Goal: Task Accomplishment & Management: Manage account settings

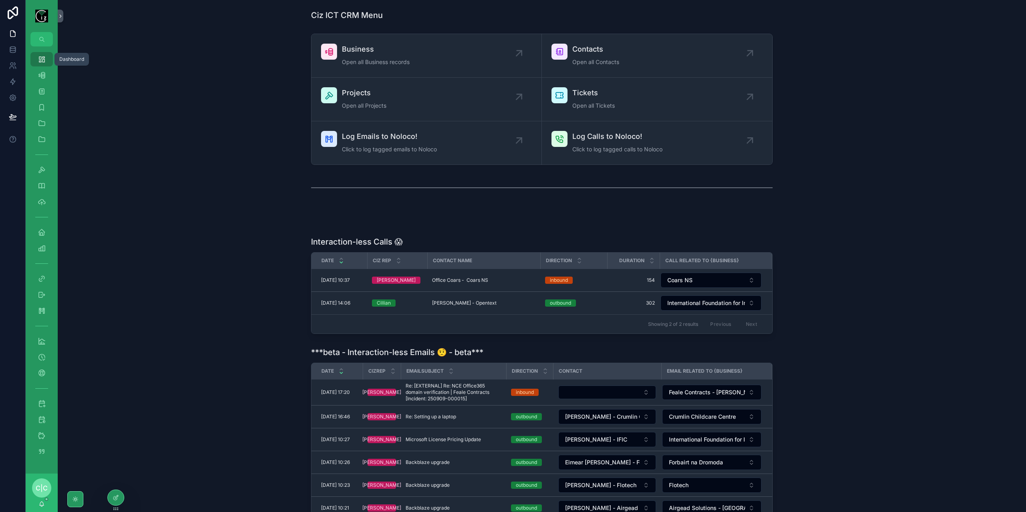
click at [44, 62] on icon "scrollable content" at bounding box center [42, 59] width 8 height 8
click at [609, 138] on span "Log Calls to Noloco!" at bounding box center [617, 136] width 90 height 11
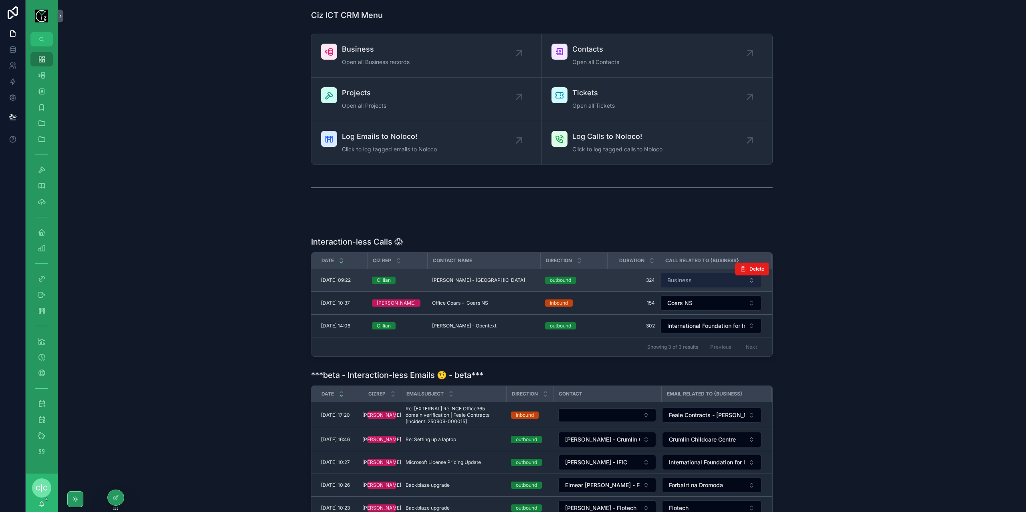
click at [703, 286] on button "Business" at bounding box center [710, 280] width 101 height 15
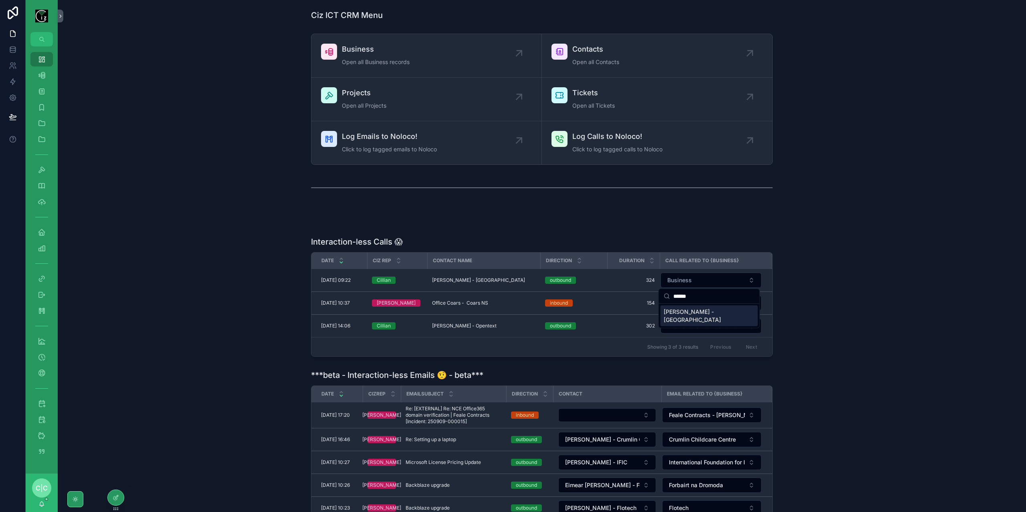
type input "******"
click at [703, 312] on span "Paudie Dennehy - Cork" at bounding box center [703, 316] width 81 height 16
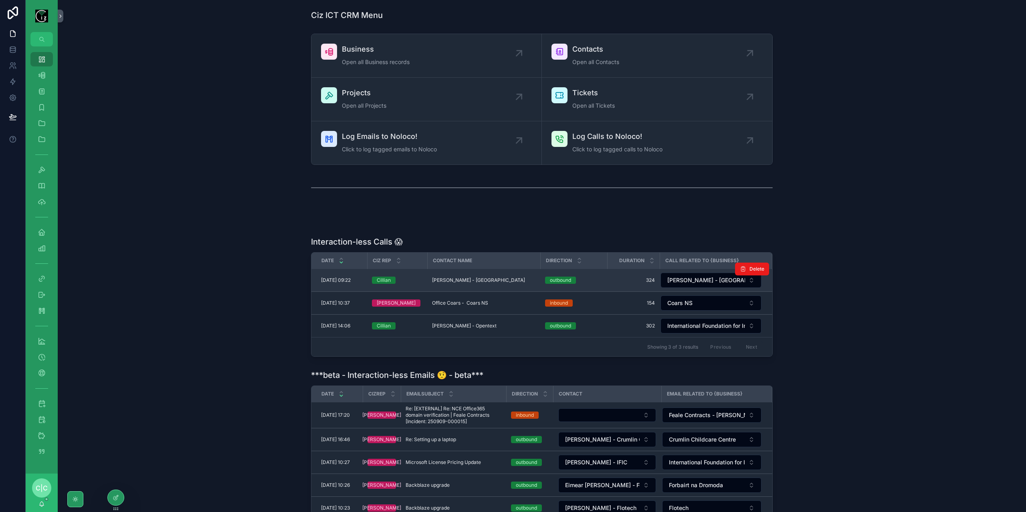
click at [462, 283] on td "Paudie Dennehy - Myrtleville Paudie Dennehy - Myrtleville" at bounding box center [483, 280] width 113 height 23
click at [466, 278] on span "Paudie Dennehy - Myrtleville" at bounding box center [478, 280] width 93 height 6
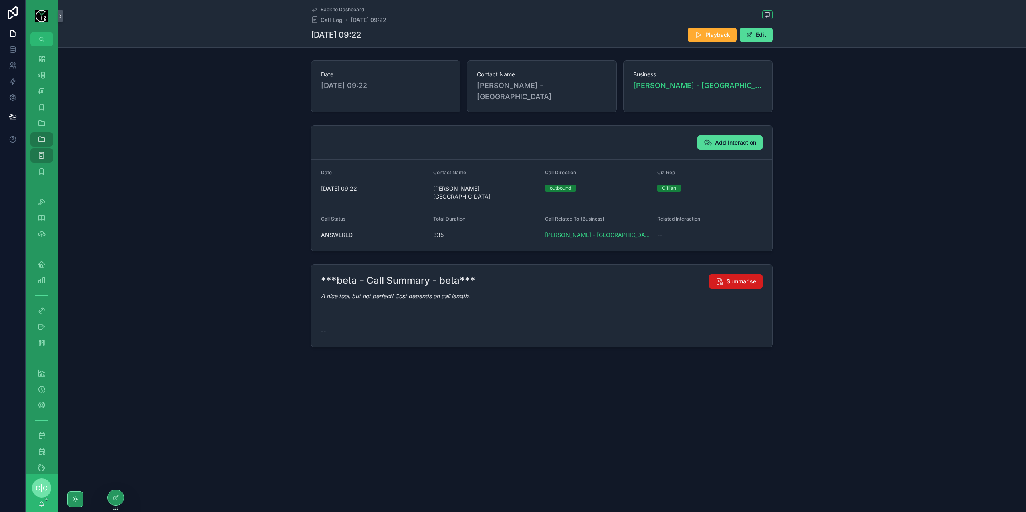
click at [735, 278] on span "Summarise" at bounding box center [741, 282] width 30 height 8
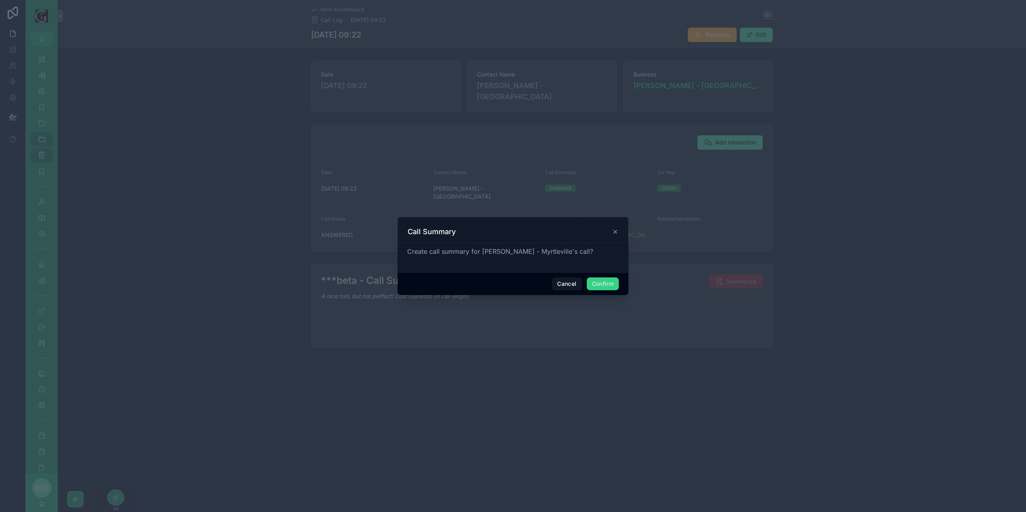
click at [606, 286] on button "Confirm" at bounding box center [602, 284] width 32 height 13
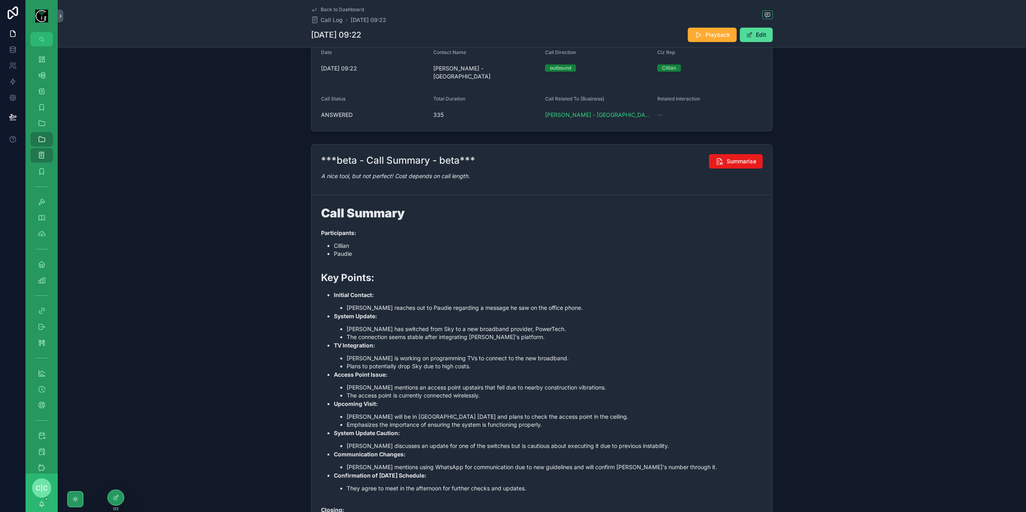
scroll to position [181, 0]
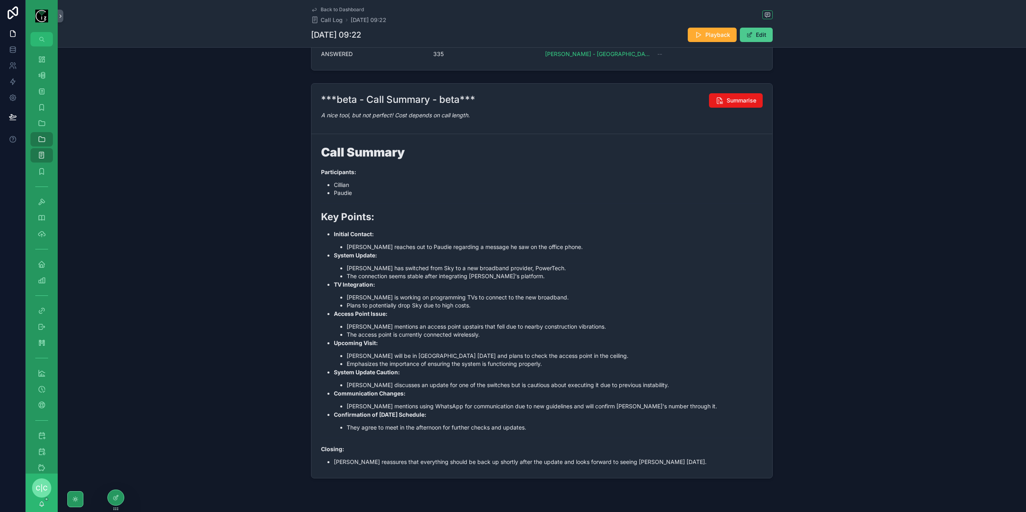
click at [763, 37] on button "Edit" at bounding box center [756, 35] width 33 height 14
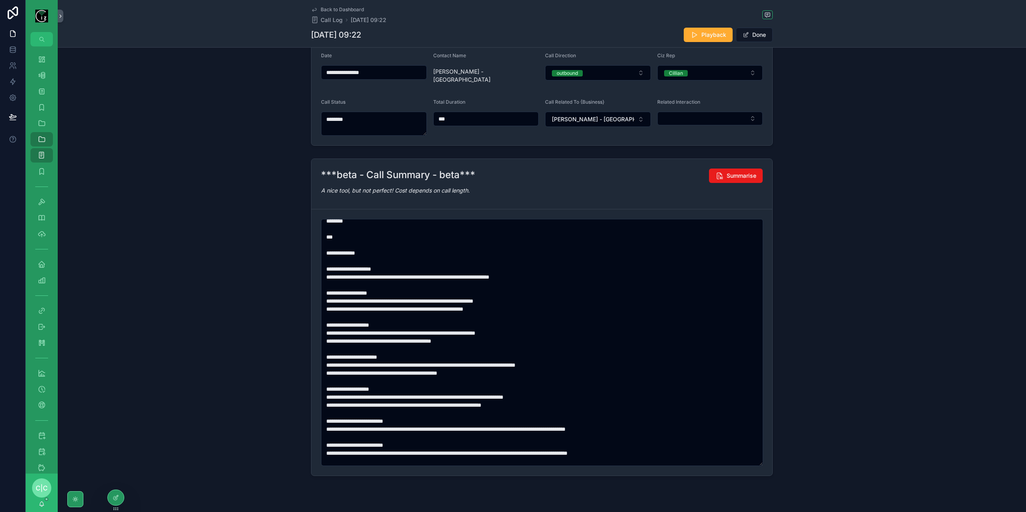
scroll to position [80, 0]
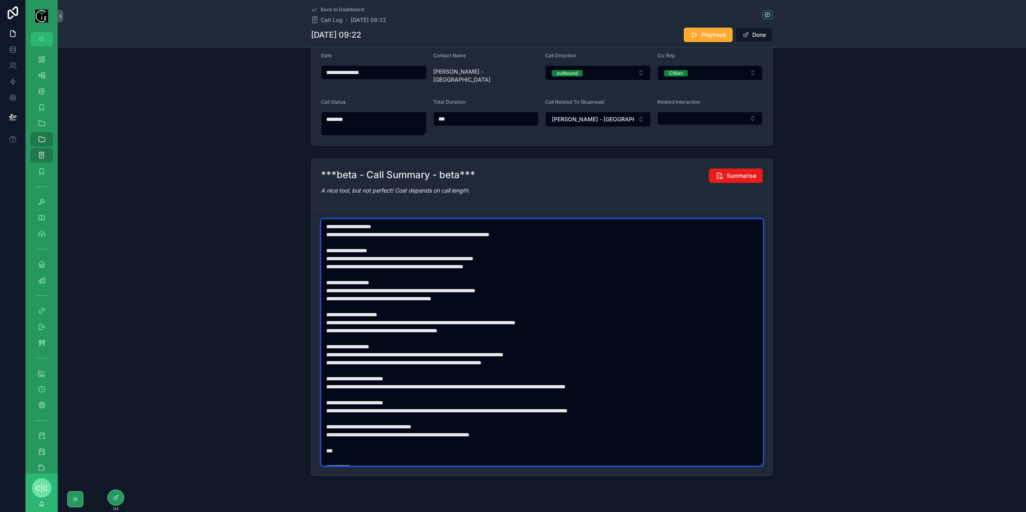
click at [338, 238] on textarea "scrollable content" at bounding box center [542, 342] width 442 height 247
click at [342, 244] on textarea "scrollable content" at bounding box center [542, 342] width 442 height 247
click at [336, 273] on textarea "scrollable content" at bounding box center [542, 342] width 442 height 247
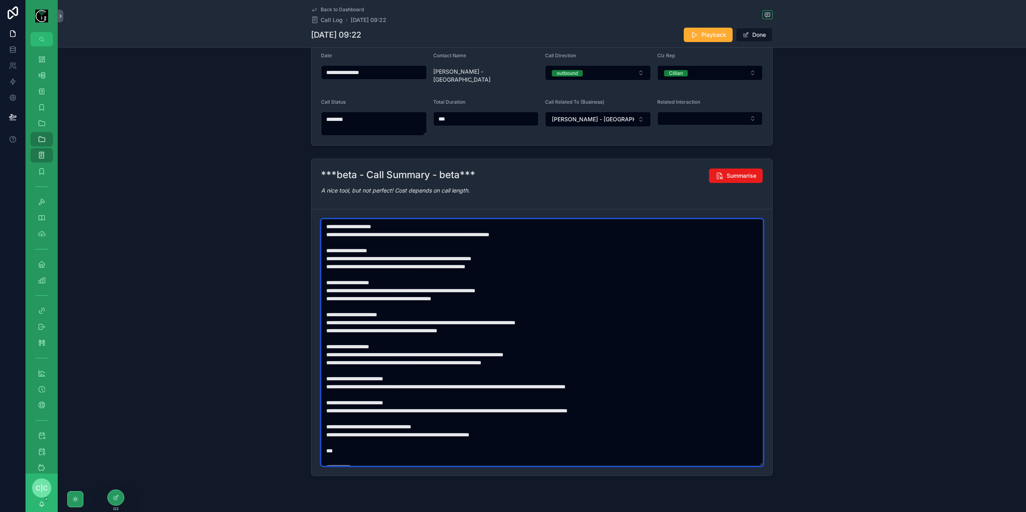
click at [336, 273] on textarea "scrollable content" at bounding box center [542, 342] width 442 height 247
paste textarea "scrollable content"
click at [335, 305] on textarea "scrollable content" at bounding box center [542, 342] width 442 height 247
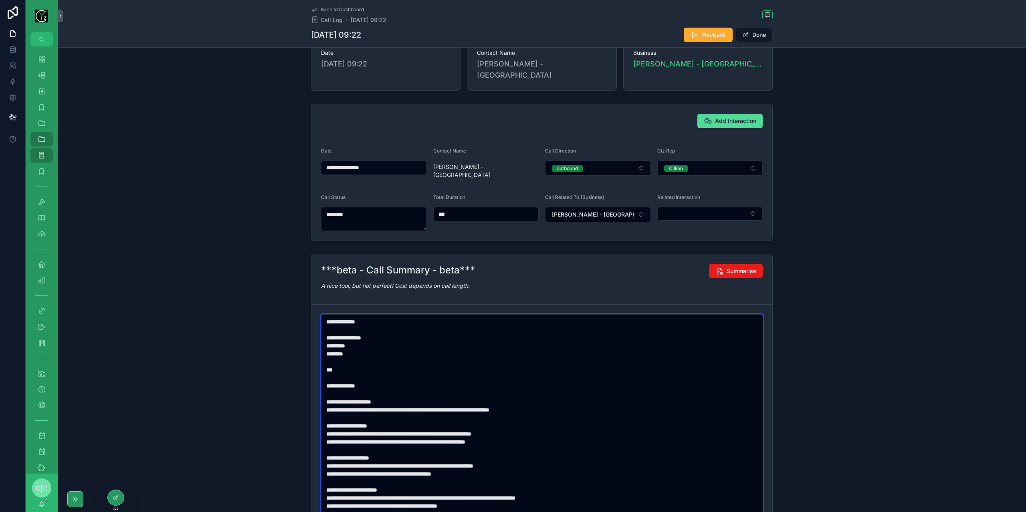
scroll to position [0, 0]
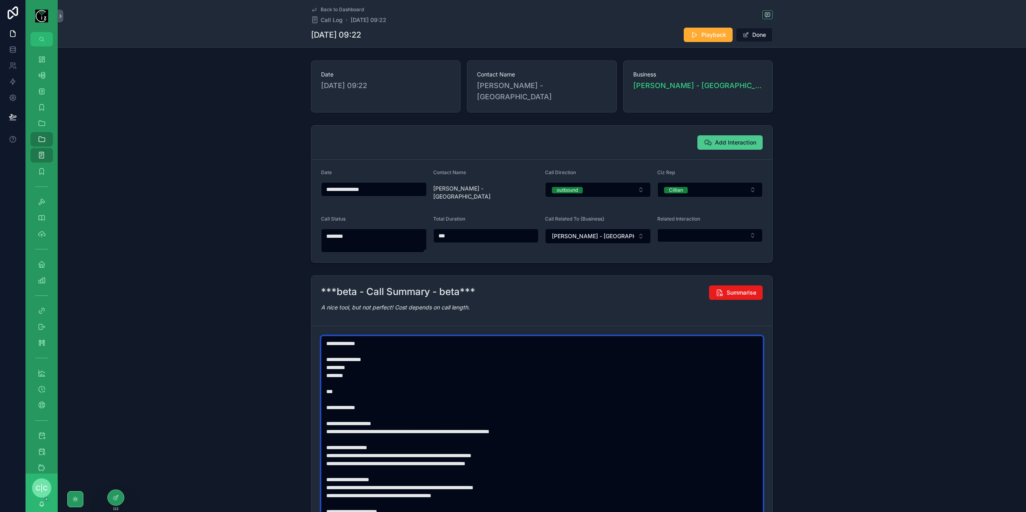
type textarea "**********"
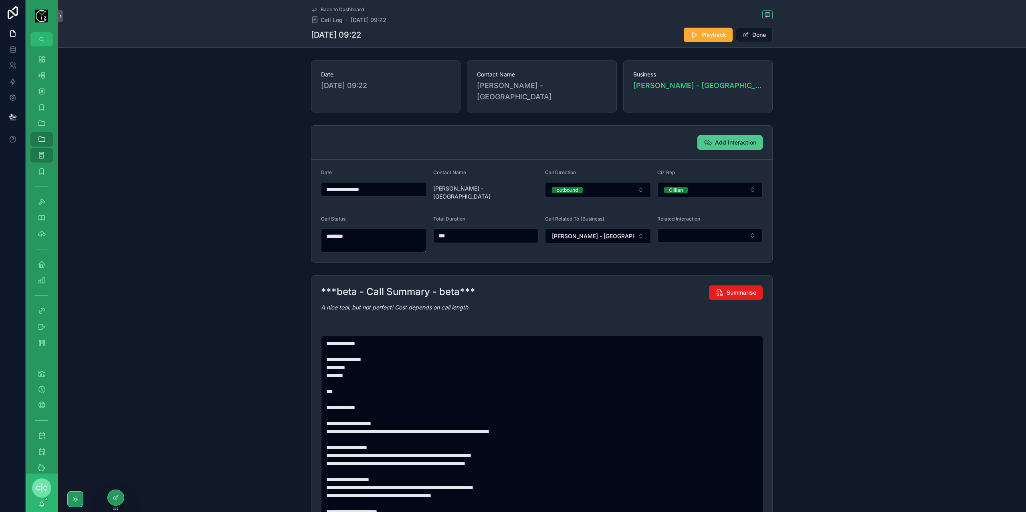
click at [728, 139] on span "Add Interaction" at bounding box center [735, 143] width 41 height 8
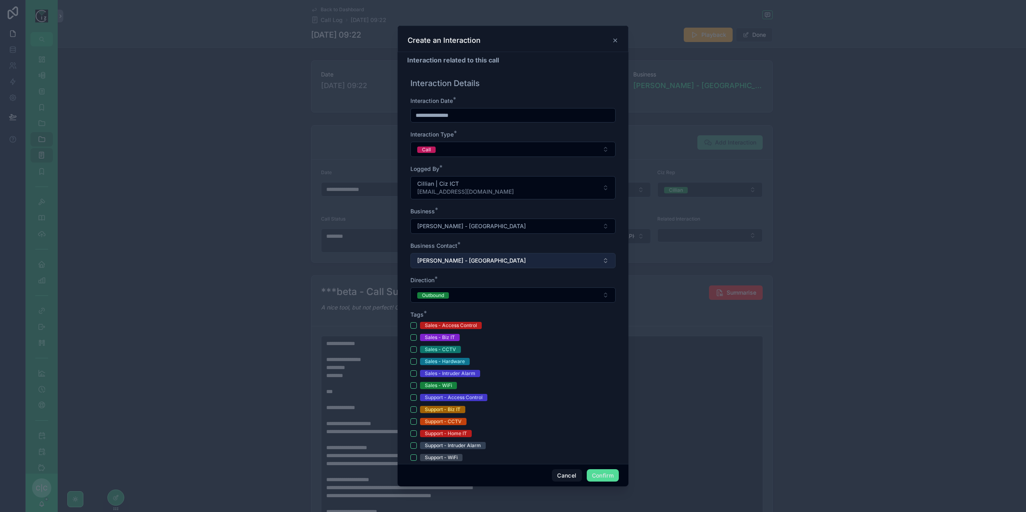
scroll to position [80, 0]
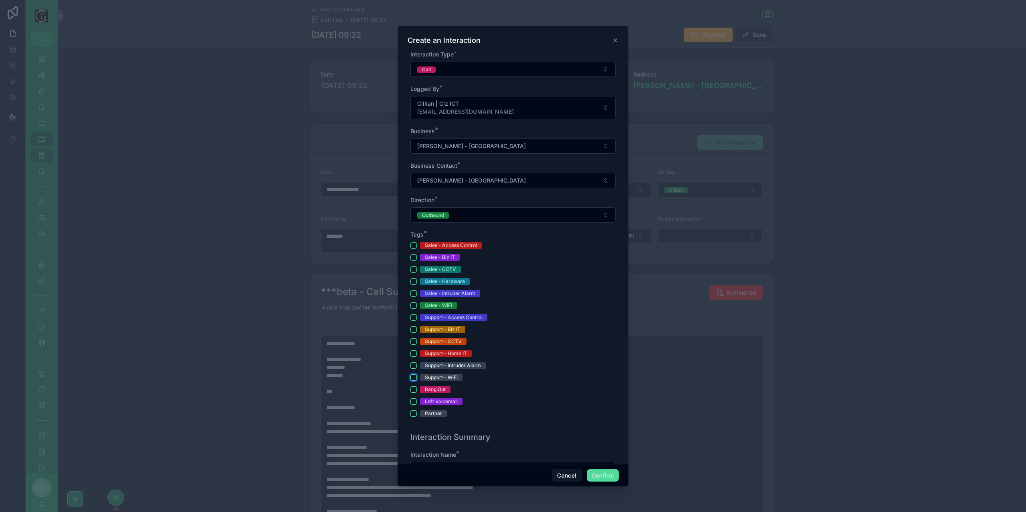
click at [412, 377] on button "Support - WiFi" at bounding box center [413, 378] width 6 height 6
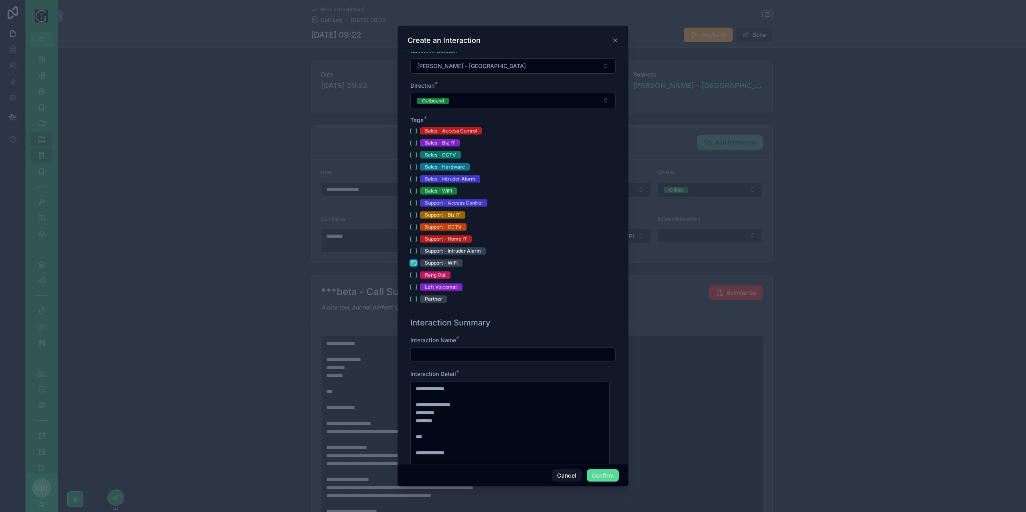
scroll to position [240, 0]
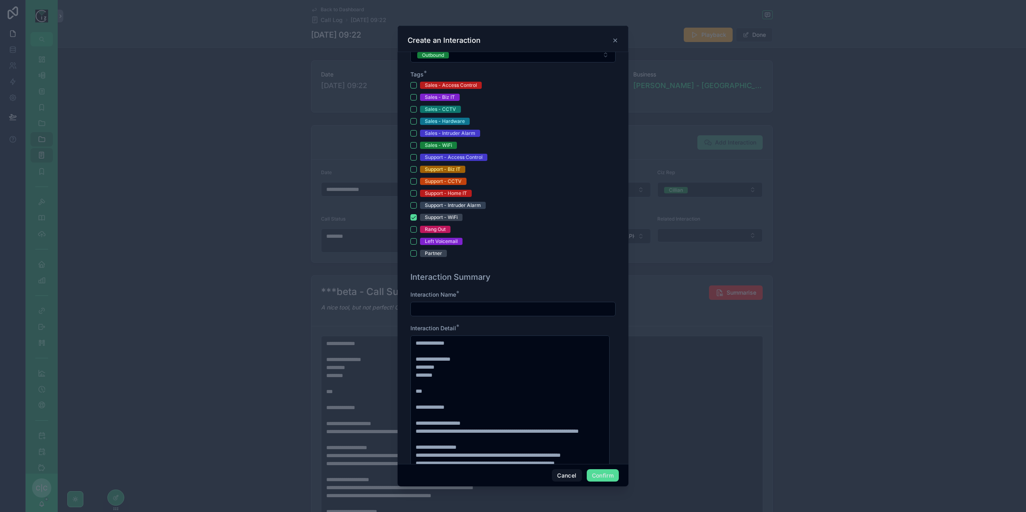
click at [475, 308] on input "text" at bounding box center [513, 309] width 204 height 11
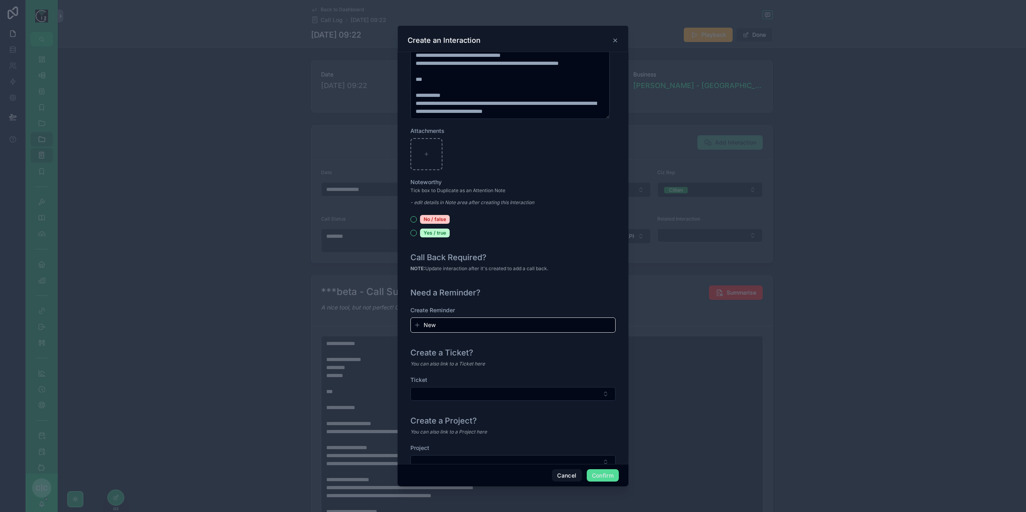
scroll to position [723, 0]
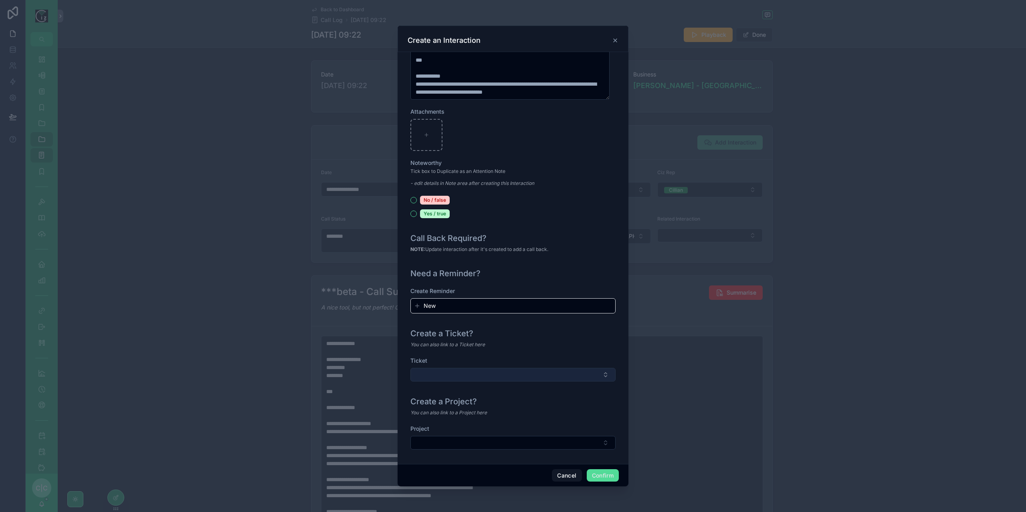
type input "**********"
click at [552, 379] on button "Select Button" at bounding box center [512, 375] width 205 height 14
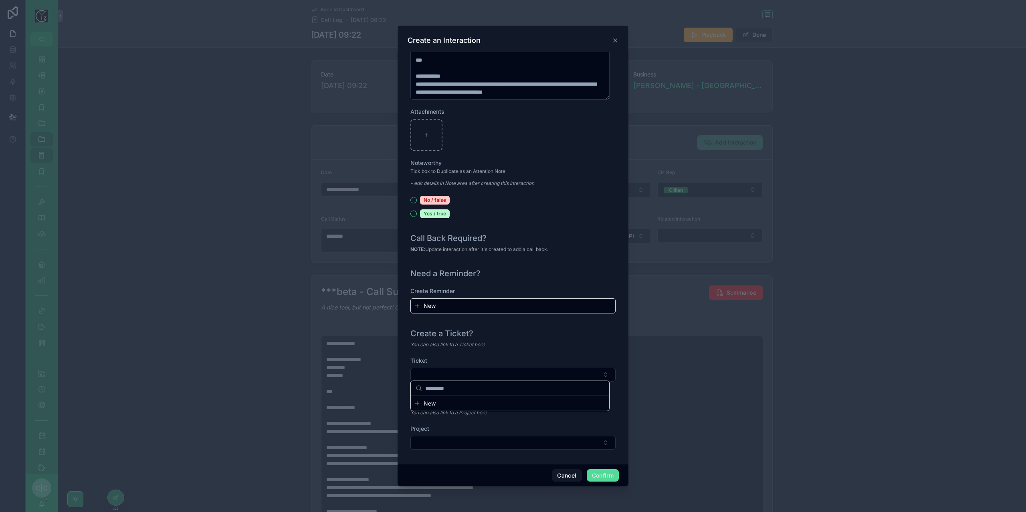
click at [431, 404] on span "New" at bounding box center [429, 404] width 12 height 8
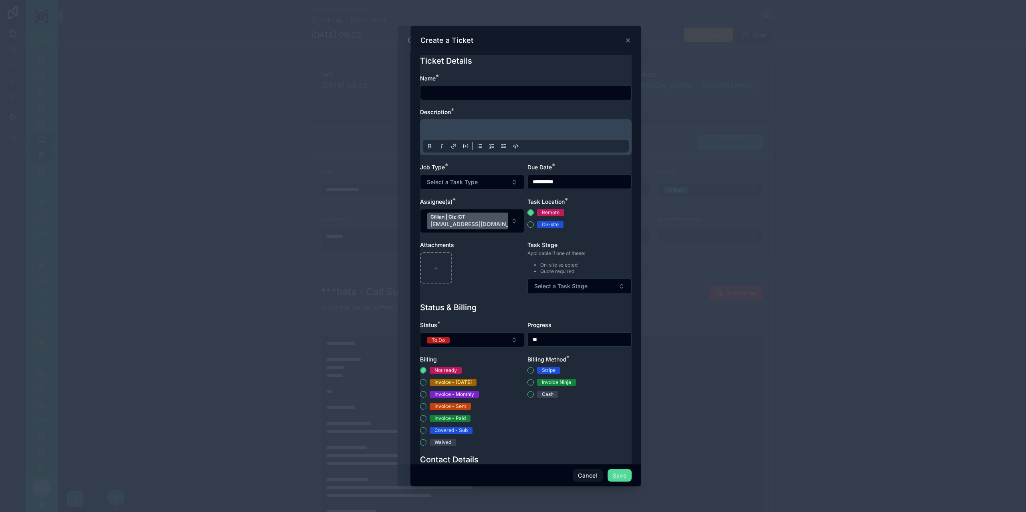
click at [467, 91] on input "text" at bounding box center [525, 92] width 211 height 11
type input "**********"
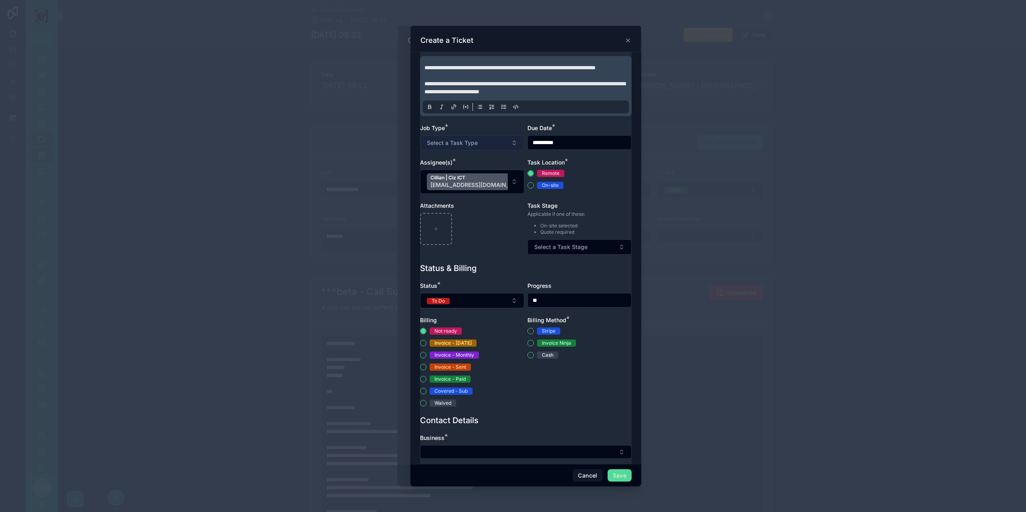
scroll to position [80, 0]
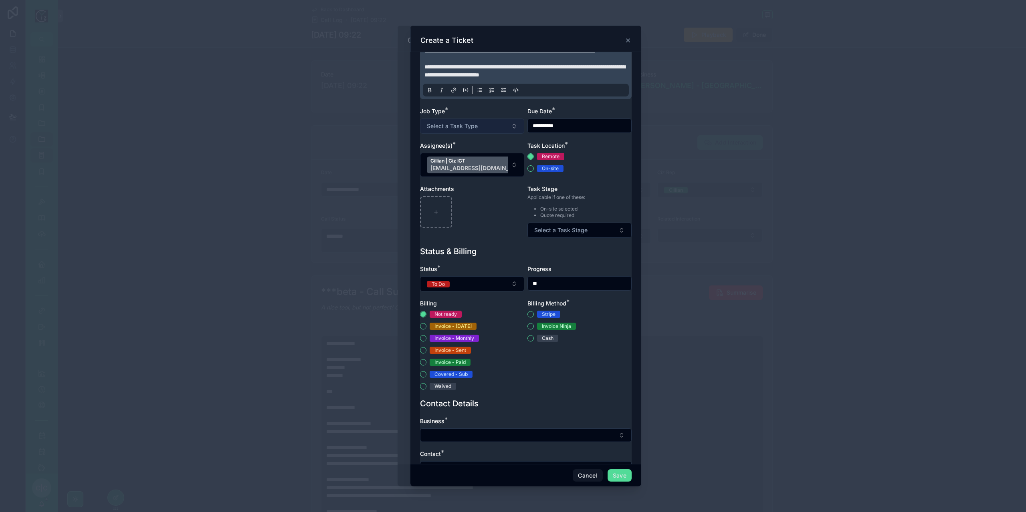
click at [497, 134] on button "Select a Task Type" at bounding box center [472, 126] width 104 height 15
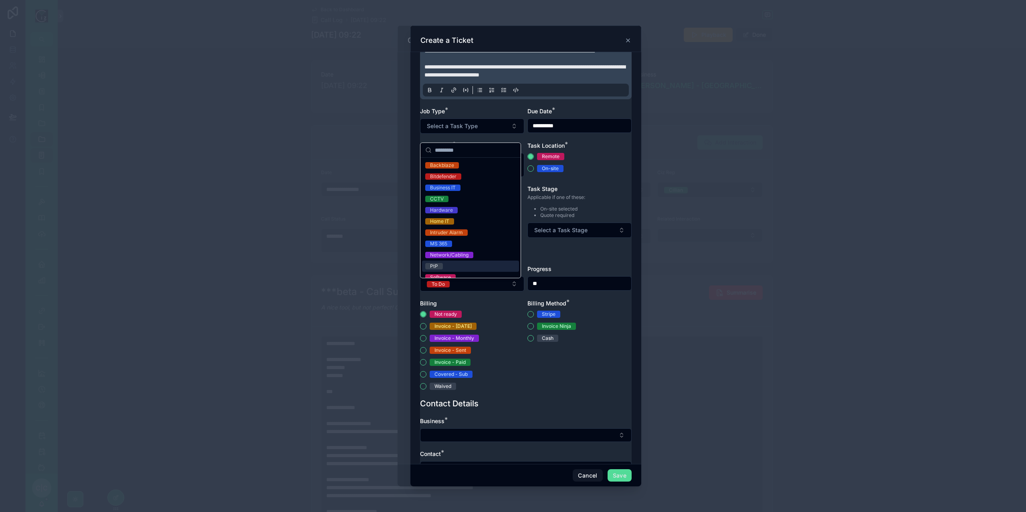
scroll to position [51, 0]
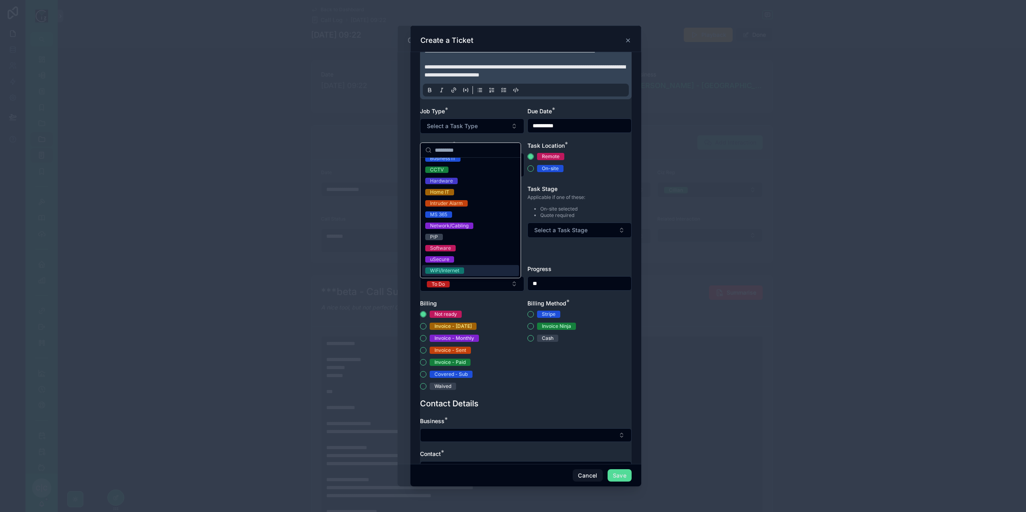
click at [458, 270] on div "WiFi/Internet" at bounding box center [444, 271] width 29 height 6
click at [529, 172] on button "On-site" at bounding box center [530, 168] width 6 height 6
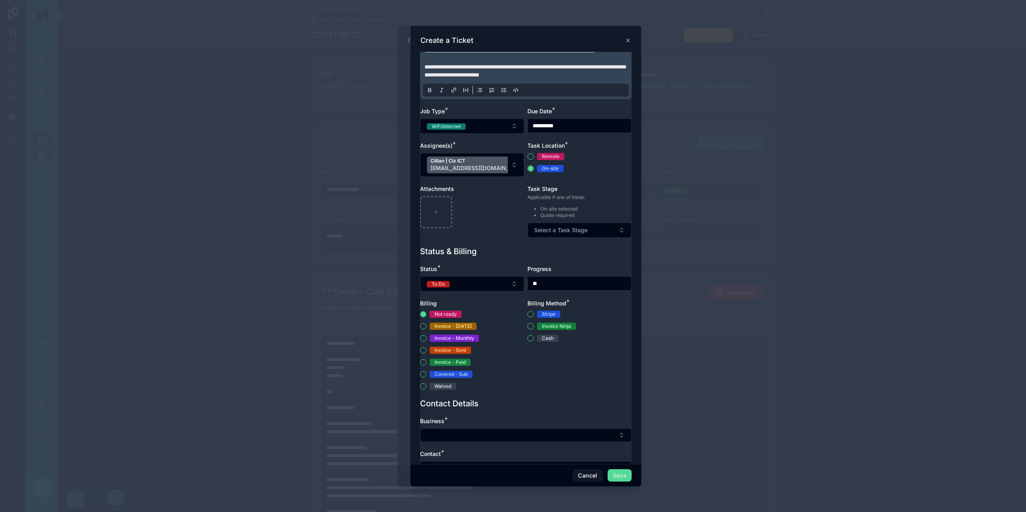
click at [586, 131] on input "**********" at bounding box center [579, 125] width 103 height 11
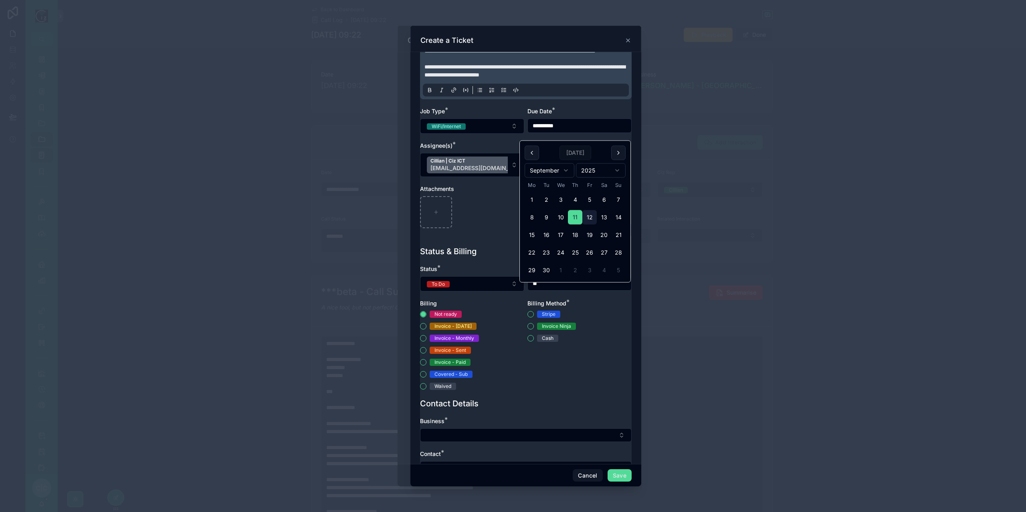
click at [591, 215] on button "12" at bounding box center [589, 217] width 14 height 14
type input "**********"
click at [596, 115] on div "Due Date *" at bounding box center [579, 111] width 104 height 8
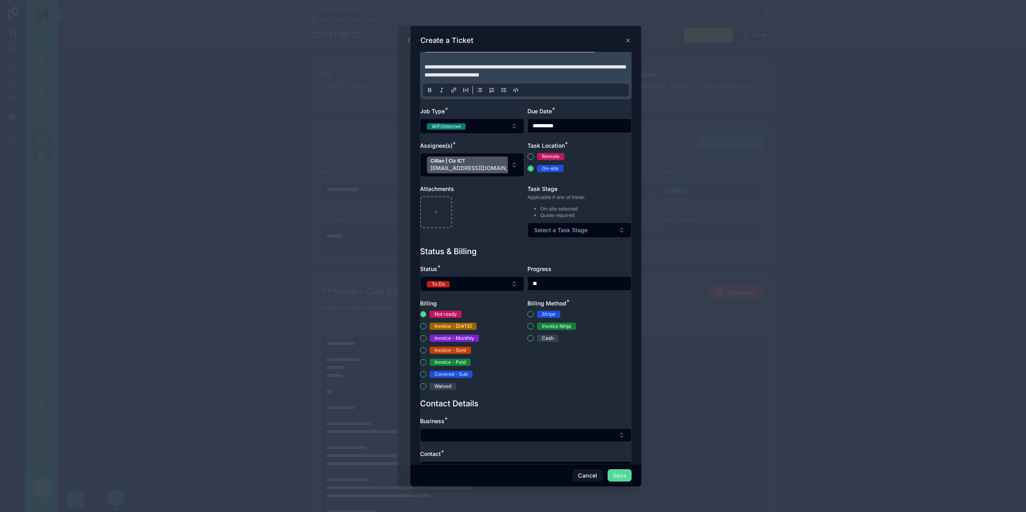
click at [586, 245] on div "**********" at bounding box center [526, 120] width 212 height 252
click at [588, 238] on button "Select a Task Stage" at bounding box center [579, 230] width 104 height 15
click at [565, 269] on div "Schedule" at bounding box center [574, 268] width 97 height 11
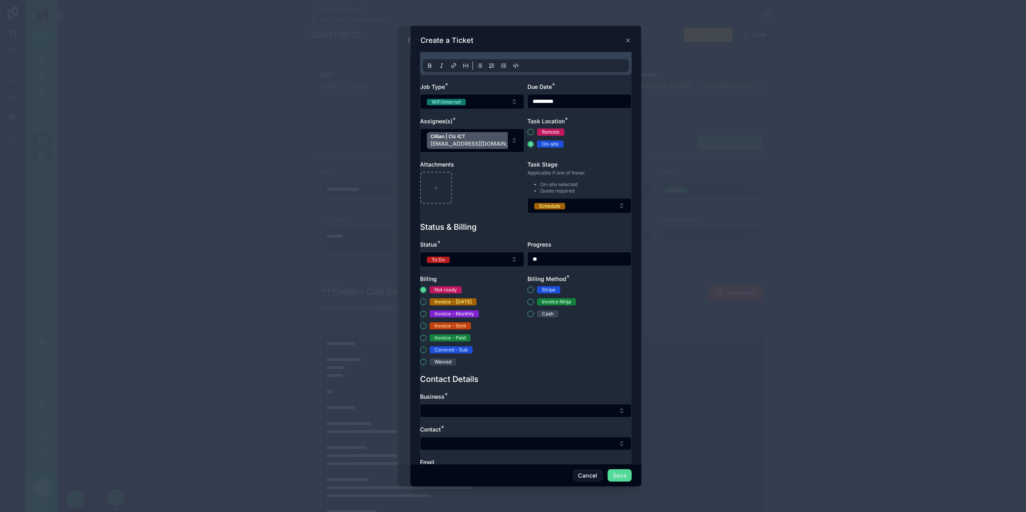
scroll to position [160, 0]
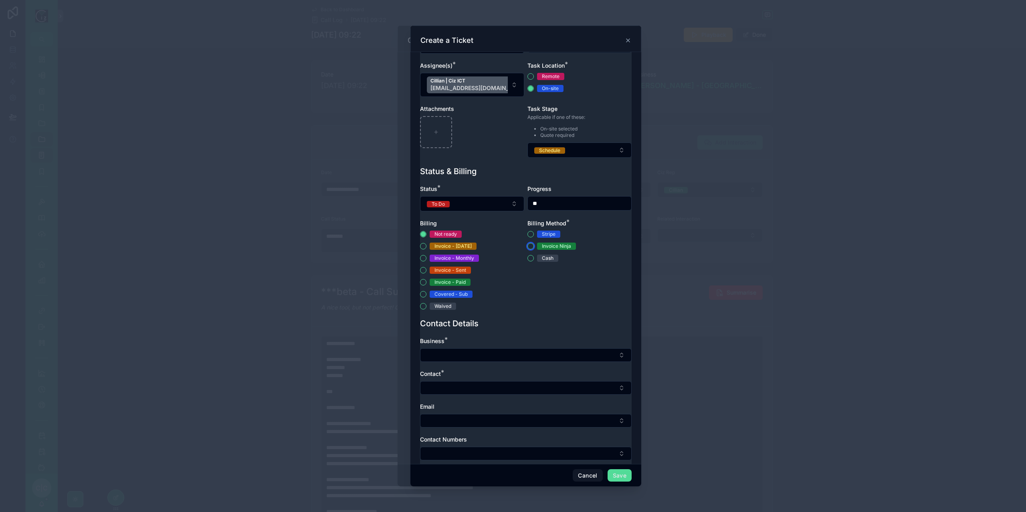
click at [527, 250] on button "Invoice Ninja" at bounding box center [530, 246] width 6 height 6
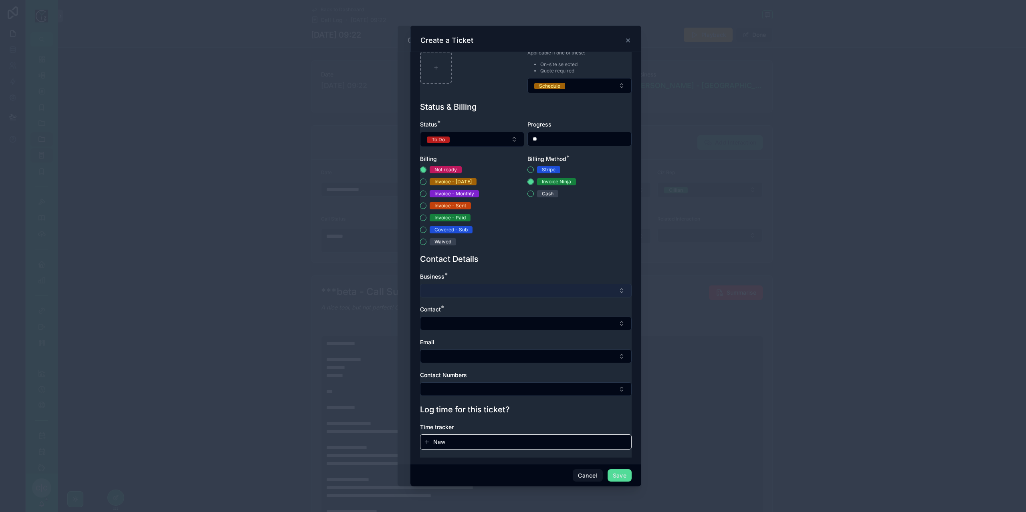
click at [513, 291] on button "Select Button" at bounding box center [526, 291] width 212 height 14
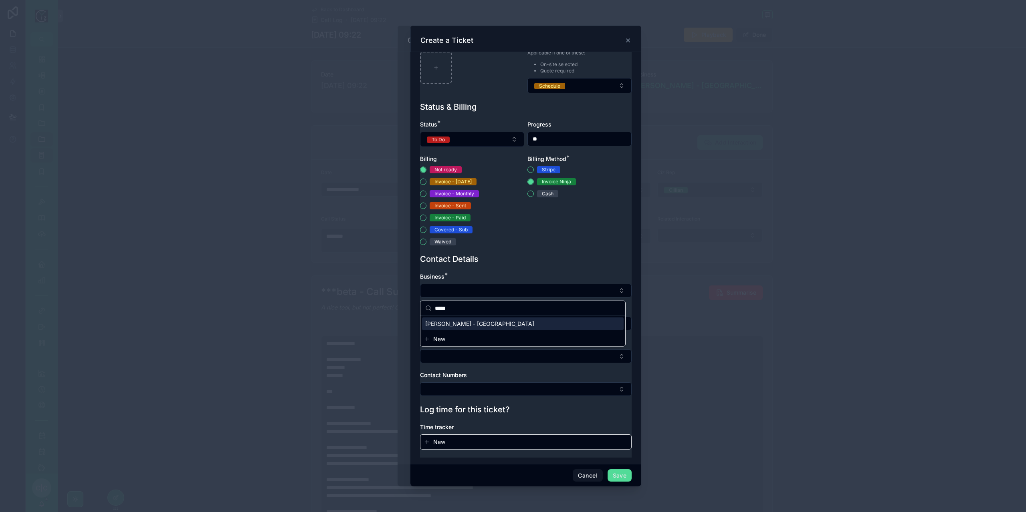
type input "*****"
click at [490, 321] on div "Paudie Dennehy - Cork" at bounding box center [523, 324] width 202 height 13
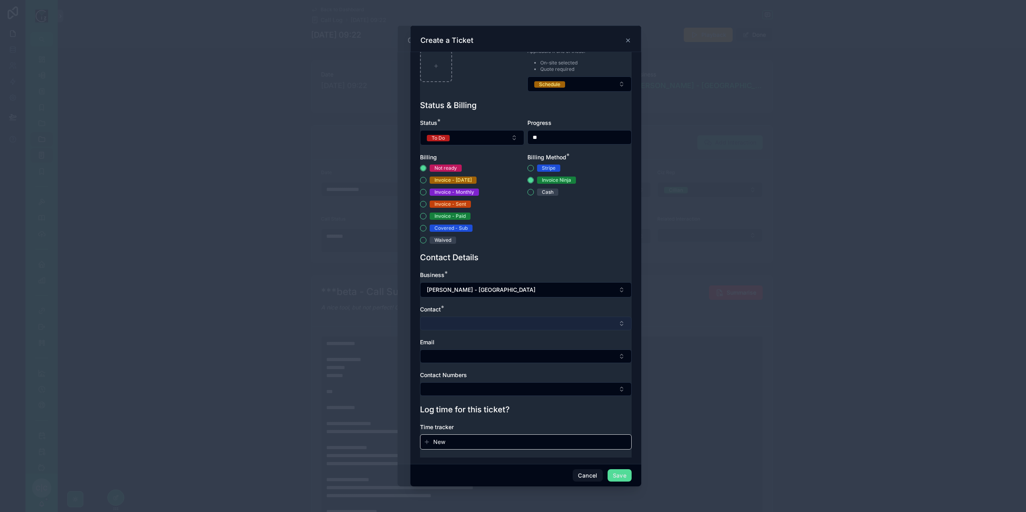
click at [484, 324] on button "Select Button" at bounding box center [526, 324] width 212 height 14
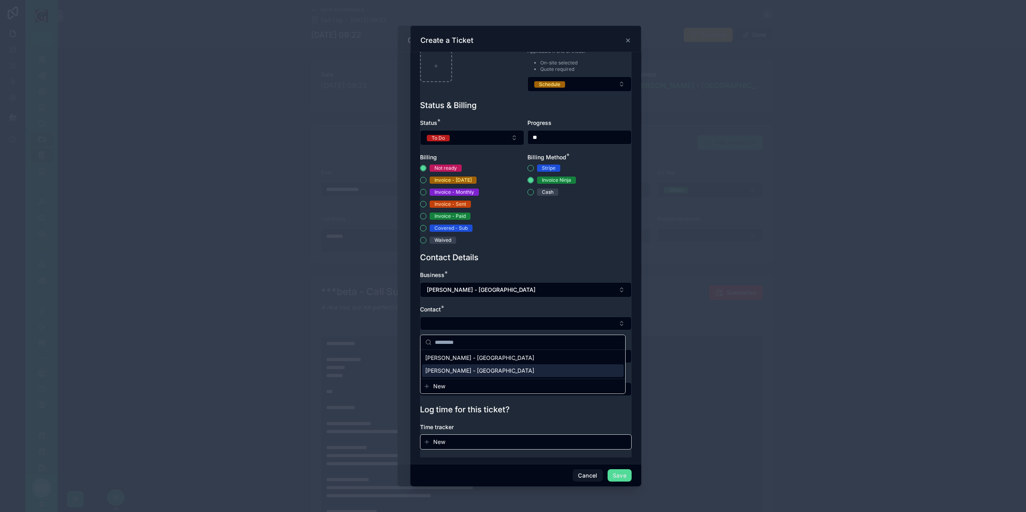
click at [477, 368] on span "Paudie Dennehy - Myrtleville" at bounding box center [479, 371] width 109 height 8
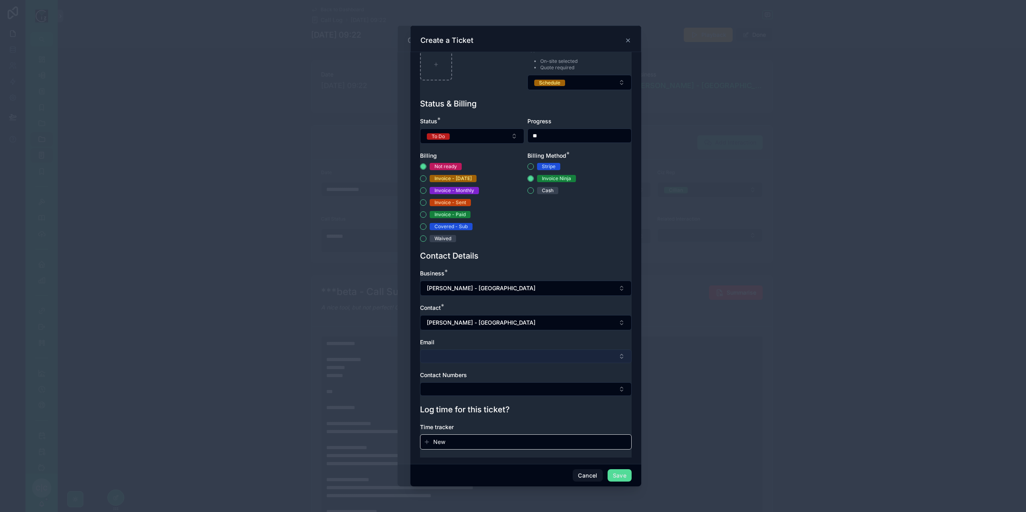
click at [503, 361] on button "Select Button" at bounding box center [526, 357] width 212 height 14
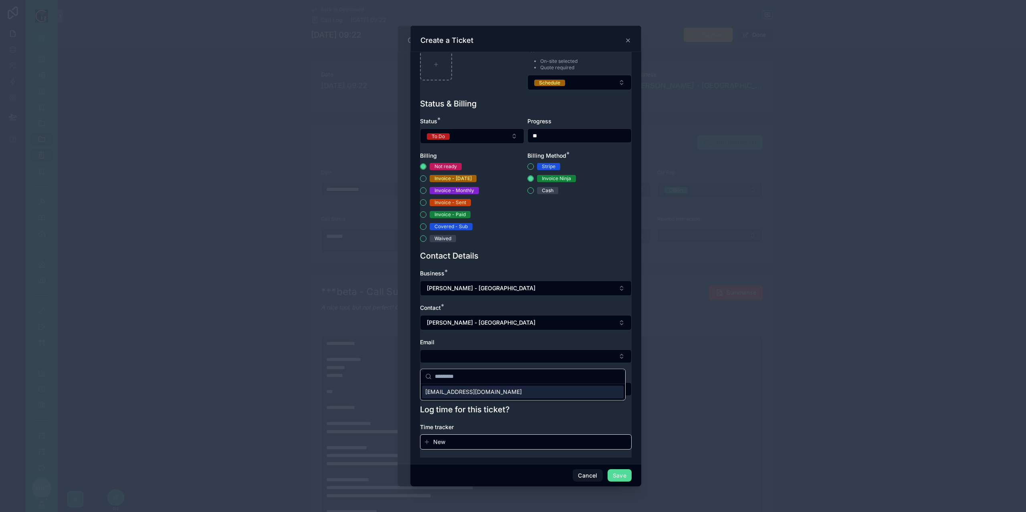
click at [488, 389] on span "pdennehy1@outlook.com" at bounding box center [473, 392] width 97 height 8
click at [495, 391] on button "Select Button" at bounding box center [526, 390] width 212 height 14
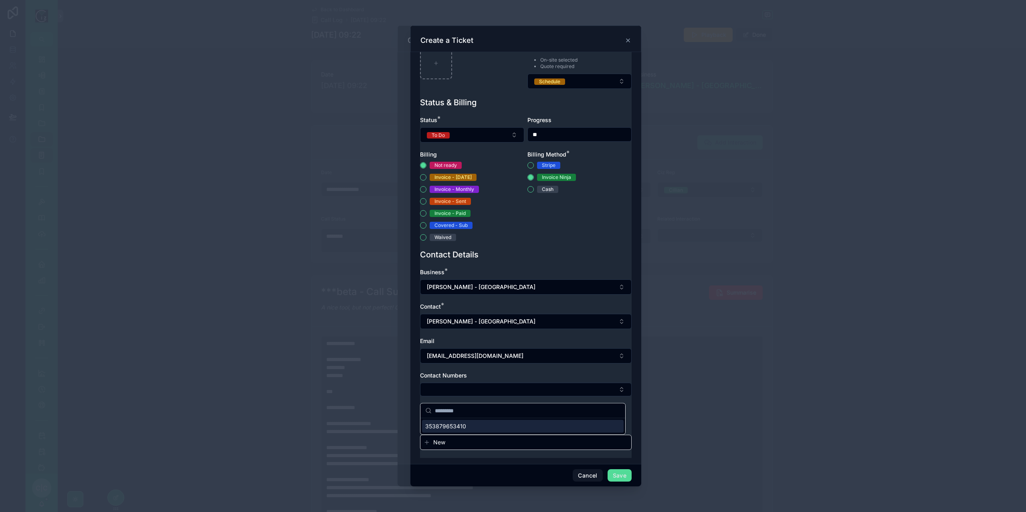
click at [488, 423] on div "353879653410" at bounding box center [523, 426] width 202 height 13
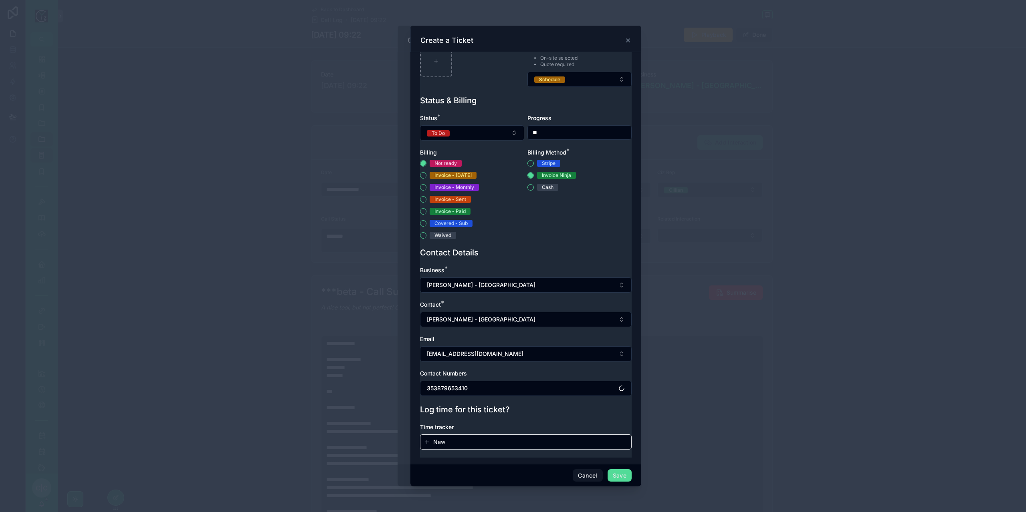
scroll to position [236, 0]
click at [627, 479] on button "Save" at bounding box center [619, 476] width 24 height 13
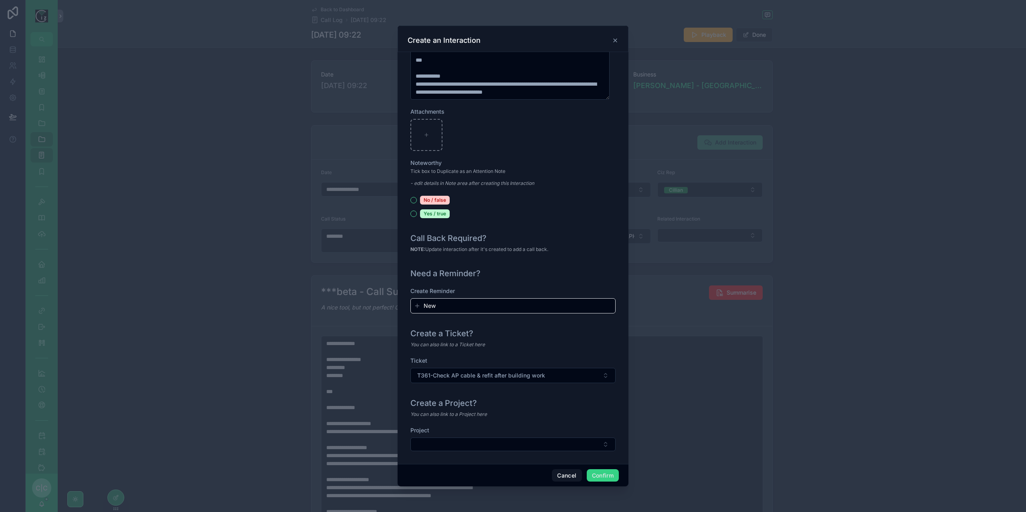
click at [610, 477] on button "Confirm" at bounding box center [602, 476] width 32 height 13
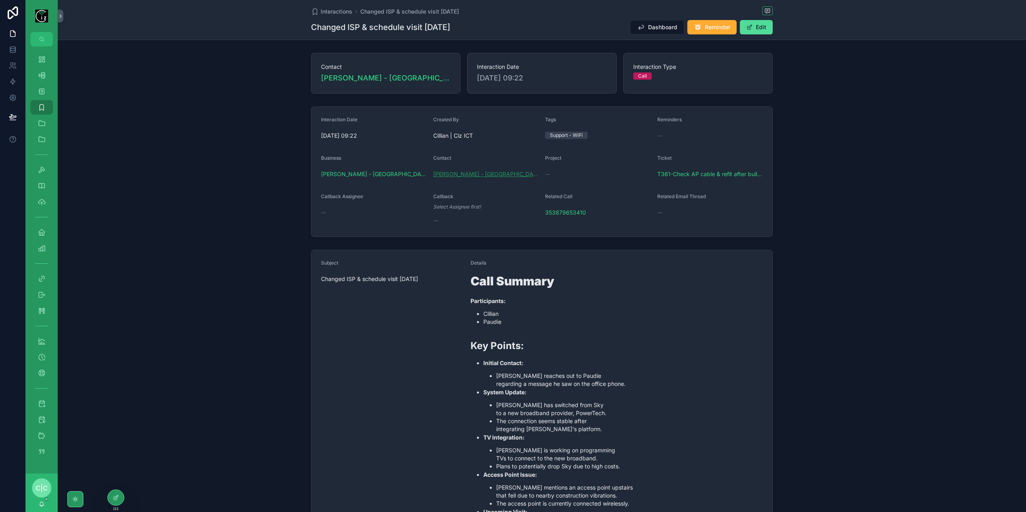
click at [469, 175] on span "Paudie Dennehy - Myrtleville" at bounding box center [486, 174] width 106 height 8
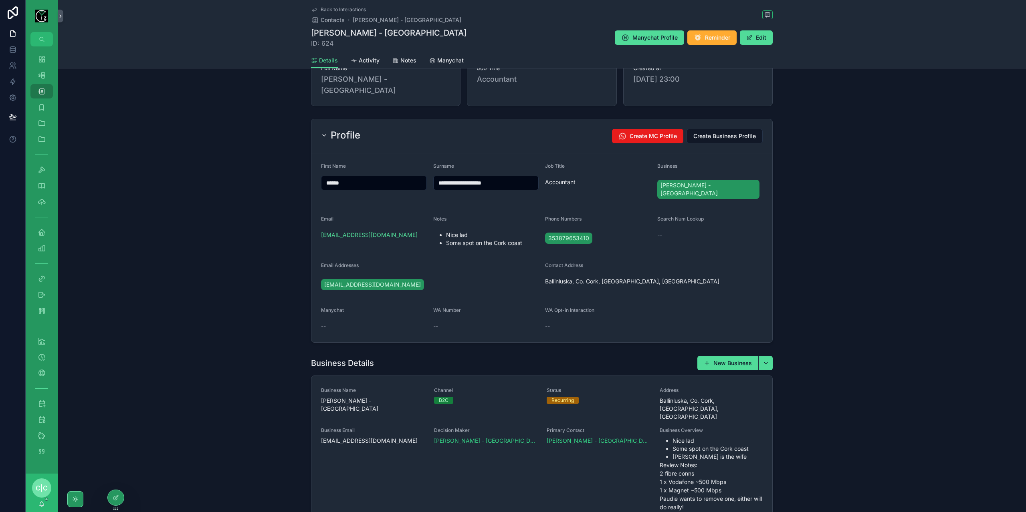
scroll to position [40, 0]
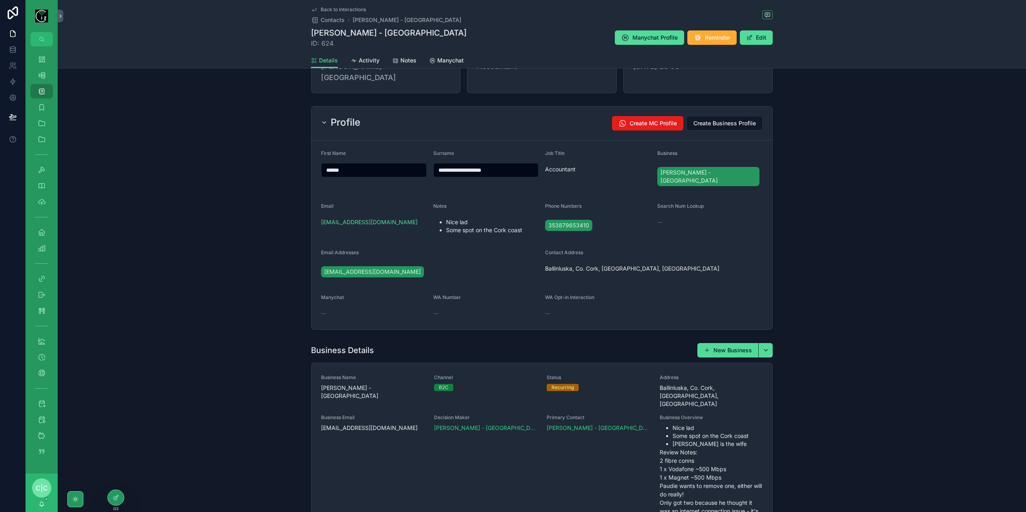
click at [647, 119] on div "Profile Create MC Profile Create Business Profile" at bounding box center [541, 124] width 461 height 34
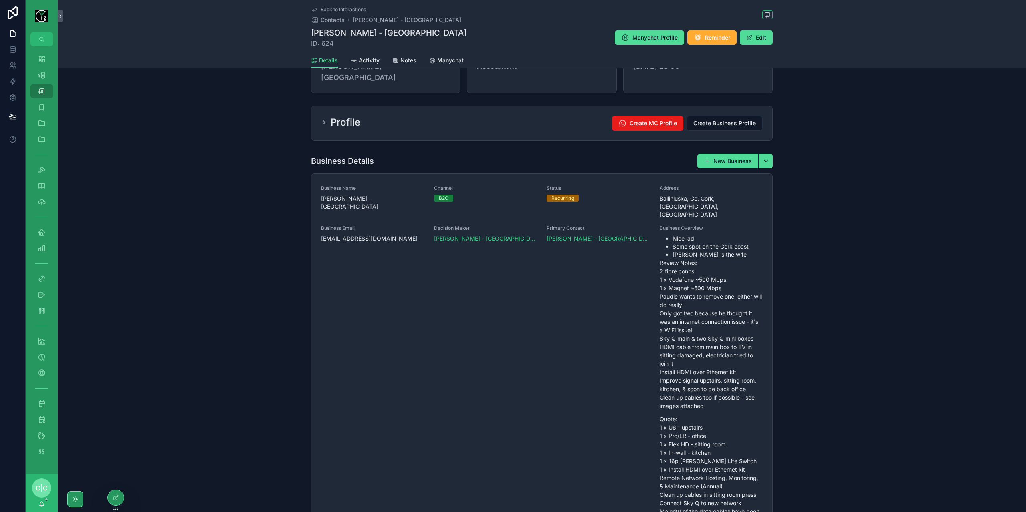
click at [532, 117] on div "Profile Create MC Profile Create Business Profile" at bounding box center [541, 123] width 441 height 14
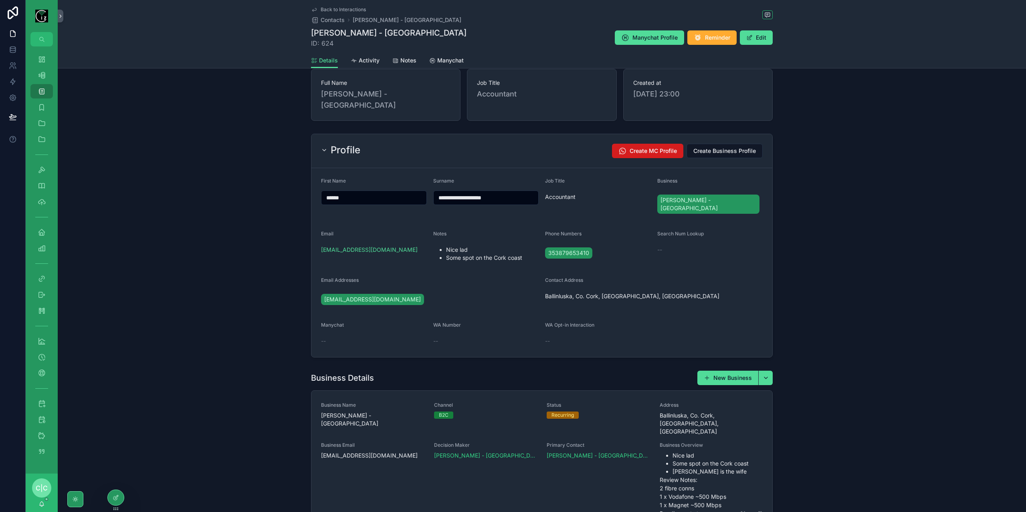
scroll to position [0, 0]
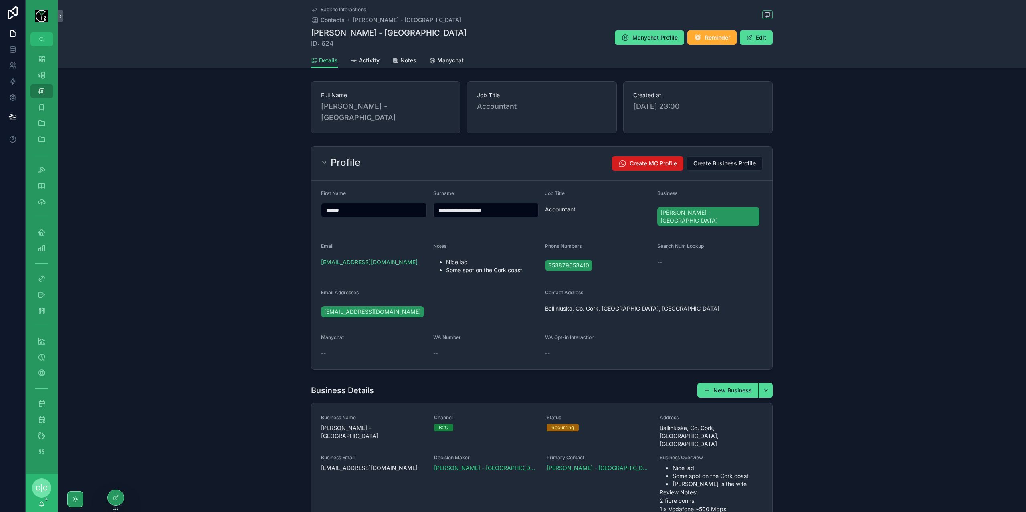
click at [644, 159] on span "Create MC Profile" at bounding box center [652, 163] width 47 height 8
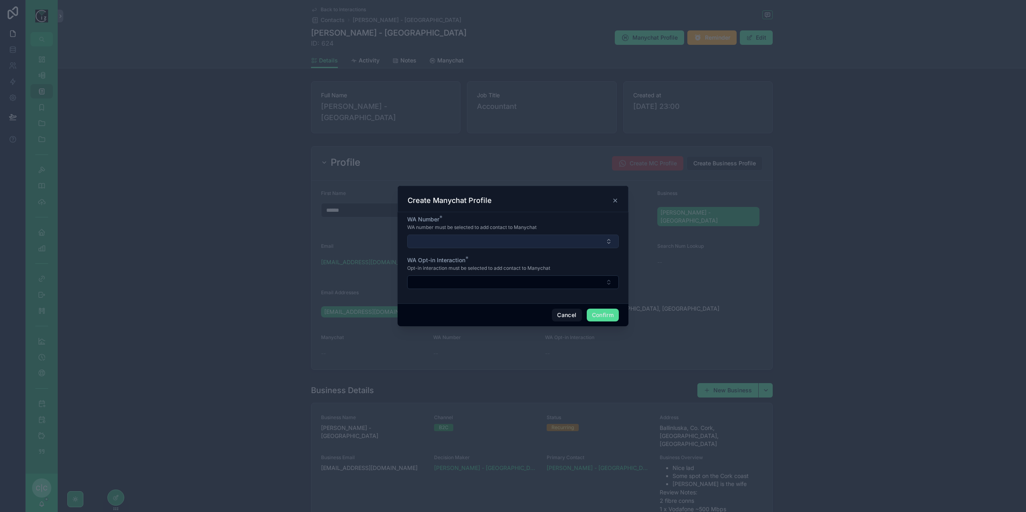
click at [550, 239] on button "Select Button" at bounding box center [513, 242] width 212 height 14
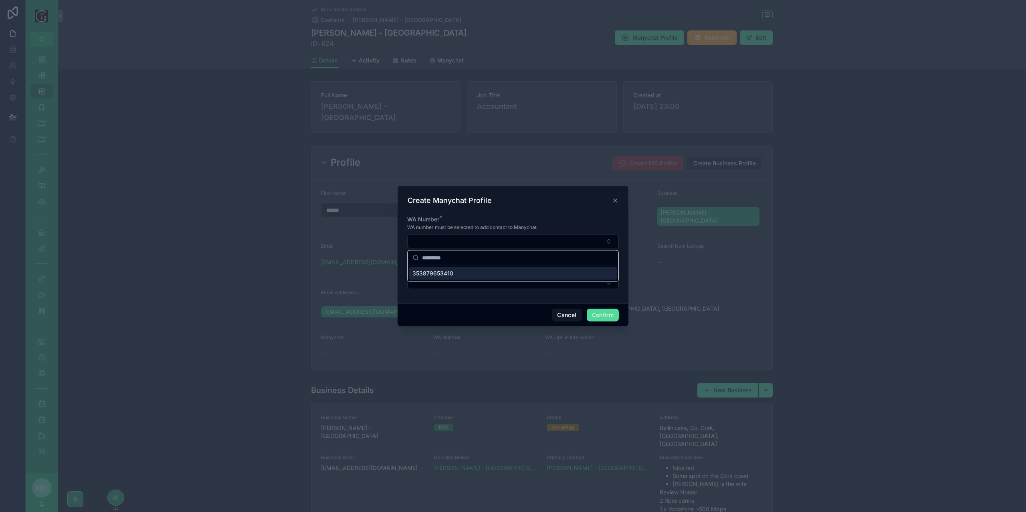
click at [449, 276] on span "353879653410" at bounding box center [432, 274] width 41 height 8
click at [469, 287] on button "Select Button" at bounding box center [513, 283] width 212 height 14
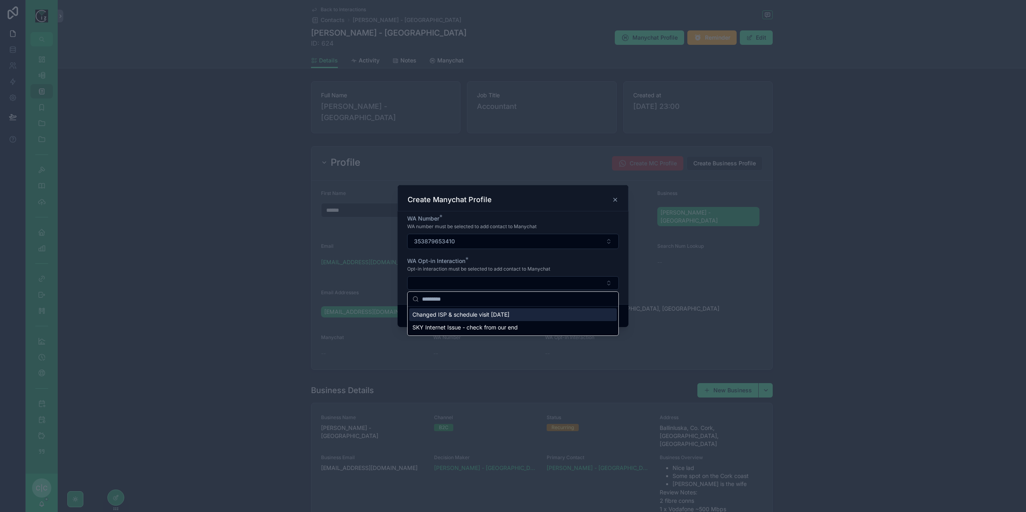
click at [471, 315] on span "Changed ISP & schedule visit tomorrow" at bounding box center [460, 315] width 97 height 8
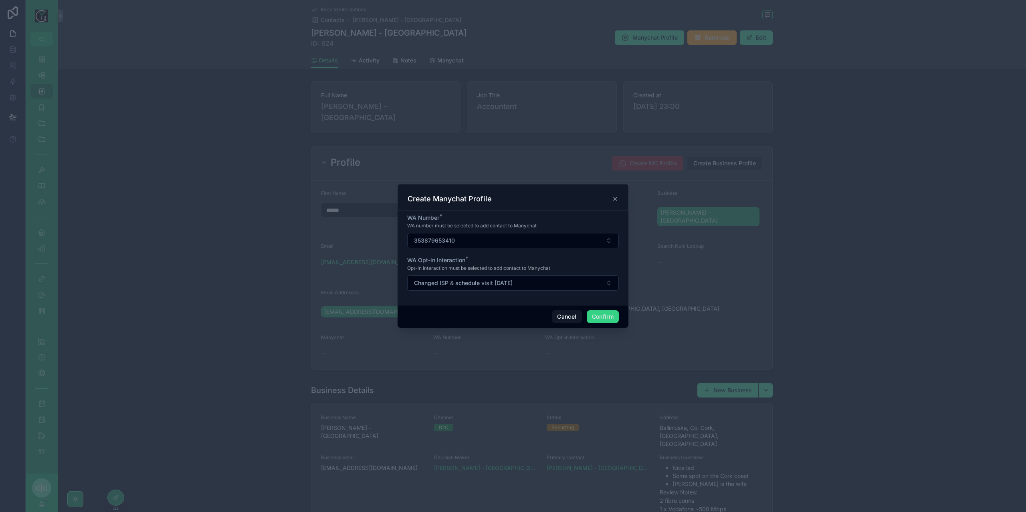
click at [609, 316] on button "Confirm" at bounding box center [602, 316] width 32 height 13
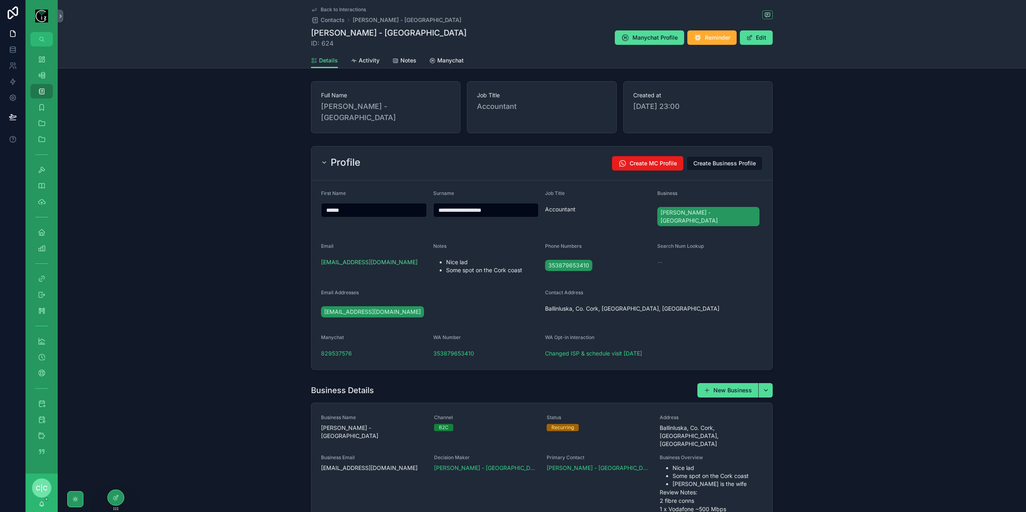
click at [315, 9] on link "Back to Interactions" at bounding box center [338, 9] width 55 height 6
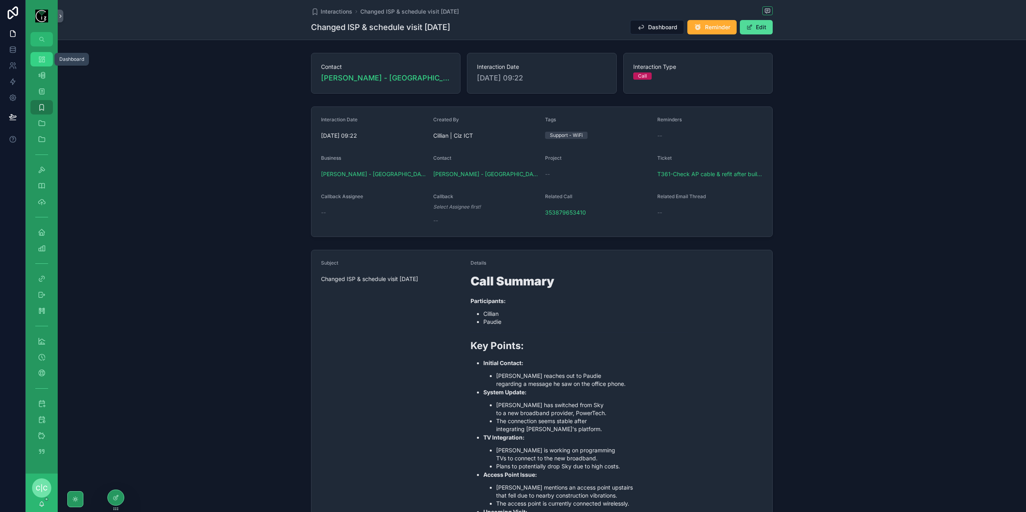
click at [38, 56] on icon "scrollable content" at bounding box center [42, 59] width 8 height 8
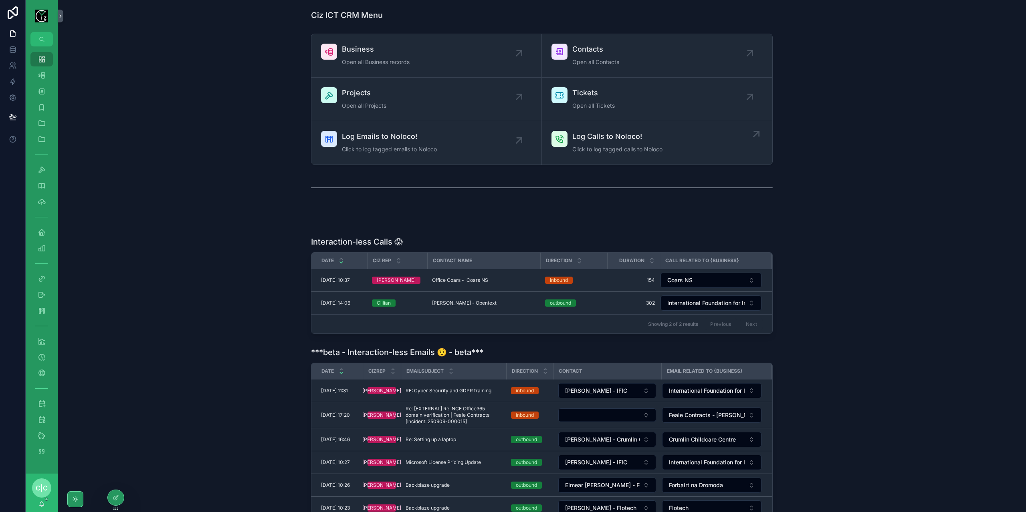
click at [638, 143] on div "Log Calls to Noloco! Click to log tagged calls to Noloco" at bounding box center [617, 143] width 90 height 24
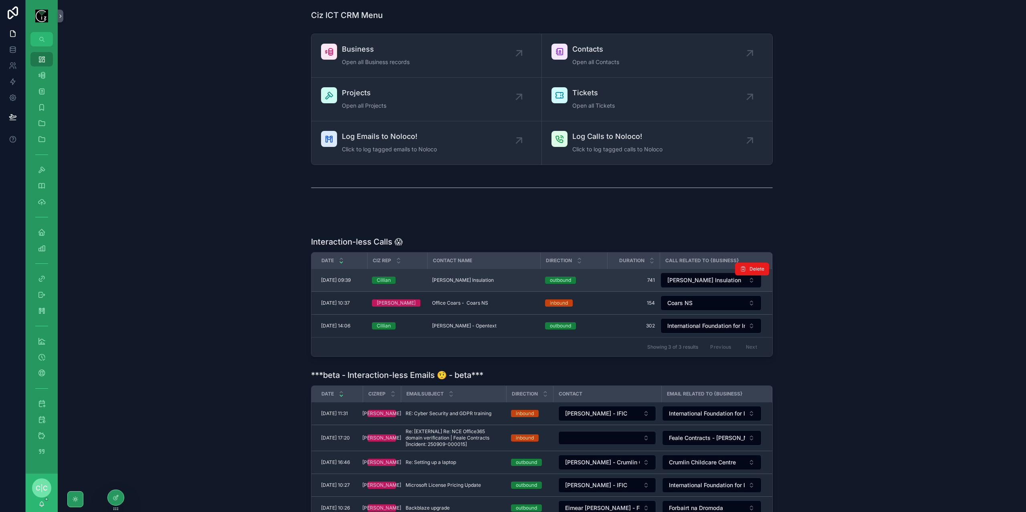
click at [503, 280] on div "Nora Quilter - Quilter Insulation Nora Quilter - Quilter Insulation" at bounding box center [483, 280] width 103 height 6
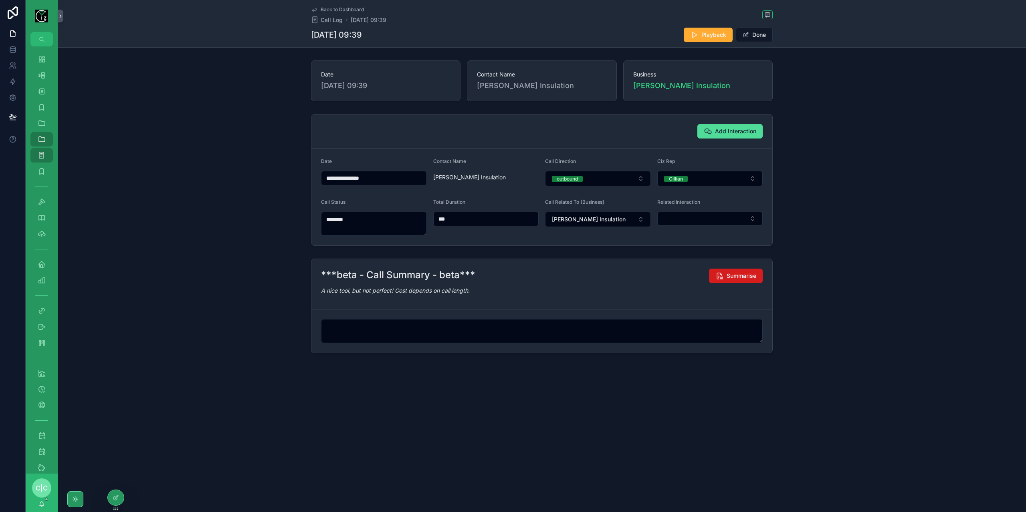
click at [747, 269] on button "Summarise" at bounding box center [736, 276] width 54 height 14
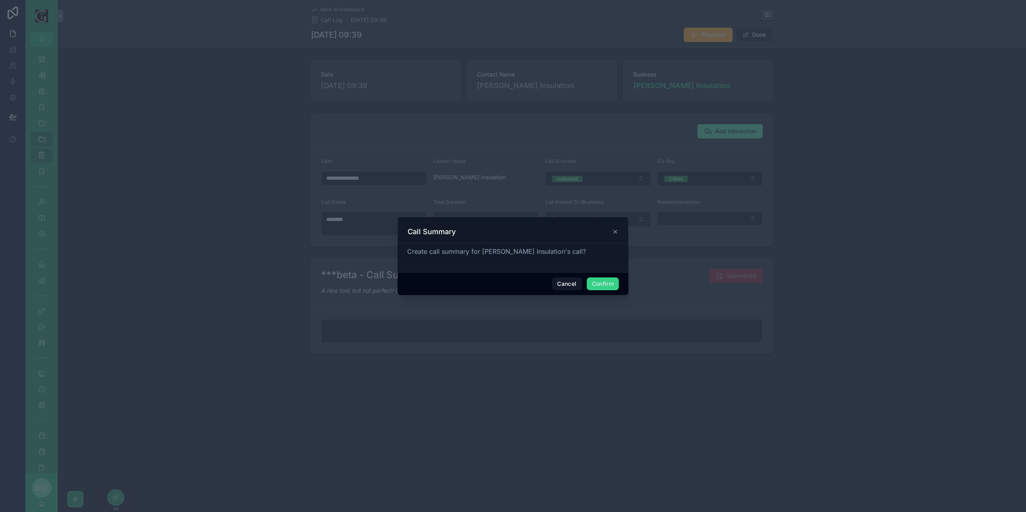
click at [609, 282] on button "Confirm" at bounding box center [602, 284] width 32 height 13
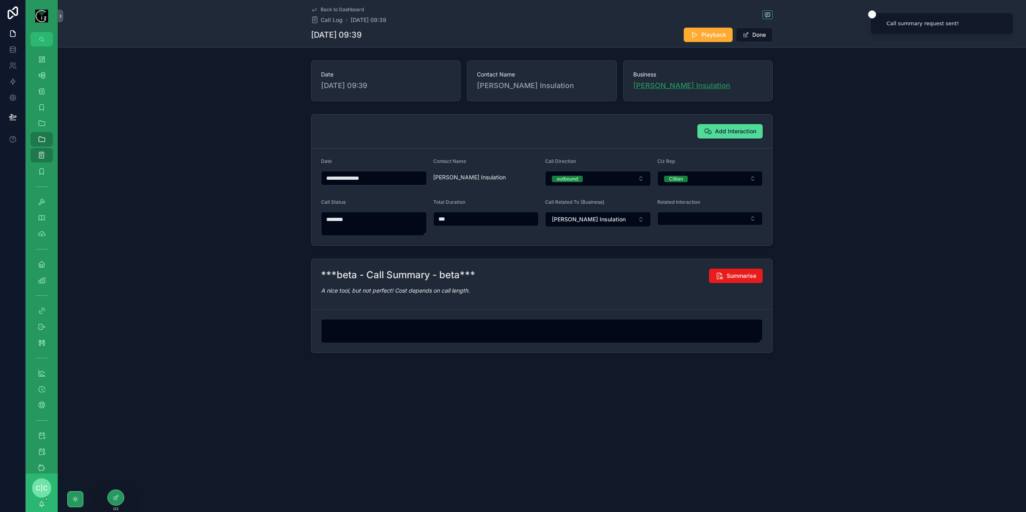
click at [699, 83] on span "Nora Quilter - Quilter Insulation" at bounding box center [681, 85] width 97 height 11
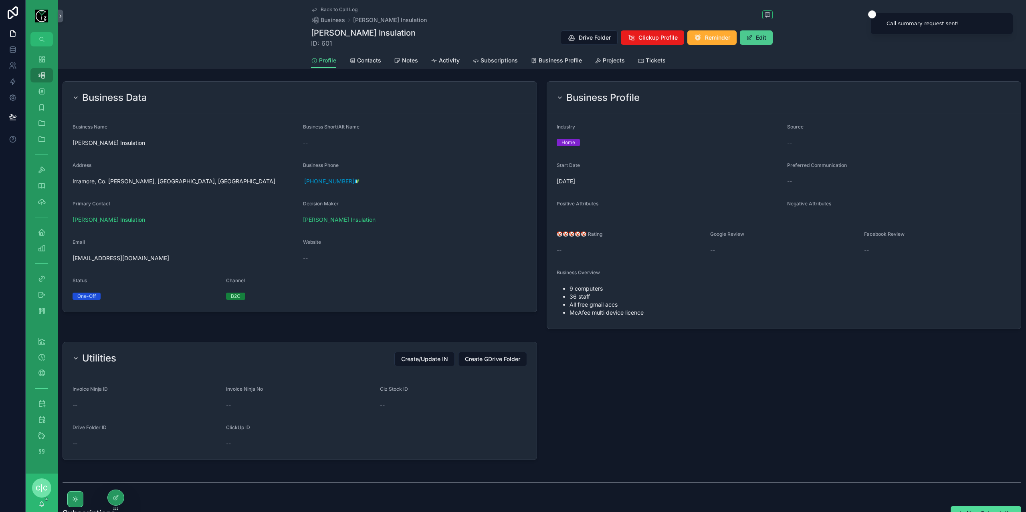
click at [748, 37] on span "scrollable content" at bounding box center [749, 37] width 6 height 6
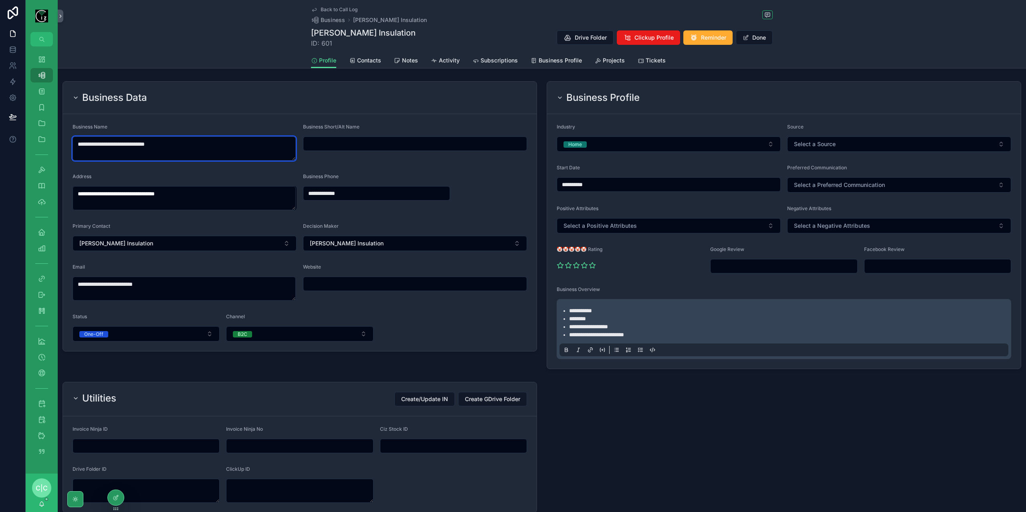
drag, startPoint x: 178, startPoint y: 141, endPoint x: 61, endPoint y: 143, distance: 117.0
click at [61, 143] on div "**********" at bounding box center [300, 225] width 484 height 294
click at [351, 138] on input "scrollable content" at bounding box center [414, 143] width 223 height 11
drag, startPoint x: 165, startPoint y: 145, endPoint x: 26, endPoint y: 148, distance: 138.6
click at [26, 148] on div "**********" at bounding box center [526, 256] width 1000 height 512
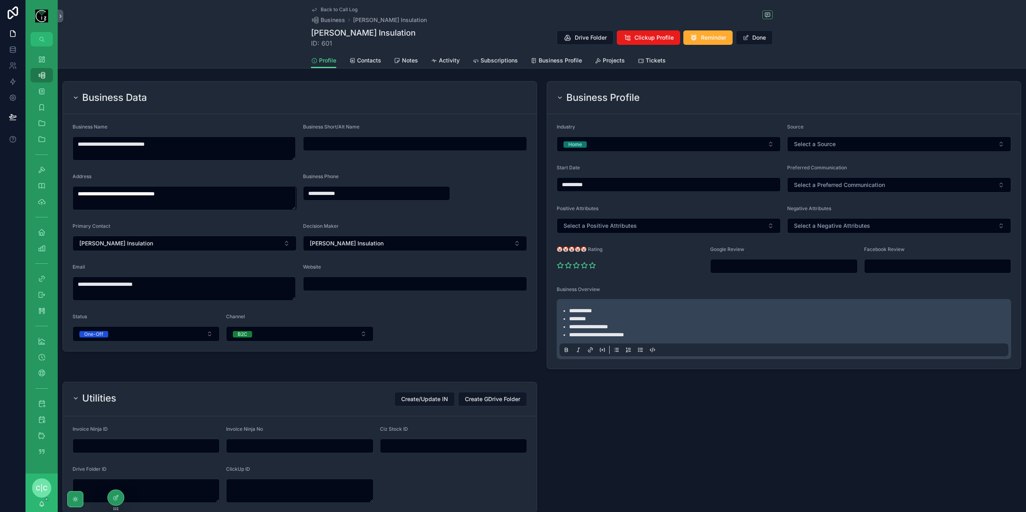
click at [407, 142] on input "scrollable content" at bounding box center [414, 143] width 223 height 11
paste input "**********"
type input "**********"
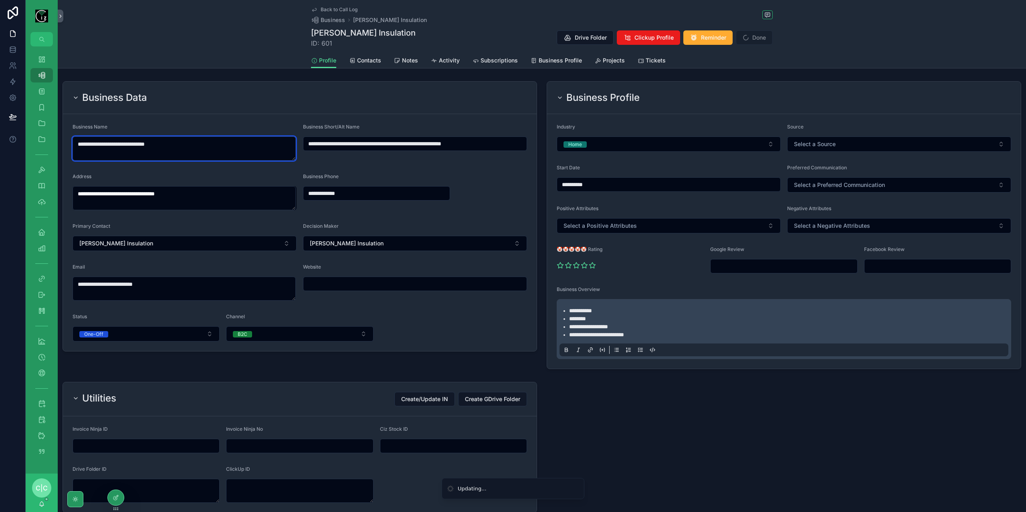
drag, startPoint x: 117, startPoint y: 145, endPoint x: 60, endPoint y: 144, distance: 56.9
click at [60, 144] on div "**********" at bounding box center [300, 225] width 484 height 294
type textarea "**********"
click at [412, 143] on input "**********" at bounding box center [414, 143] width 223 height 11
paste input "scrollable content"
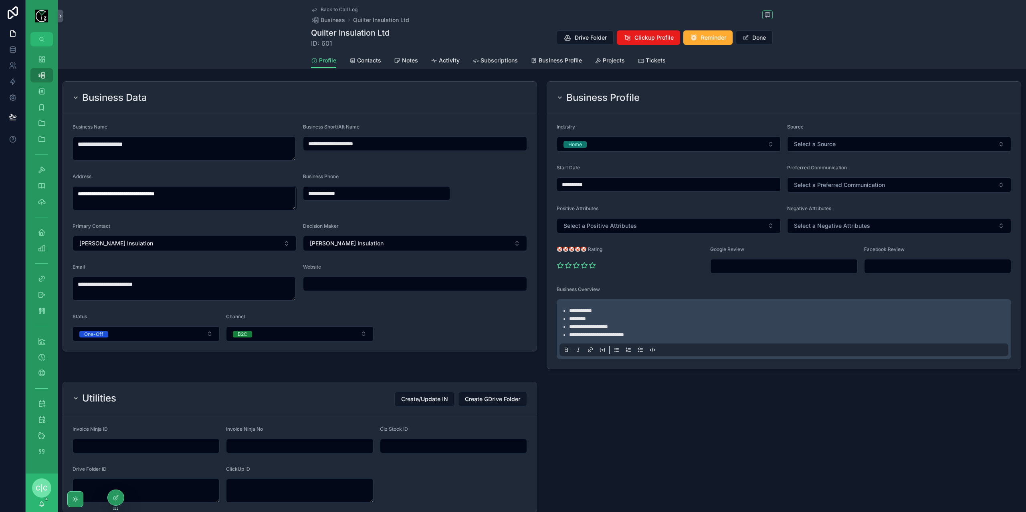
click at [306, 143] on input "**********" at bounding box center [414, 143] width 223 height 11
paste input "**********"
type input "**********"
click at [824, 151] on button "Select a Source" at bounding box center [899, 144] width 224 height 15
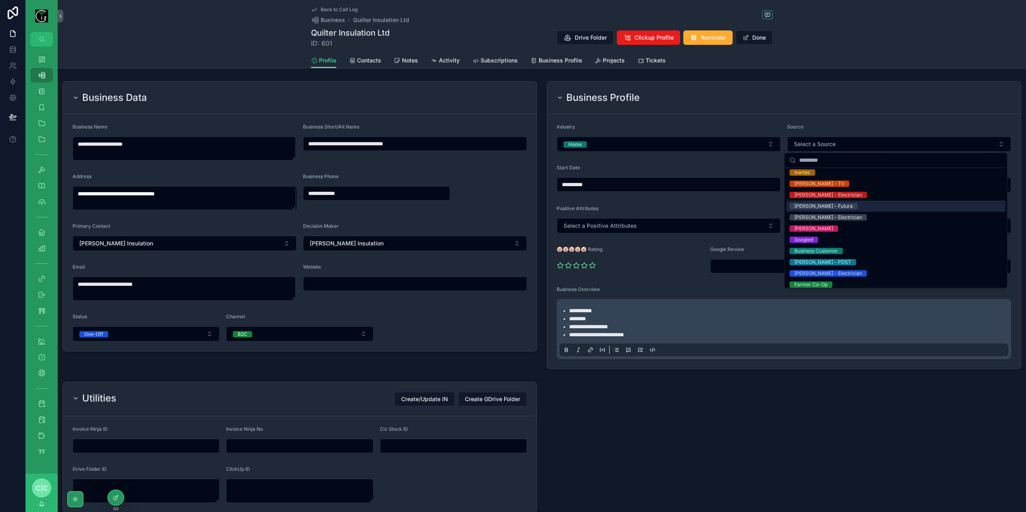
scroll to position [120, 0]
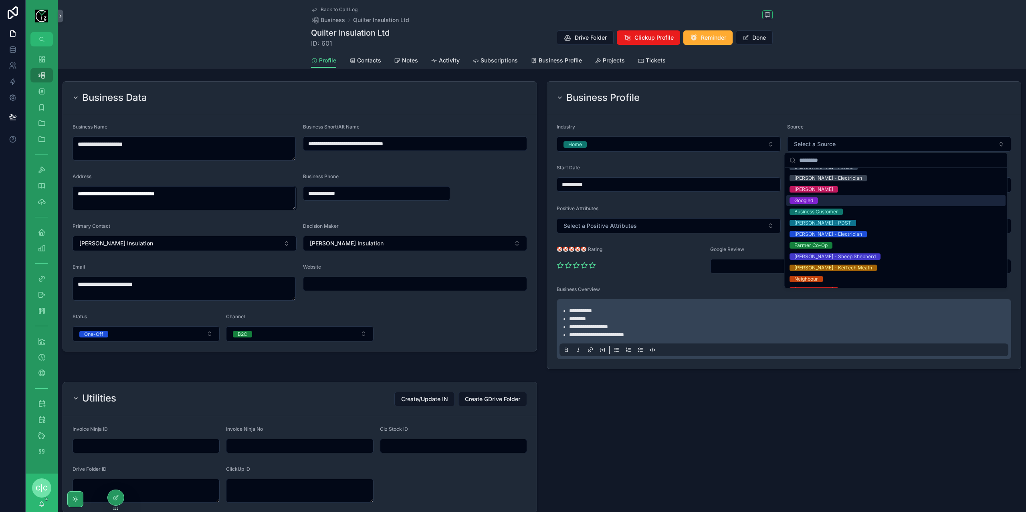
click at [807, 200] on div "Googled" at bounding box center [803, 200] width 19 height 6
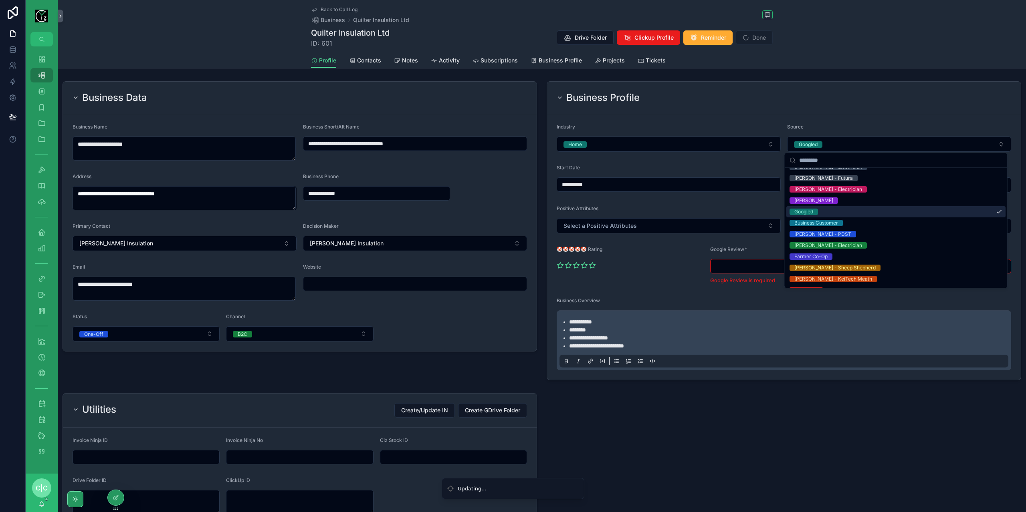
scroll to position [131, 0]
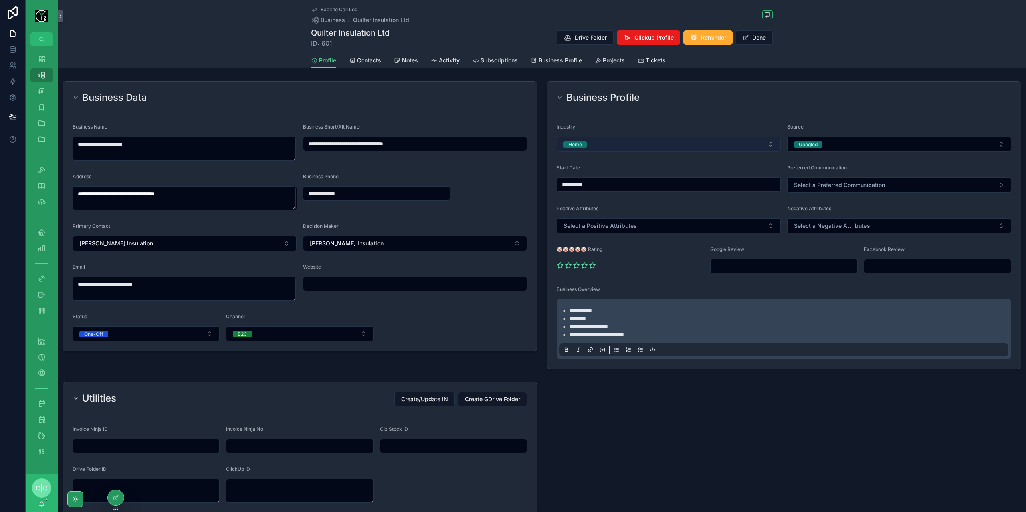
click at [656, 141] on button "Home" at bounding box center [668, 144] width 224 height 15
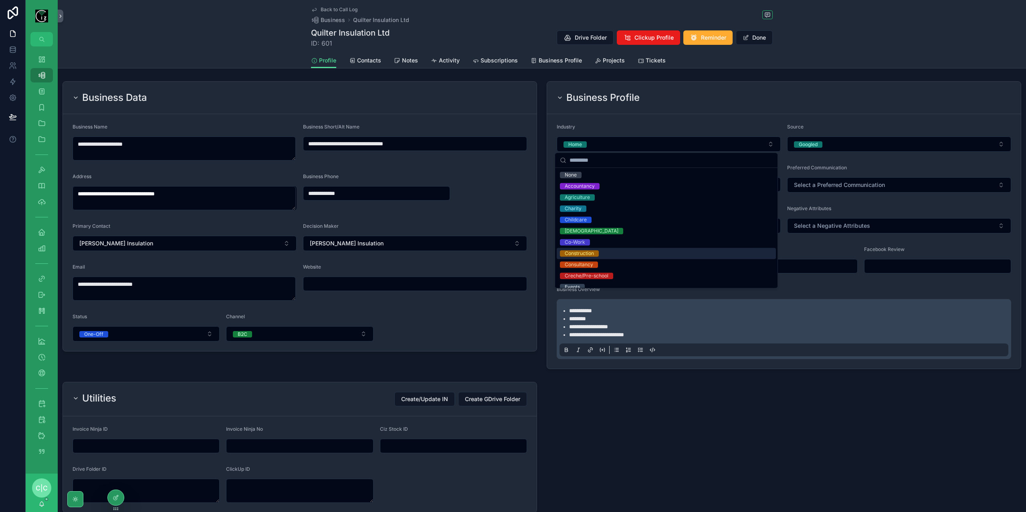
click at [599, 252] on div "Construction" at bounding box center [665, 253] width 219 height 11
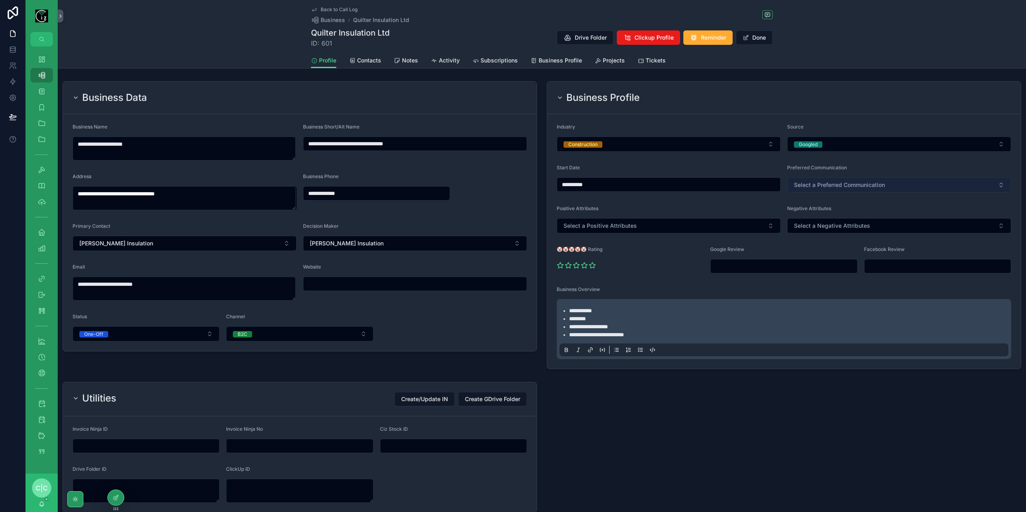
click at [882, 177] on button "Select a Preferred Communication" at bounding box center [899, 184] width 224 height 15
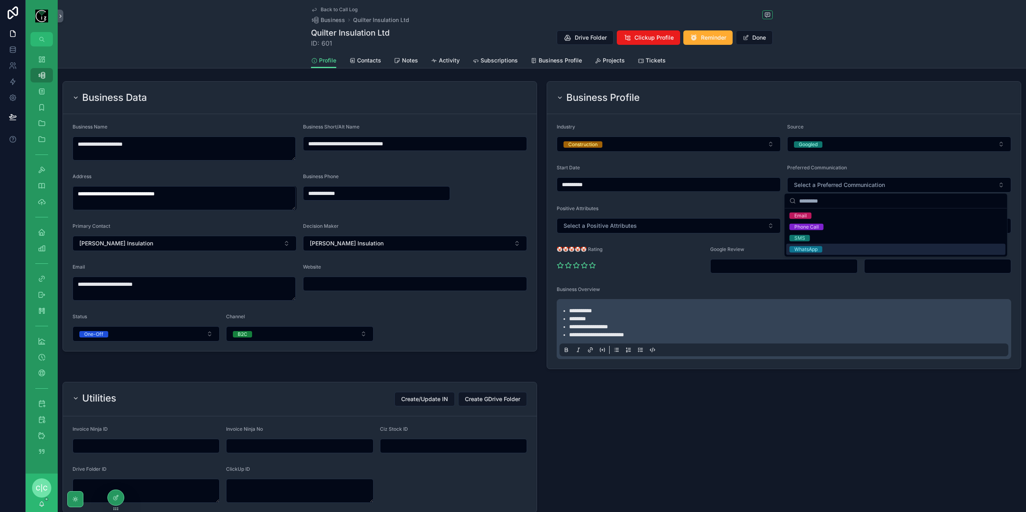
click at [820, 248] on span "WhatsApp" at bounding box center [805, 249] width 33 height 6
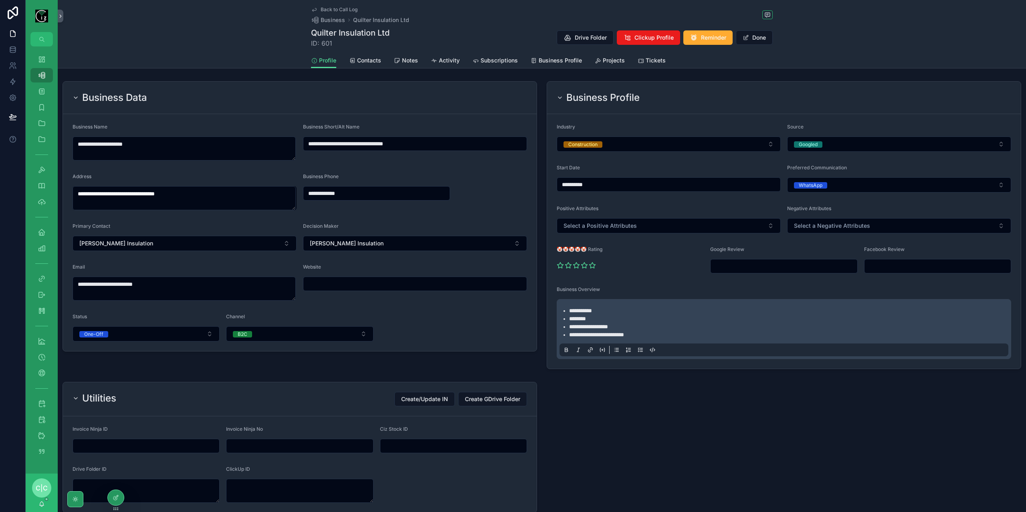
click at [666, 264] on div "scrollable content" at bounding box center [629, 265] width 147 height 13
click at [284, 336] on button "B2C" at bounding box center [299, 333] width 147 height 15
click at [254, 387] on div "B2B" at bounding box center [299, 387] width 143 height 11
click at [170, 341] on button "One-Off" at bounding box center [146, 333] width 147 height 15
click at [148, 371] on div "Recurring" at bounding box center [146, 376] width 143 height 11
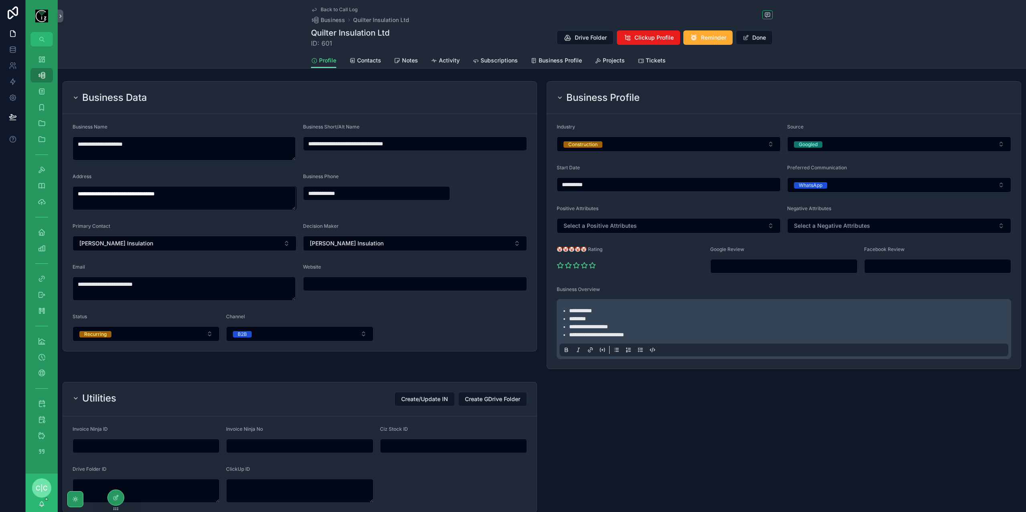
click at [472, 300] on form "**********" at bounding box center [300, 232] width 474 height 237
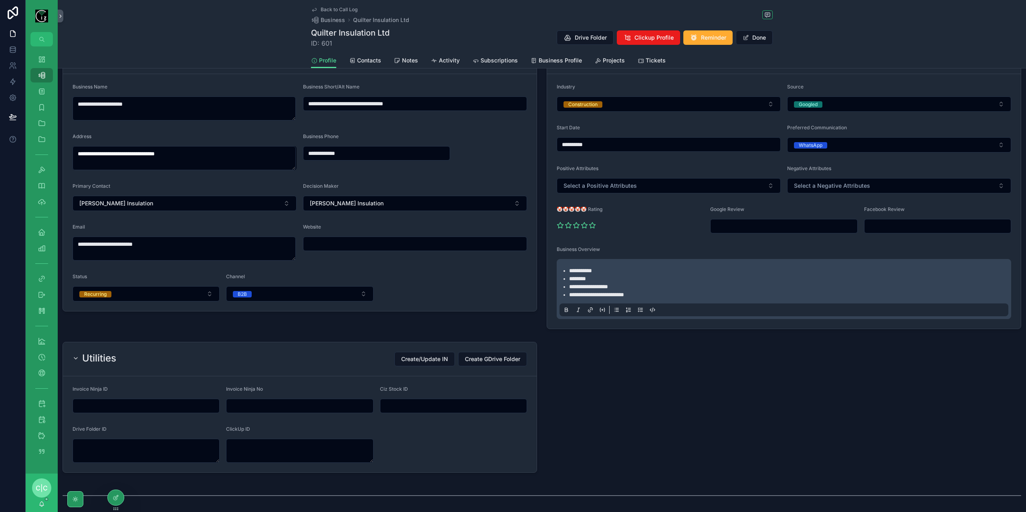
scroll to position [0, 0]
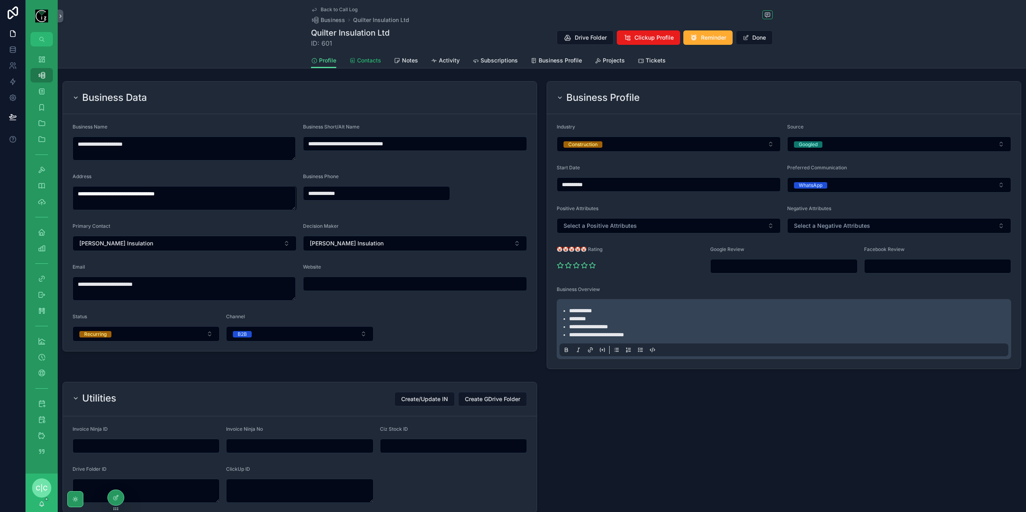
click at [361, 60] on span "Contacts" at bounding box center [369, 60] width 24 height 8
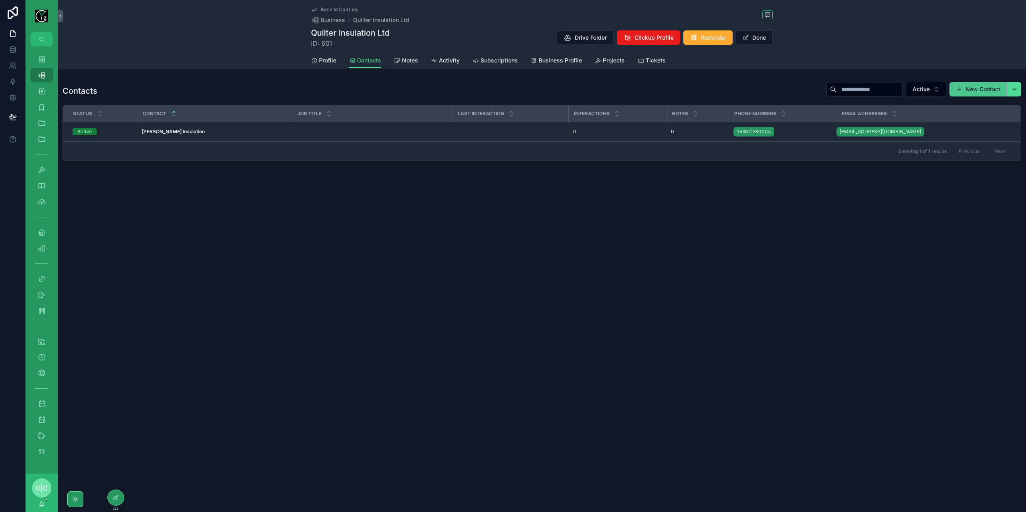
click at [977, 90] on button "New Contact" at bounding box center [977, 89] width 57 height 14
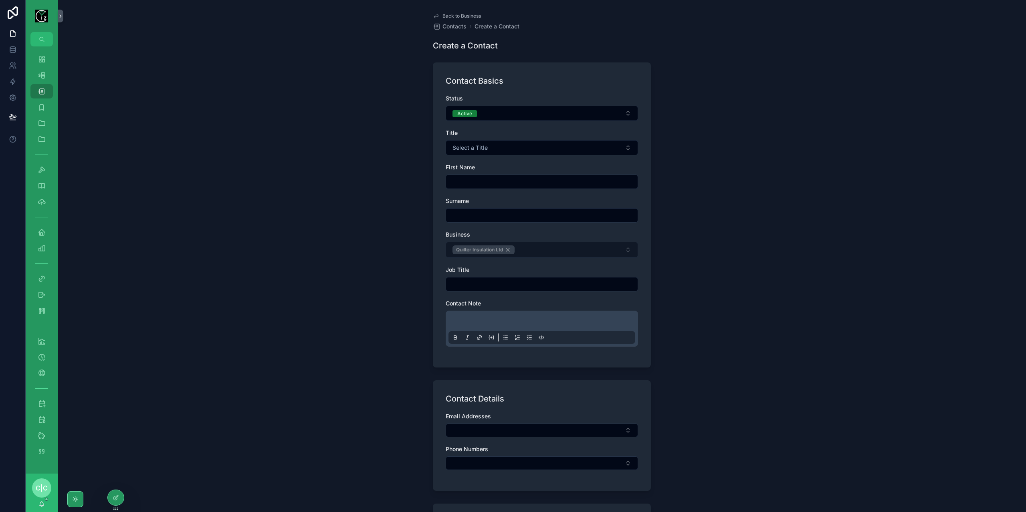
click at [531, 176] on input "scrollable content" at bounding box center [541, 181] width 191 height 11
type input "*****"
type input "**********"
click at [517, 275] on div "Job Title" at bounding box center [541, 279] width 192 height 26
click at [509, 282] on input "scrollable content" at bounding box center [541, 284] width 191 height 11
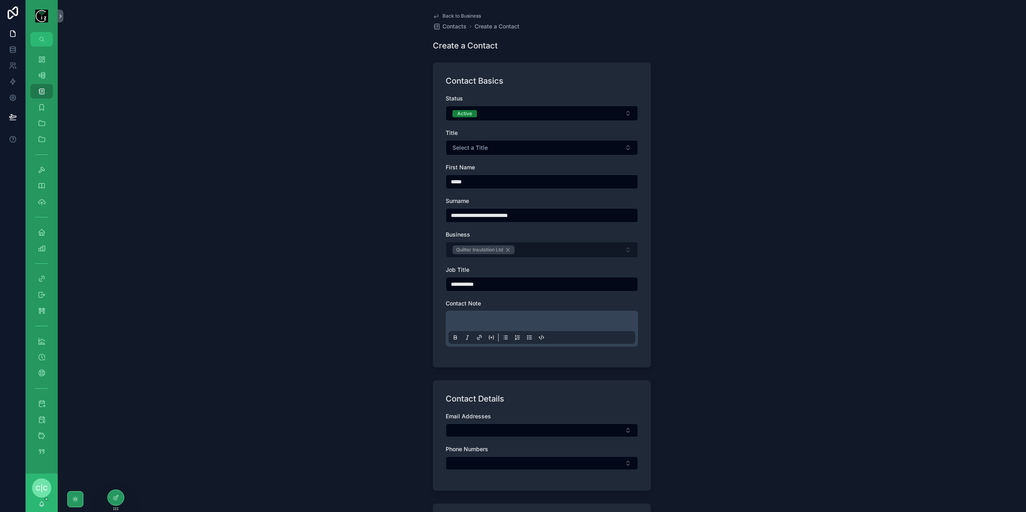
type input "**********"
click at [541, 319] on p "scrollable content" at bounding box center [543, 322] width 187 height 8
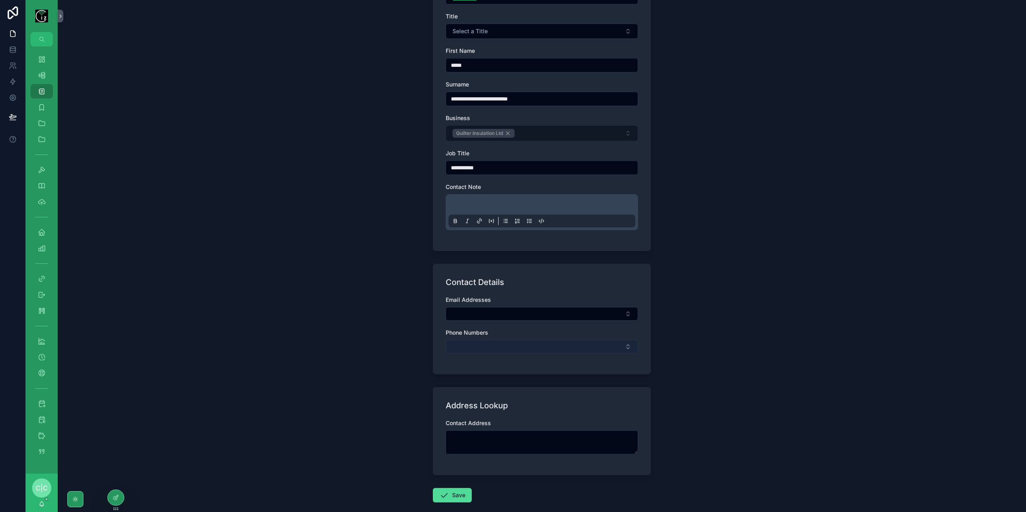
scroll to position [120, 0]
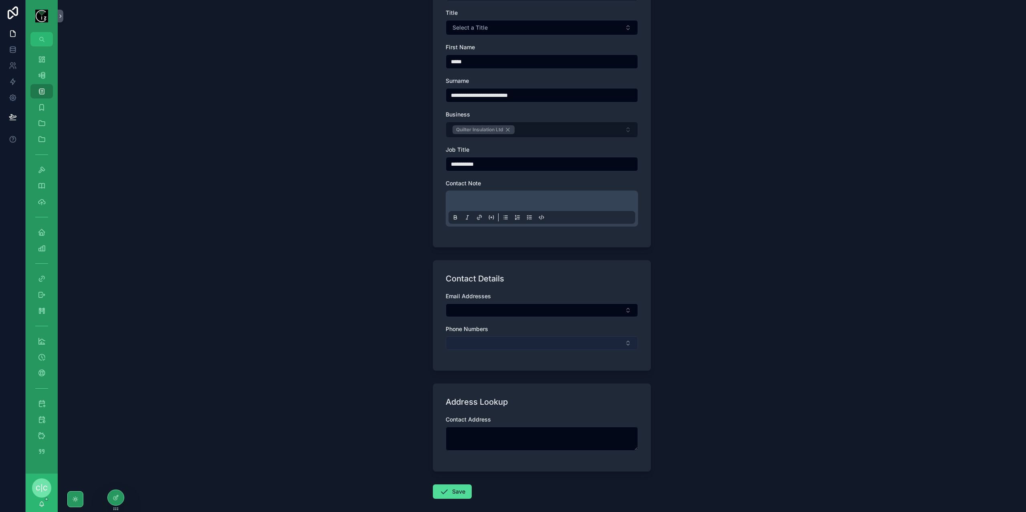
click at [511, 339] on button "Select Button" at bounding box center [541, 344] width 192 height 14
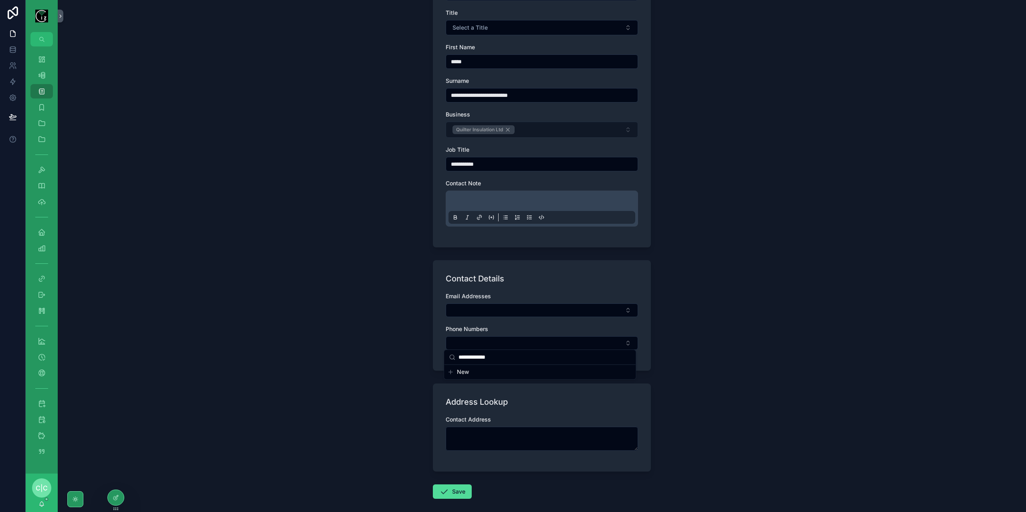
type input "**********"
click at [471, 374] on button "New" at bounding box center [539, 372] width 185 height 8
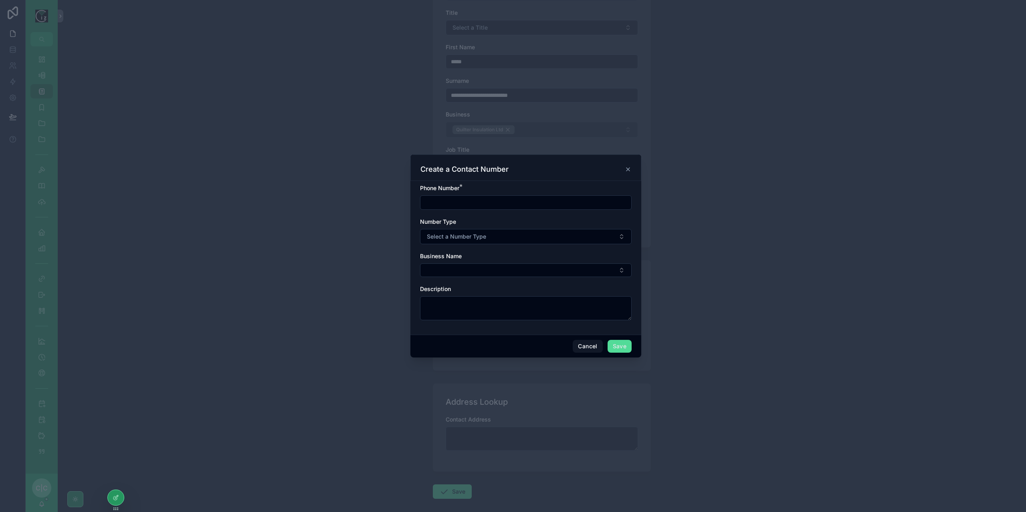
click at [476, 201] on input "scrollable content" at bounding box center [525, 202] width 211 height 11
paste input "**********"
type input "**********"
click at [491, 239] on button "Select a Number Type" at bounding box center [526, 236] width 212 height 15
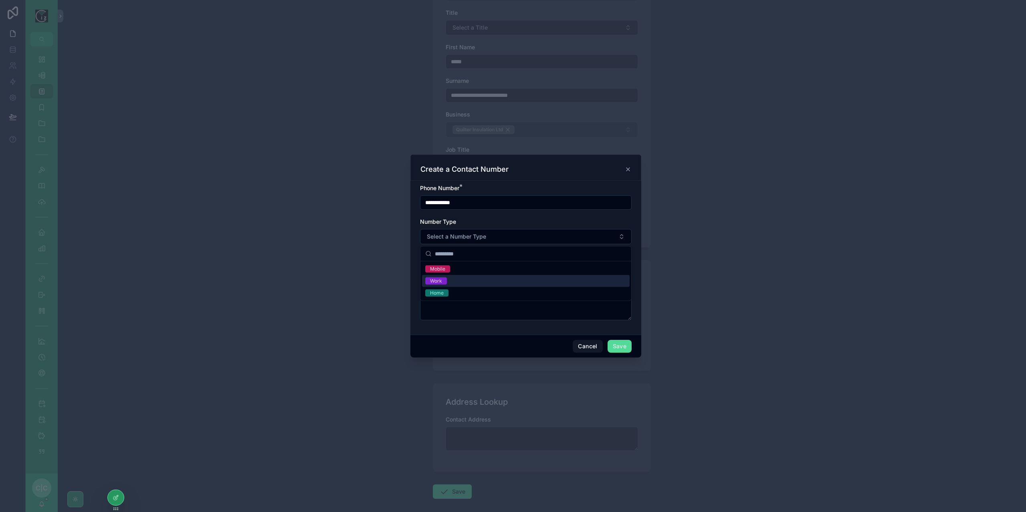
click at [445, 277] on div "Work" at bounding box center [526, 281] width 208 height 12
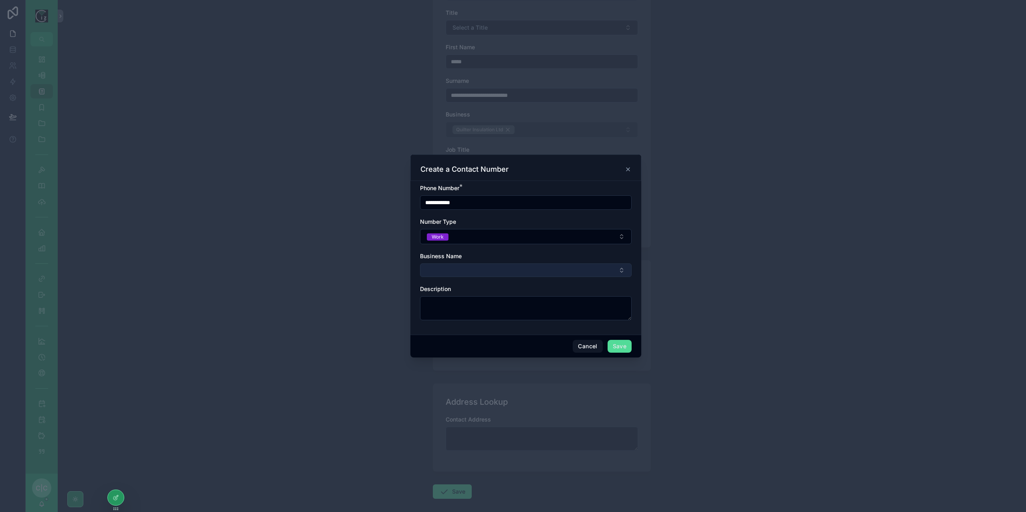
click at [461, 271] on button "Select Button" at bounding box center [526, 271] width 212 height 14
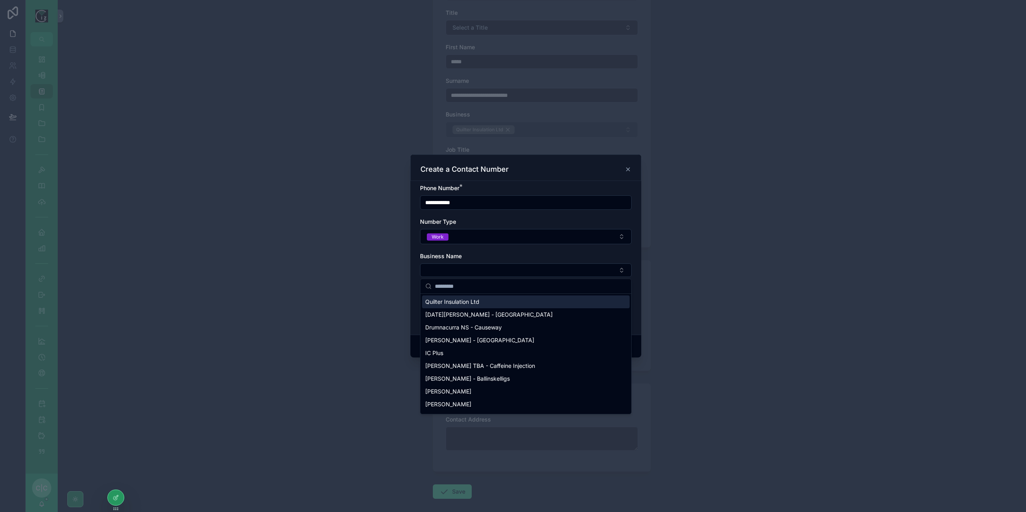
click at [460, 302] on span "Quilter Insulation Ltd" at bounding box center [452, 302] width 54 height 8
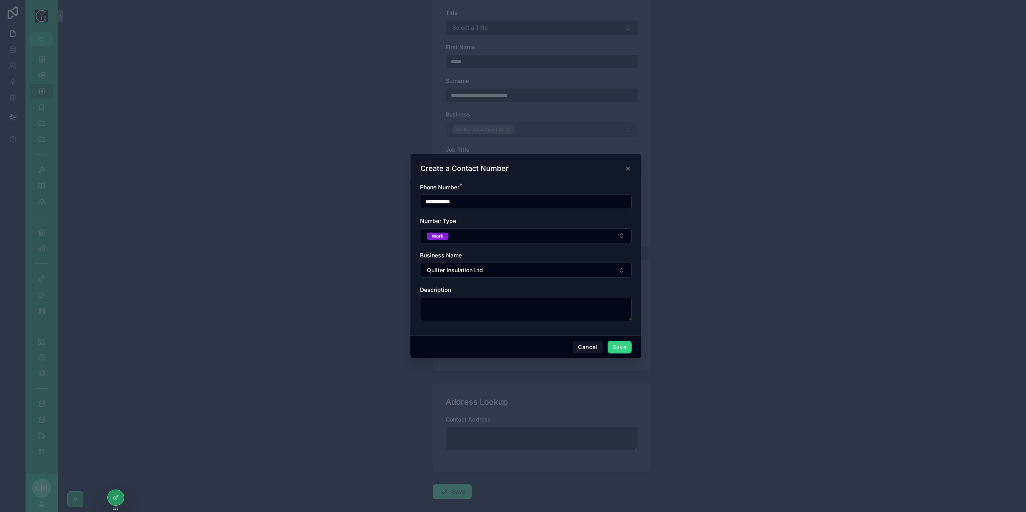
click at [618, 348] on button "Save" at bounding box center [619, 347] width 24 height 13
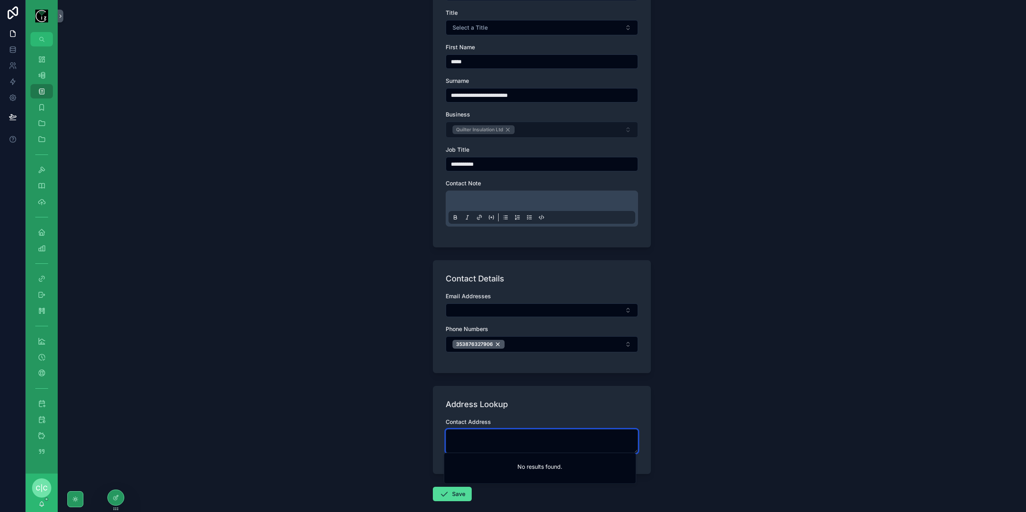
click at [516, 449] on textarea "scrollable content" at bounding box center [541, 441] width 192 height 24
click at [449, 496] on button "Save" at bounding box center [452, 494] width 39 height 14
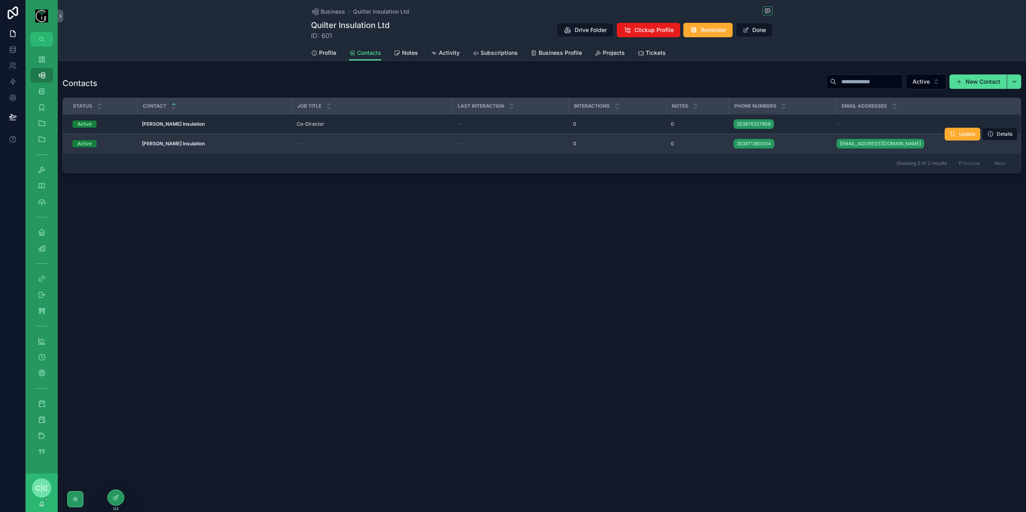
click at [297, 143] on span "--" at bounding box center [298, 144] width 5 height 6
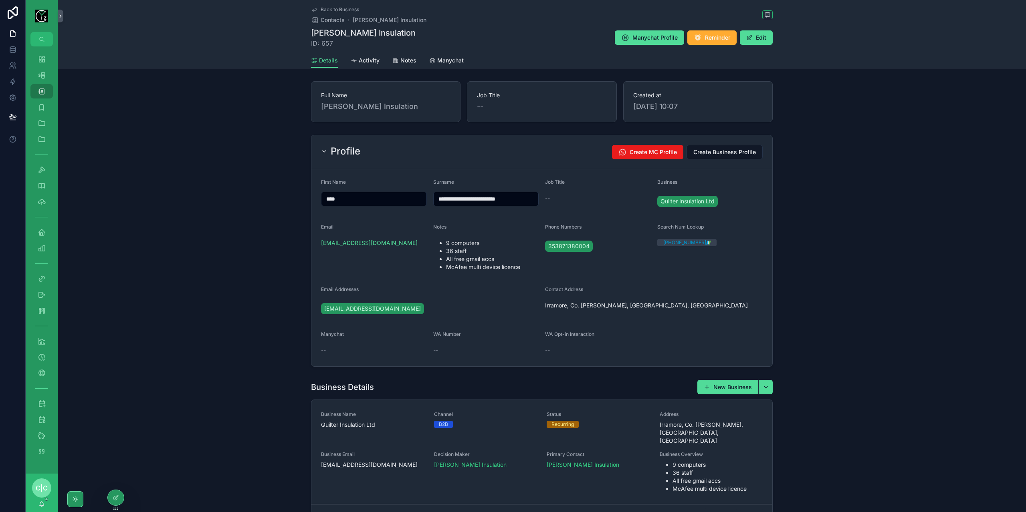
drag, startPoint x: 758, startPoint y: 40, endPoint x: 712, endPoint y: 97, distance: 72.6
click at [757, 41] on button "Edit" at bounding box center [756, 37] width 33 height 14
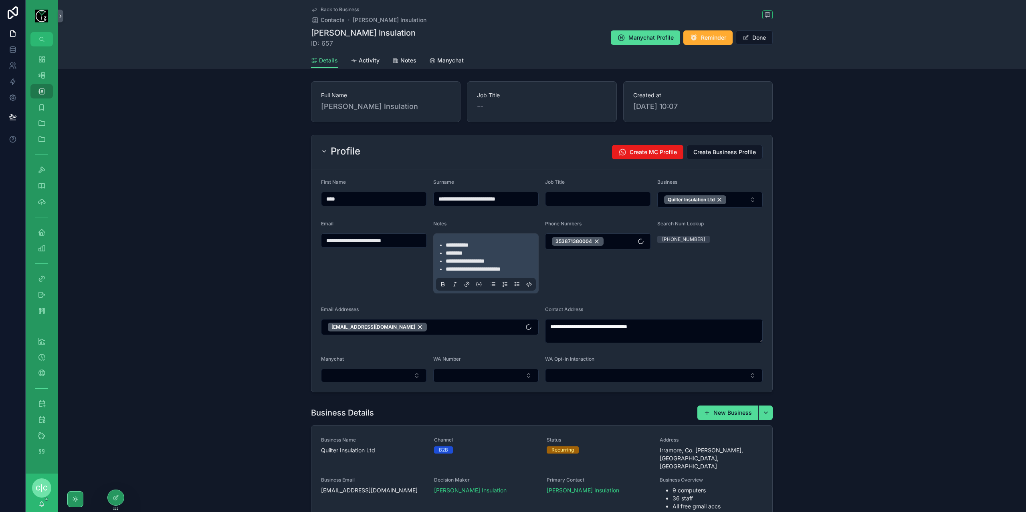
click at [590, 193] on input "scrollable content" at bounding box center [597, 198] width 105 height 11
type input "**********"
click at [445, 242] on span "**********" at bounding box center [456, 245] width 23 height 6
drag, startPoint x: 442, startPoint y: 243, endPoint x: 520, endPoint y: 269, distance: 81.6
click at [520, 269] on ul "**********" at bounding box center [487, 257] width 100 height 32
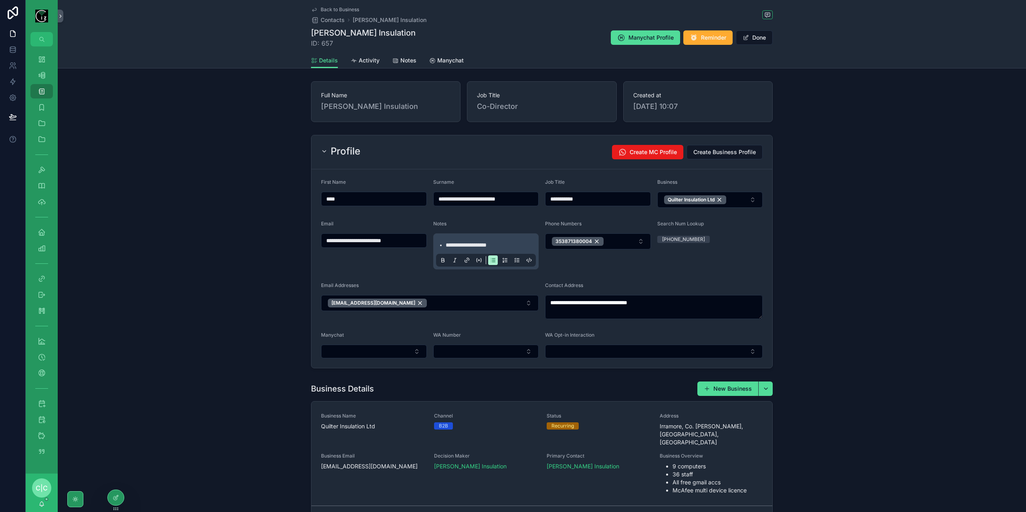
click at [810, 271] on div "**********" at bounding box center [542, 252] width 968 height 240
click at [657, 350] on button "Select Button" at bounding box center [654, 352] width 218 height 14
click at [854, 322] on div "**********" at bounding box center [542, 252] width 968 height 240
click at [324, 9] on span "Back to Business" at bounding box center [339, 9] width 38 height 6
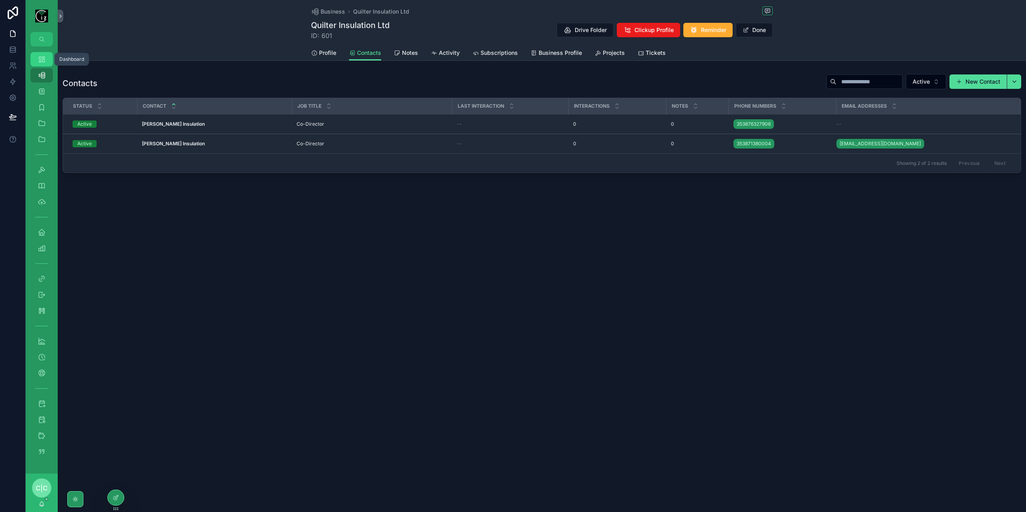
click at [40, 57] on icon "scrollable content" at bounding box center [42, 59] width 8 height 8
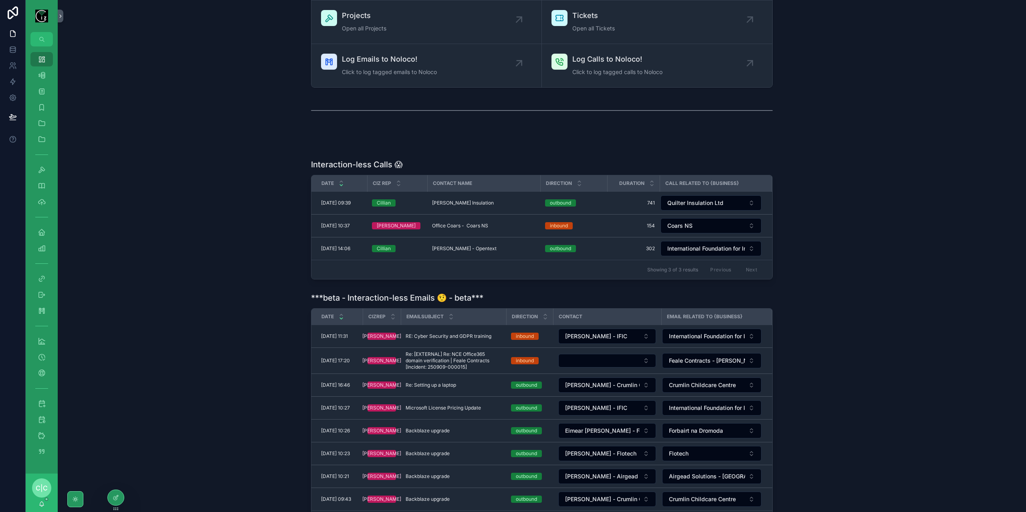
scroll to position [80, 0]
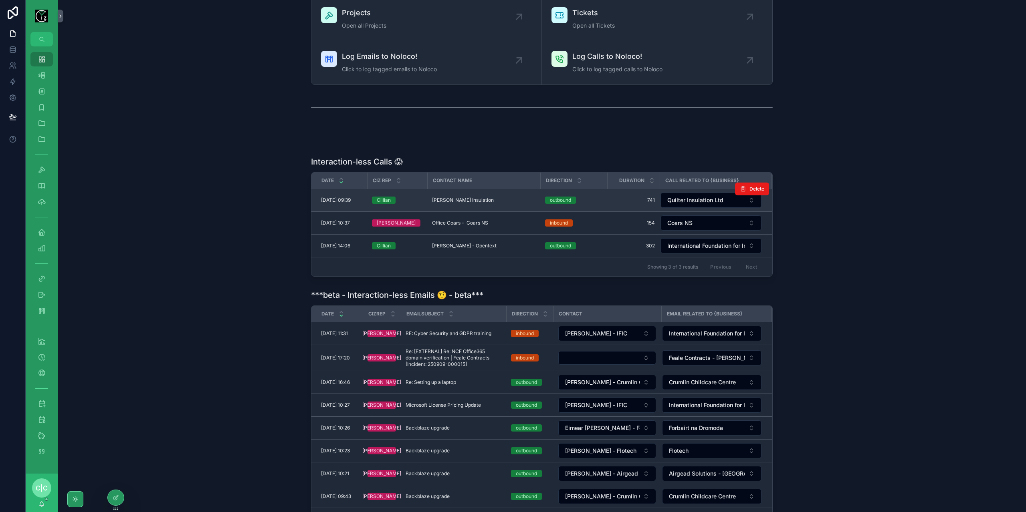
click at [473, 192] on td "Nora Quilter - Quilter Insulation Nora Quilter - Quilter Insulation" at bounding box center [483, 200] width 113 height 23
click at [472, 202] on span "Nora Quilter - Quilter Insulation" at bounding box center [463, 200] width 62 height 6
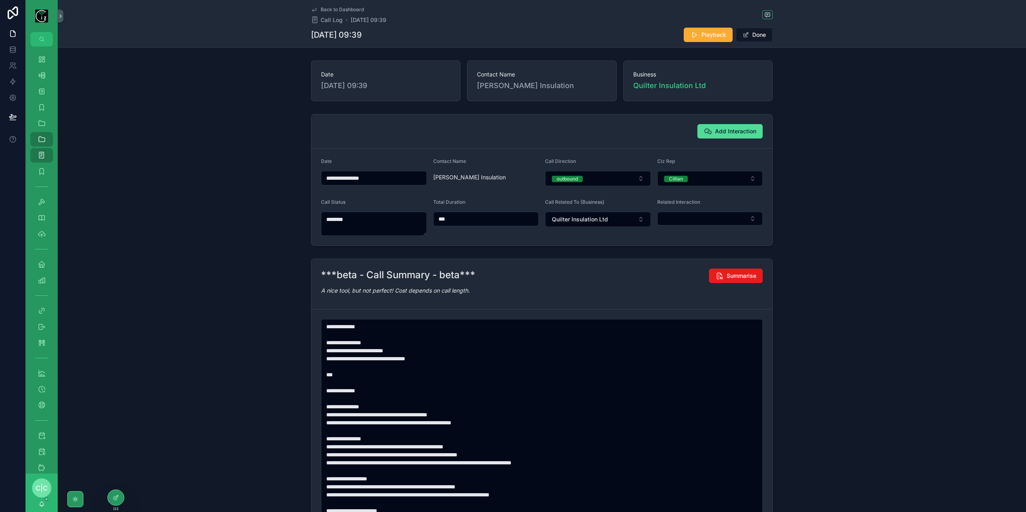
type textarea "**********"
click at [736, 134] on span "Add Interaction" at bounding box center [735, 131] width 41 height 8
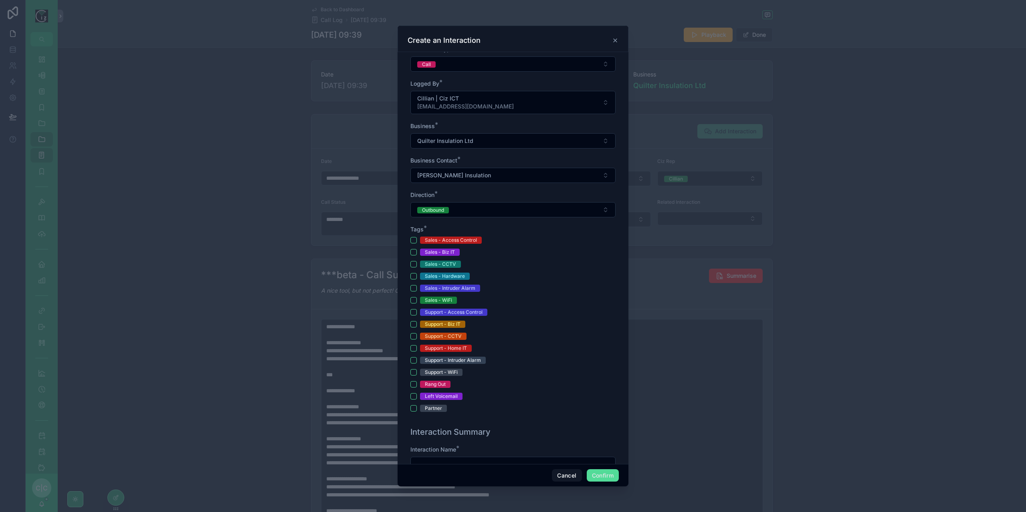
scroll to position [120, 0]
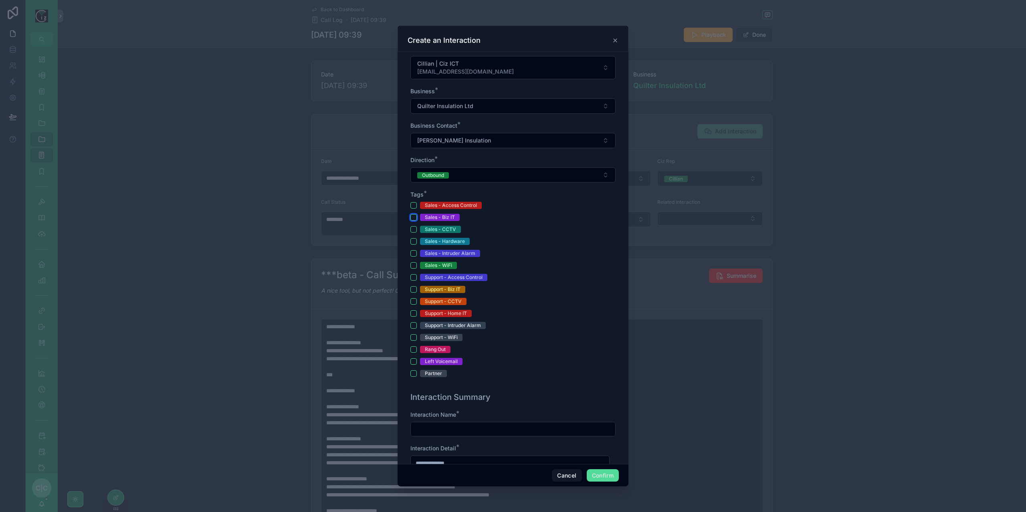
click at [412, 216] on button "Sales - Biz IT" at bounding box center [413, 217] width 6 height 6
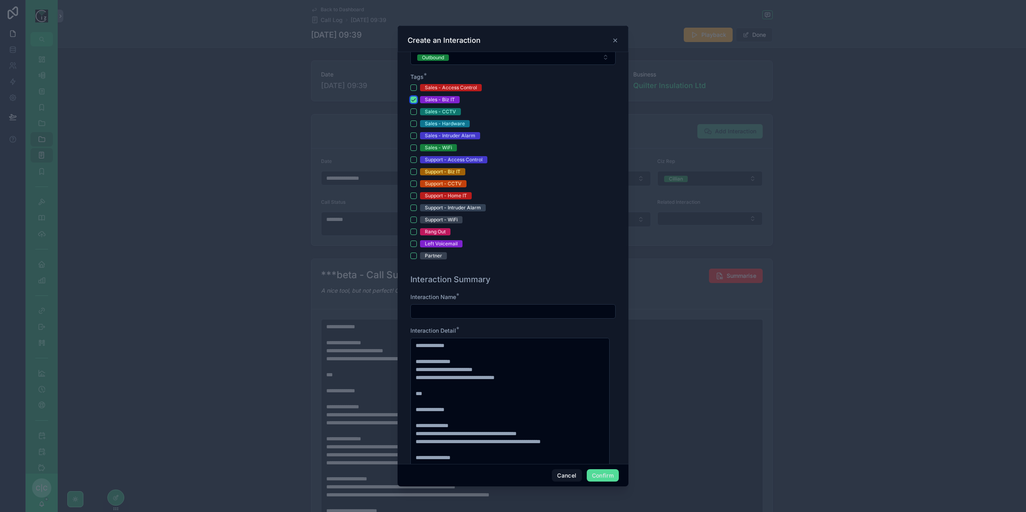
scroll to position [280, 0]
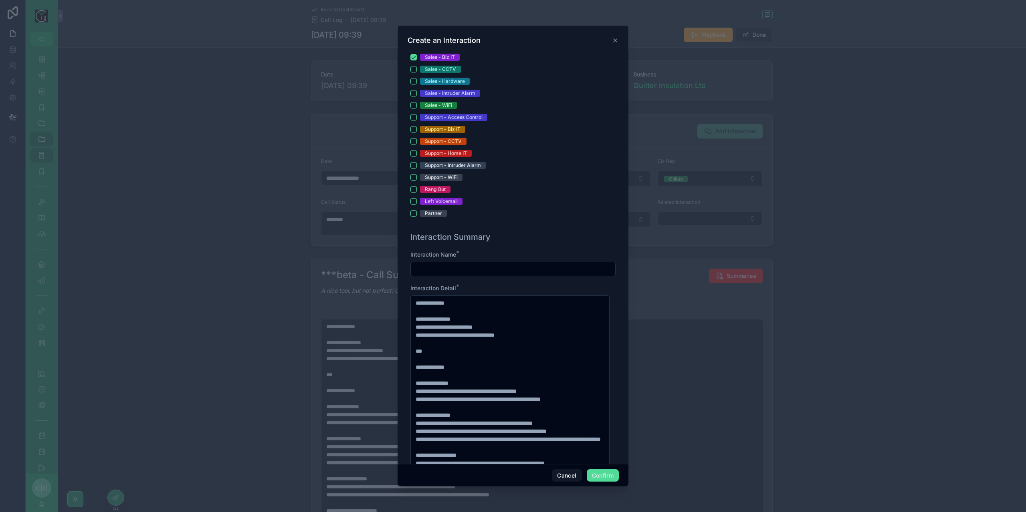
click at [525, 266] on input "text" at bounding box center [513, 269] width 204 height 11
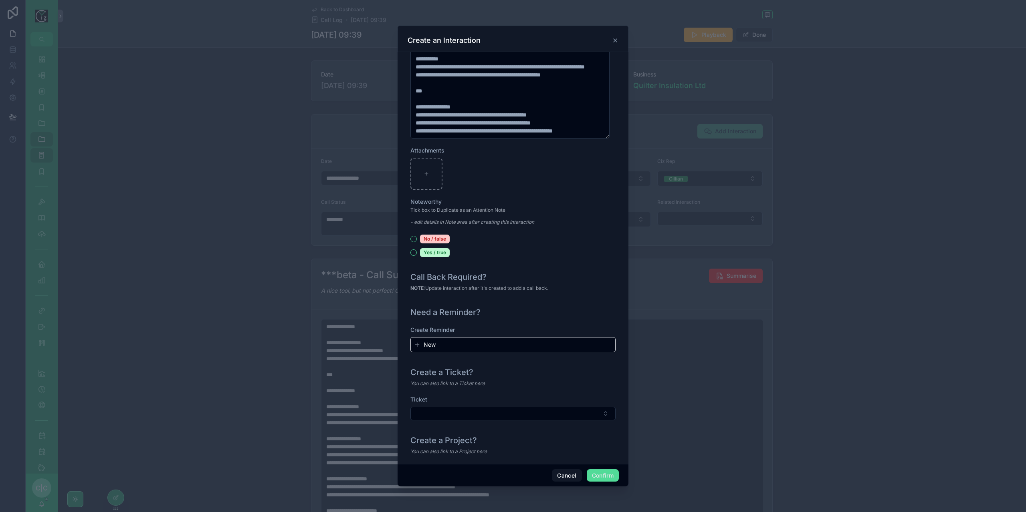
scroll to position [723, 0]
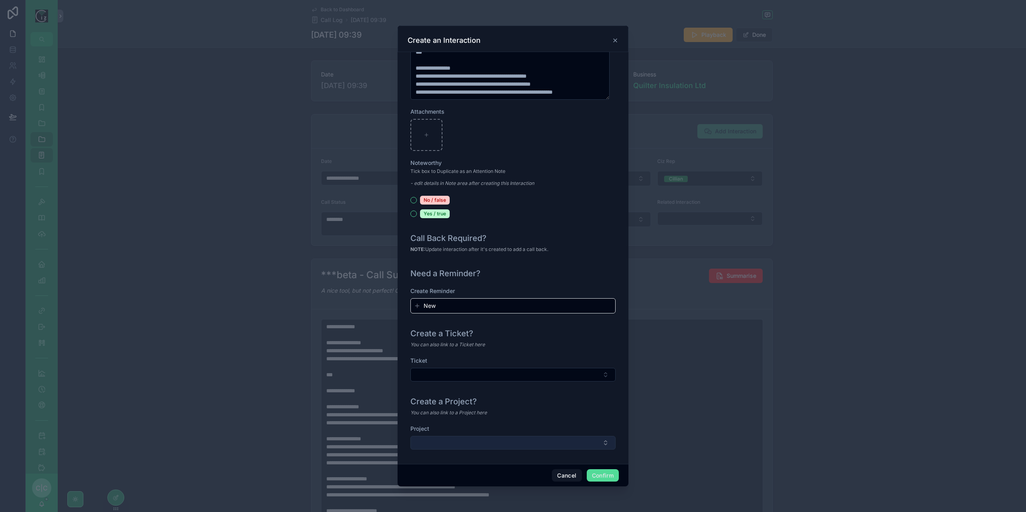
type input "**********"
click at [532, 442] on button "Select Button" at bounding box center [512, 443] width 205 height 14
click at [438, 470] on button "New" at bounding box center [510, 472] width 192 height 8
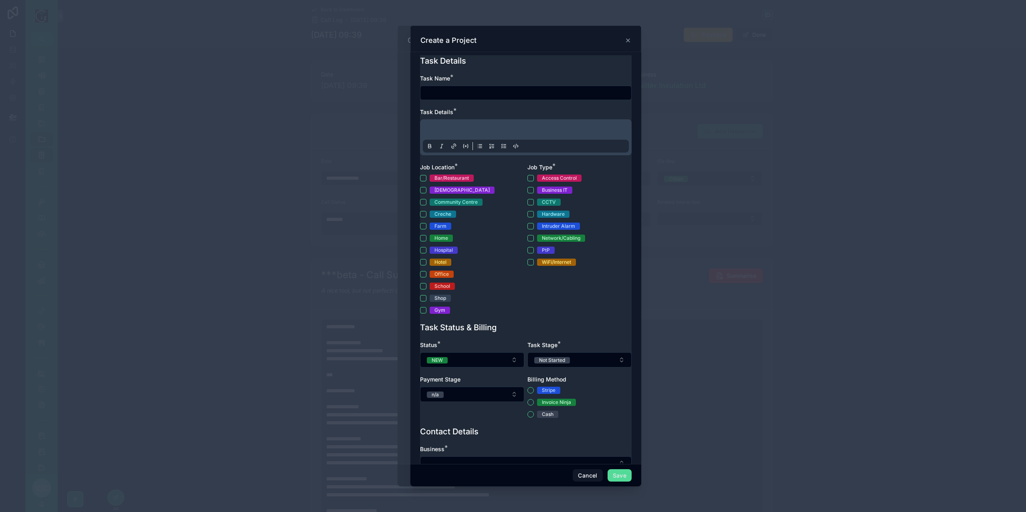
click at [484, 100] on div "Task Name * Task Details * Job Location * Bar/Restaurant Church Community Centr…" at bounding box center [526, 199] width 212 height 248
click at [489, 94] on input "text" at bounding box center [525, 92] width 211 height 11
type input "**********"
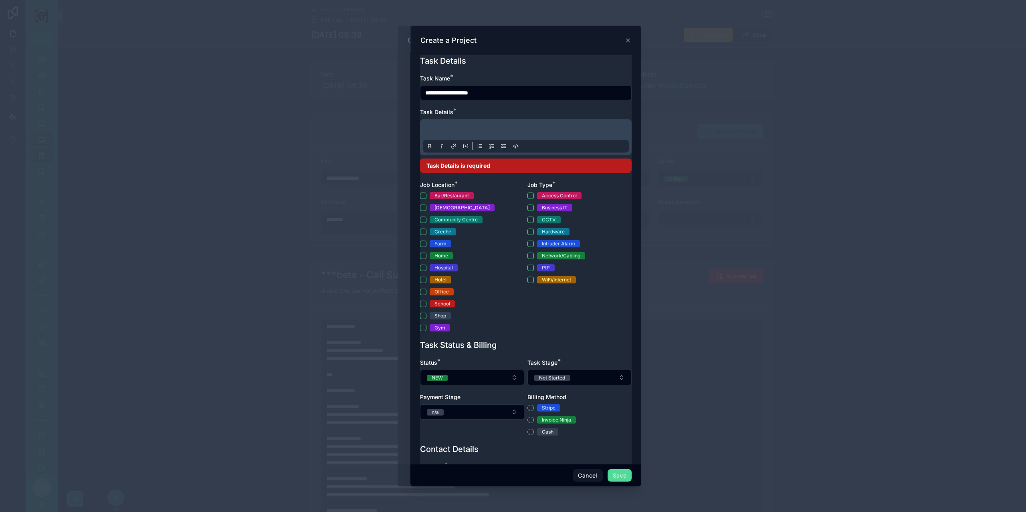
click at [480, 124] on div at bounding box center [526, 137] width 206 height 30
click at [467, 128] on p at bounding box center [527, 131] width 206 height 8
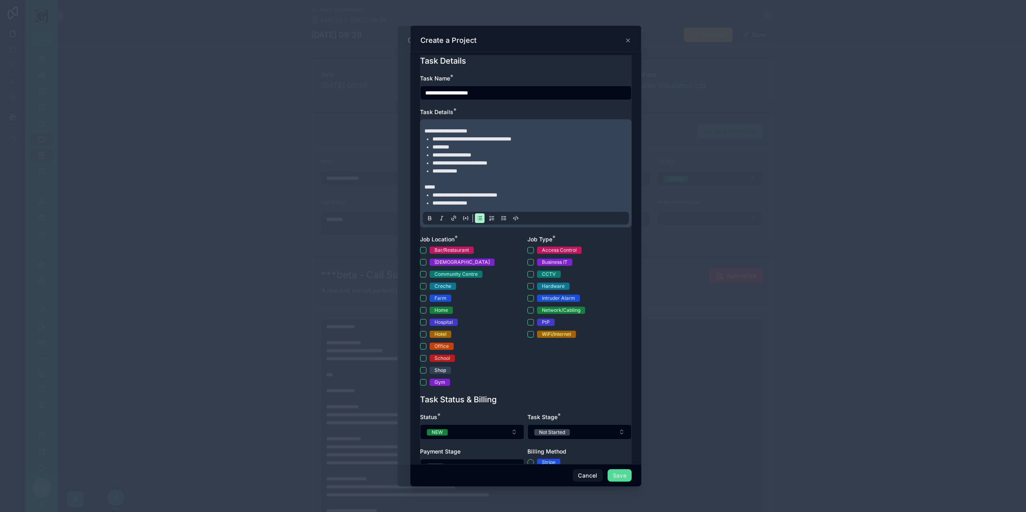
click at [489, 200] on li "**********" at bounding box center [531, 203] width 198 height 8
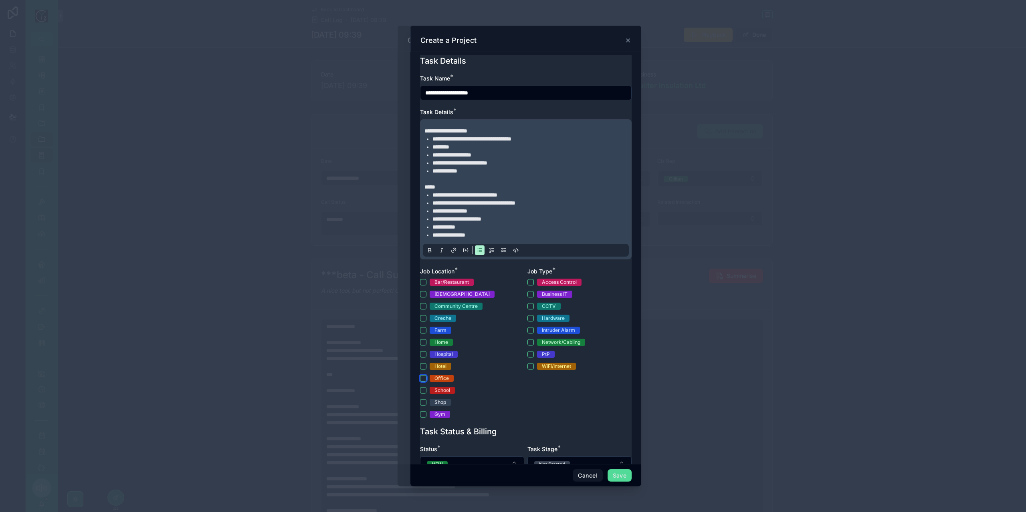
click at [422, 378] on button "Office" at bounding box center [423, 378] width 6 height 6
click at [527, 295] on button "Business IT" at bounding box center [530, 294] width 6 height 6
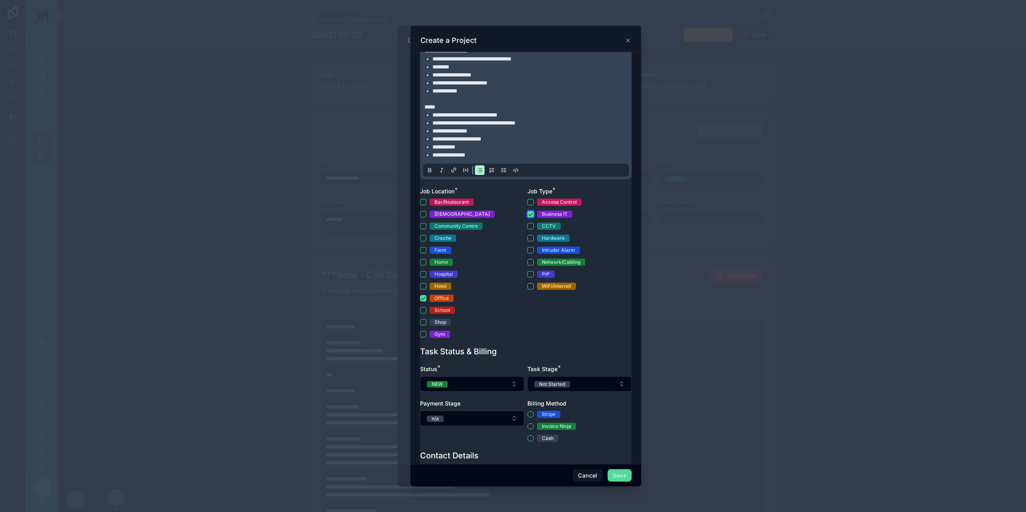
scroll to position [200, 0]
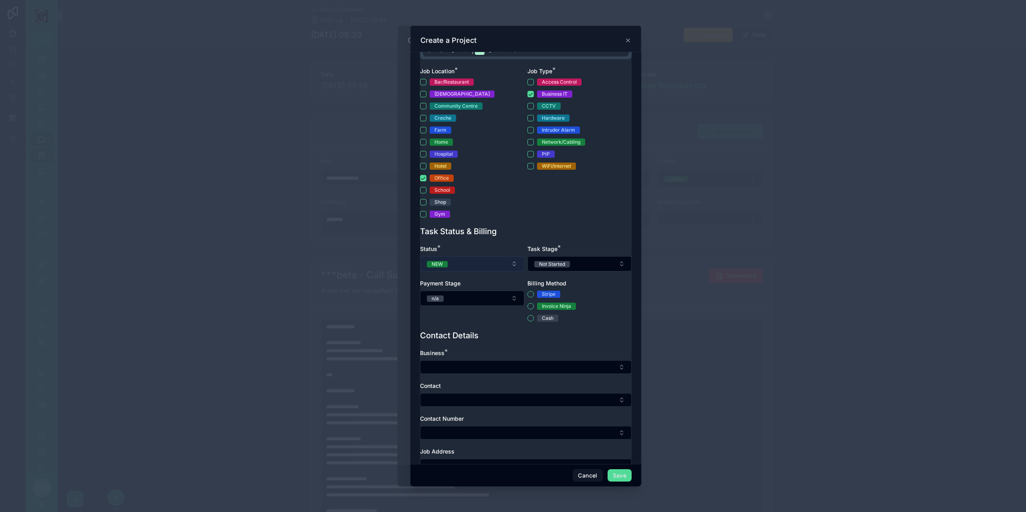
click at [494, 264] on button "NEW" at bounding box center [472, 263] width 104 height 15
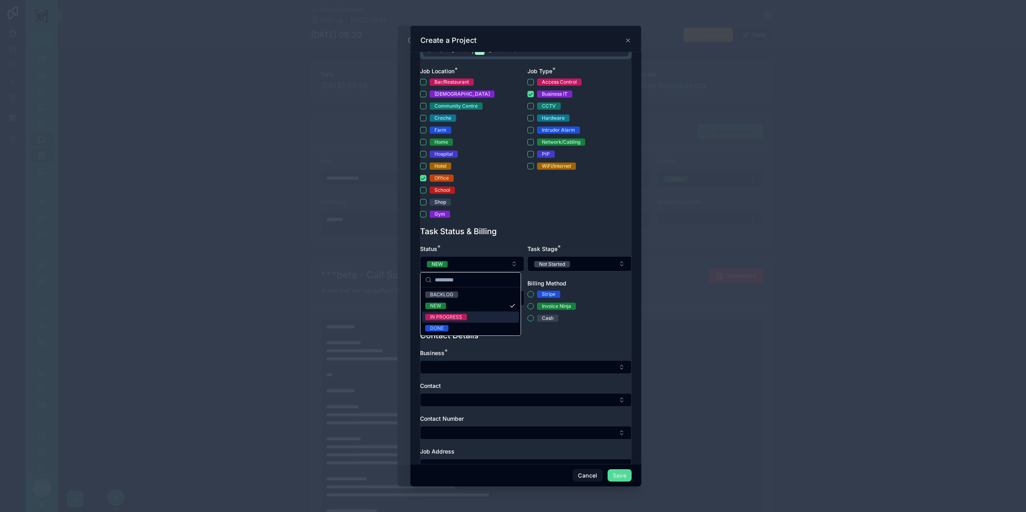
click at [468, 315] on div "IN PROGRESS" at bounding box center [470, 317] width 97 height 11
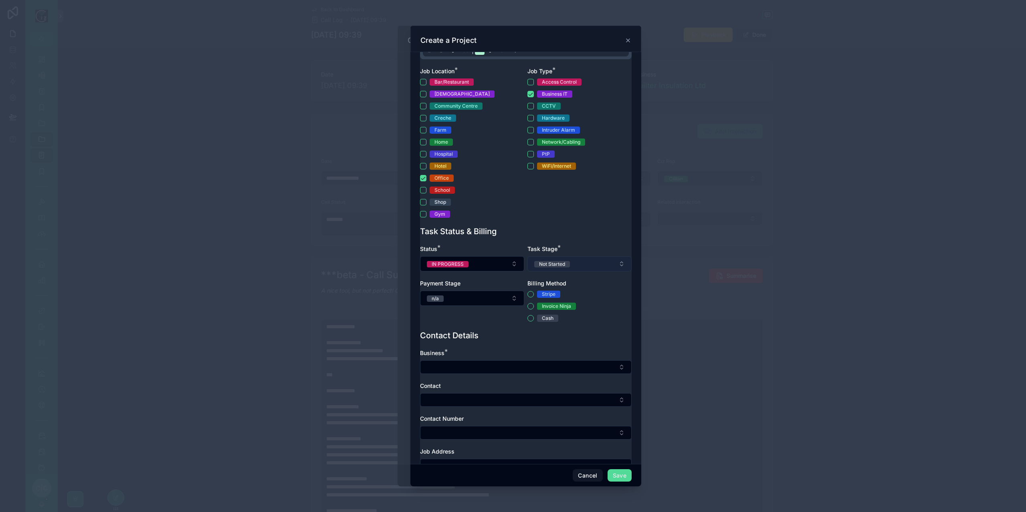
click at [581, 268] on button "Not Started" at bounding box center [579, 263] width 104 height 15
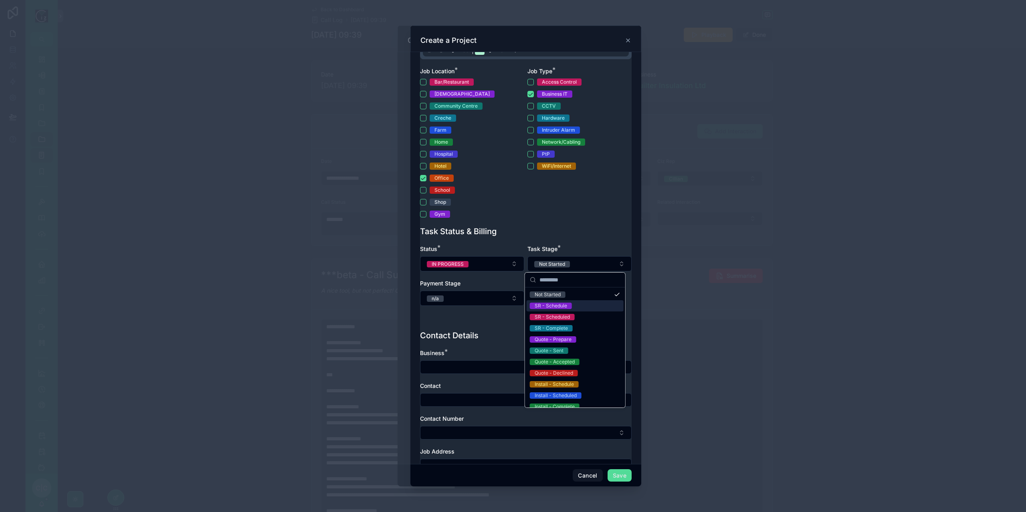
click at [566, 306] on div "SR - Schedule" at bounding box center [550, 306] width 32 height 6
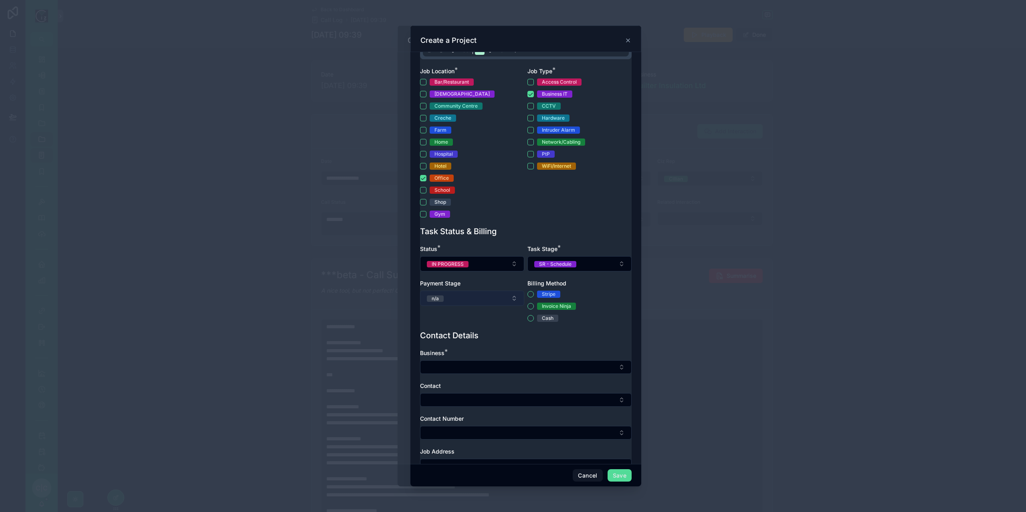
click at [486, 298] on button "n/a" at bounding box center [472, 298] width 104 height 15
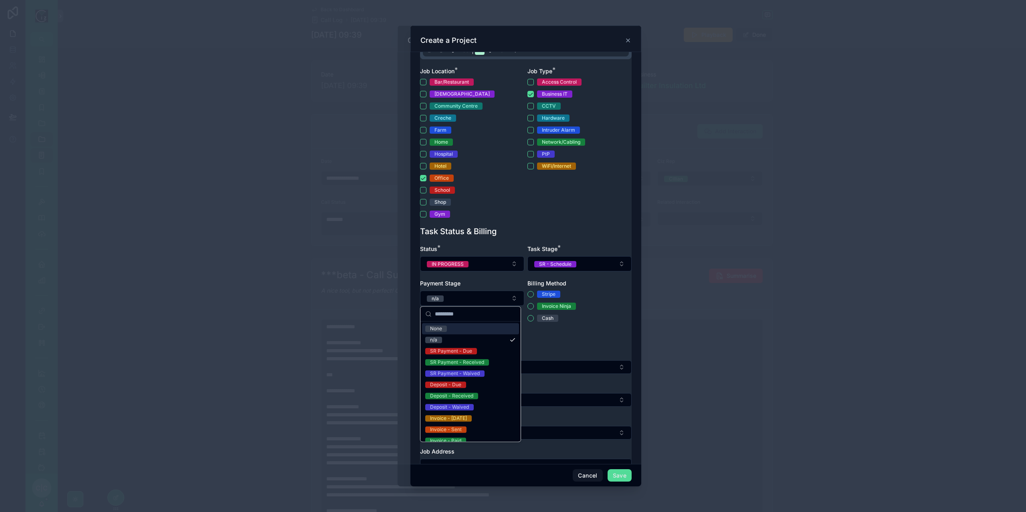
click at [600, 326] on div "Status * IN PROGRESS Task Stage * SR - Schedule Payment Stage n/a Billing Metho…" at bounding box center [526, 287] width 212 height 85
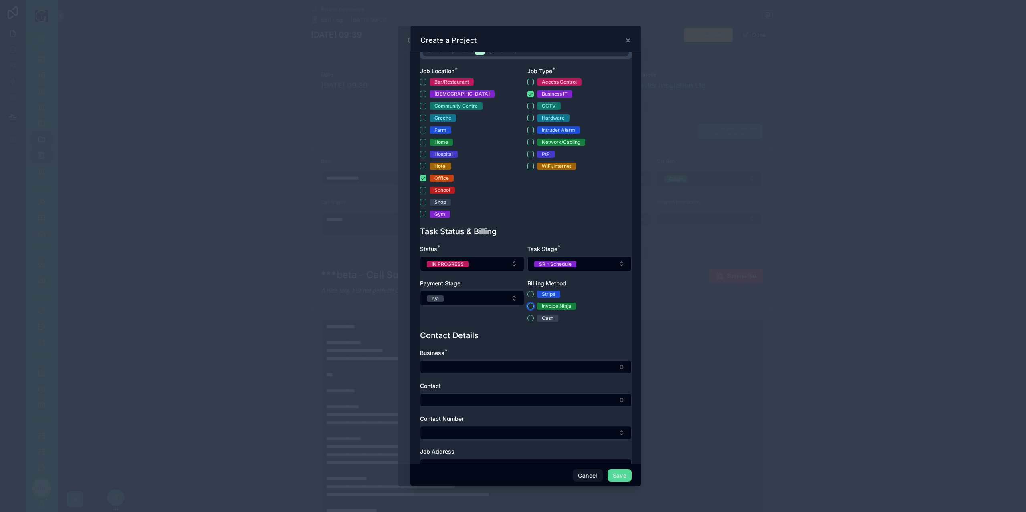
click at [527, 306] on button "Invoice Ninja" at bounding box center [530, 306] width 6 height 6
click at [485, 363] on button "Select Button" at bounding box center [526, 368] width 212 height 14
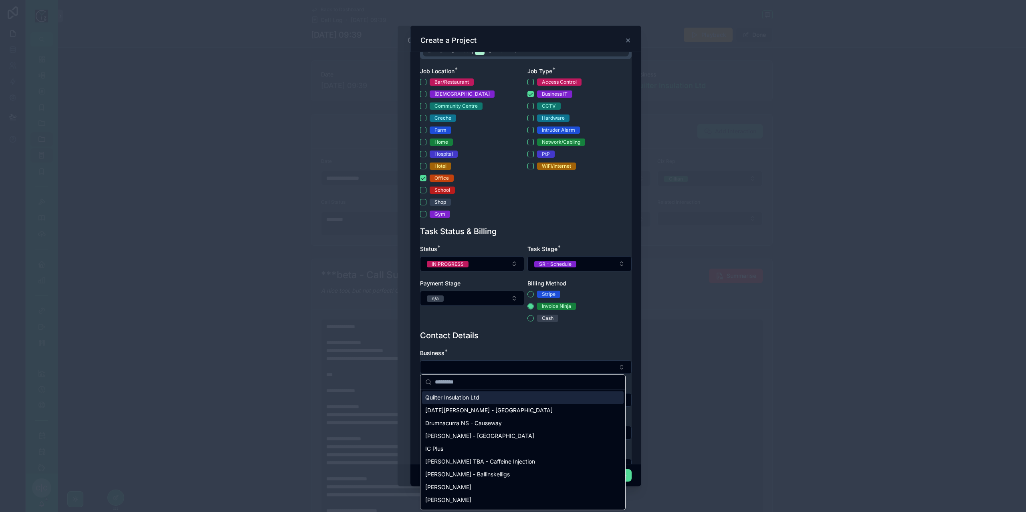
click at [482, 395] on div "Quilter Insulation Ltd" at bounding box center [523, 397] width 202 height 13
type textarea "**********"
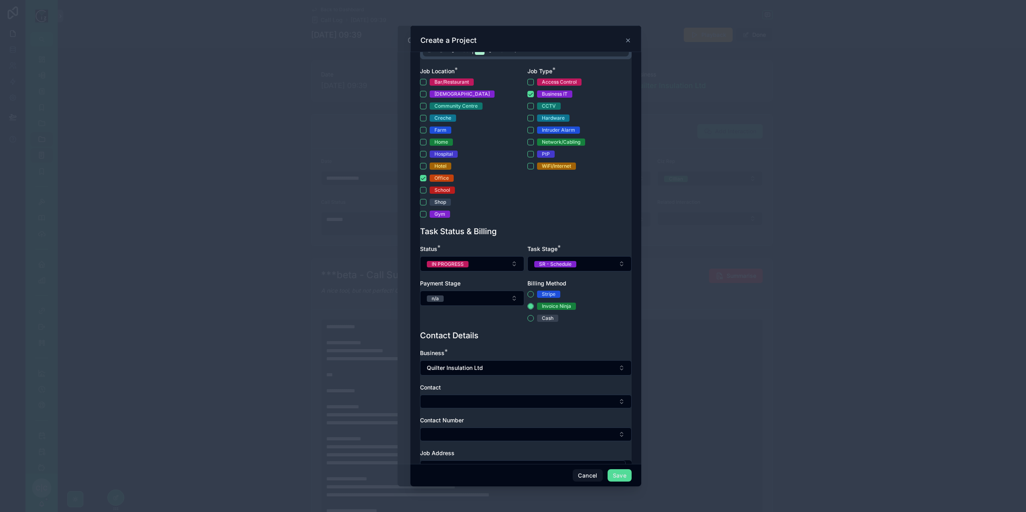
click at [492, 391] on div "Contact" at bounding box center [526, 388] width 212 height 8
click at [491, 399] on button "Select Button" at bounding box center [526, 402] width 212 height 14
click at [473, 446] on span "Nora Quilter - Quilter Insulation" at bounding box center [461, 445] width 73 height 8
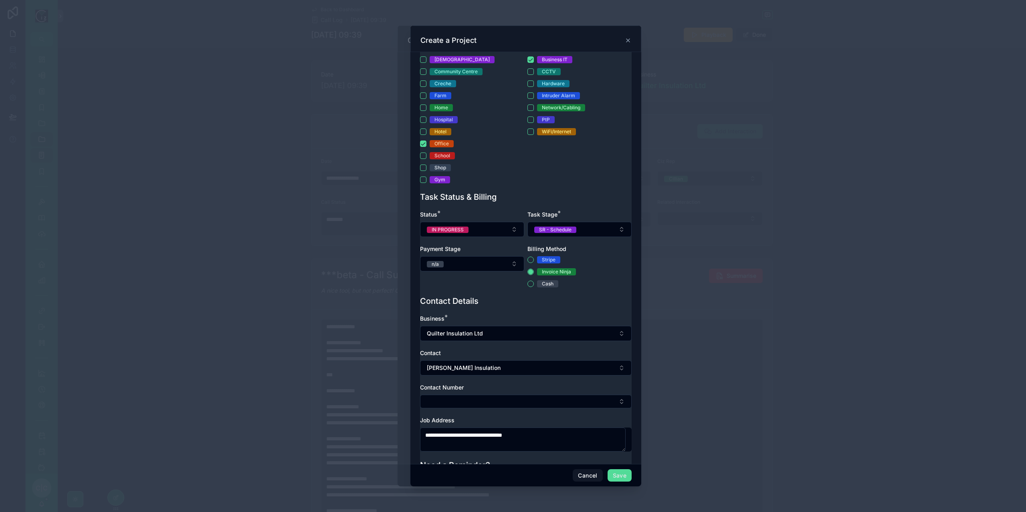
scroll to position [280, 0]
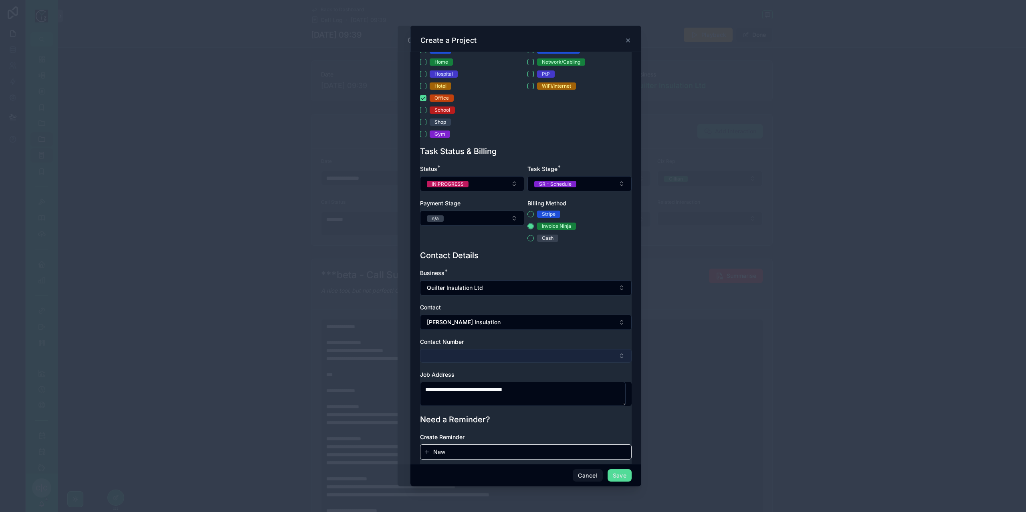
click at [498, 357] on button "Select Button" at bounding box center [526, 356] width 212 height 14
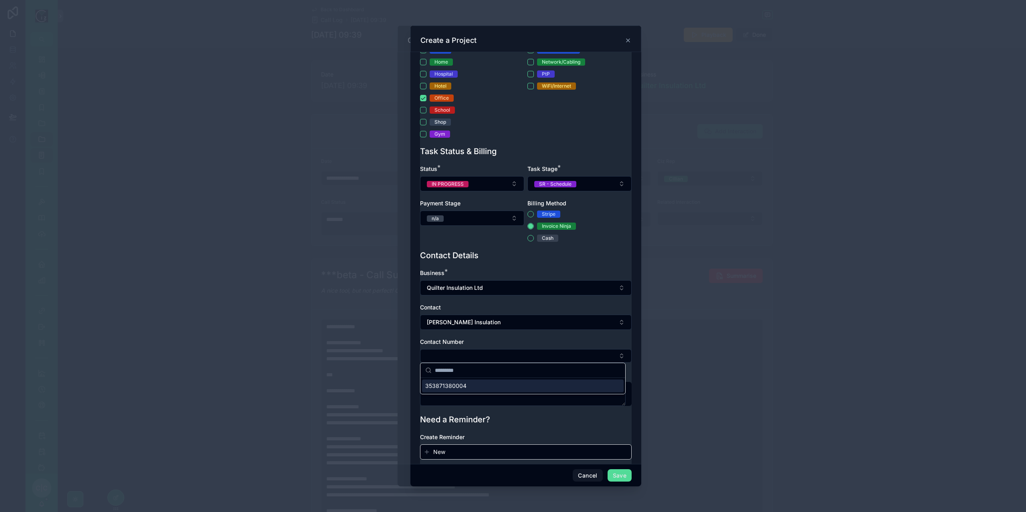
click at [477, 385] on div "353871380004" at bounding box center [523, 386] width 202 height 13
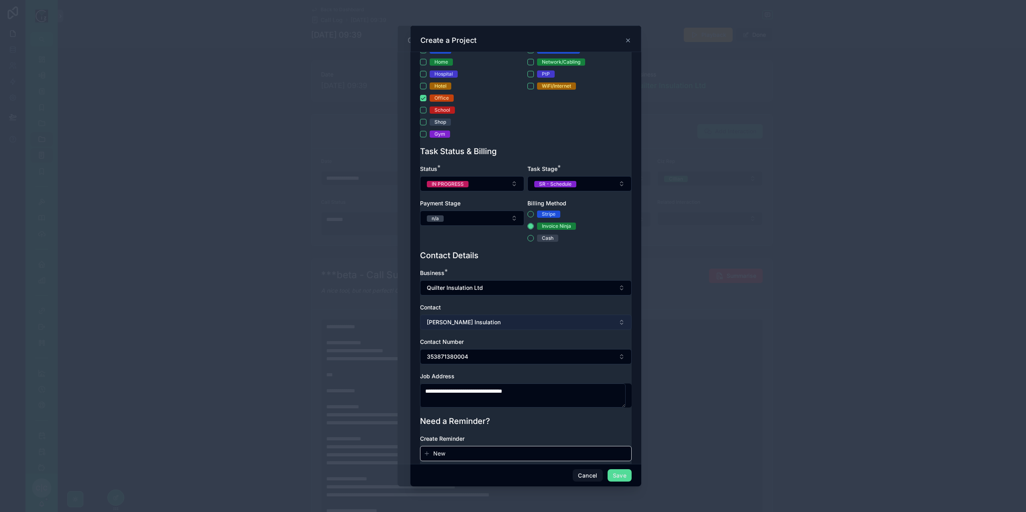
scroll to position [290, 0]
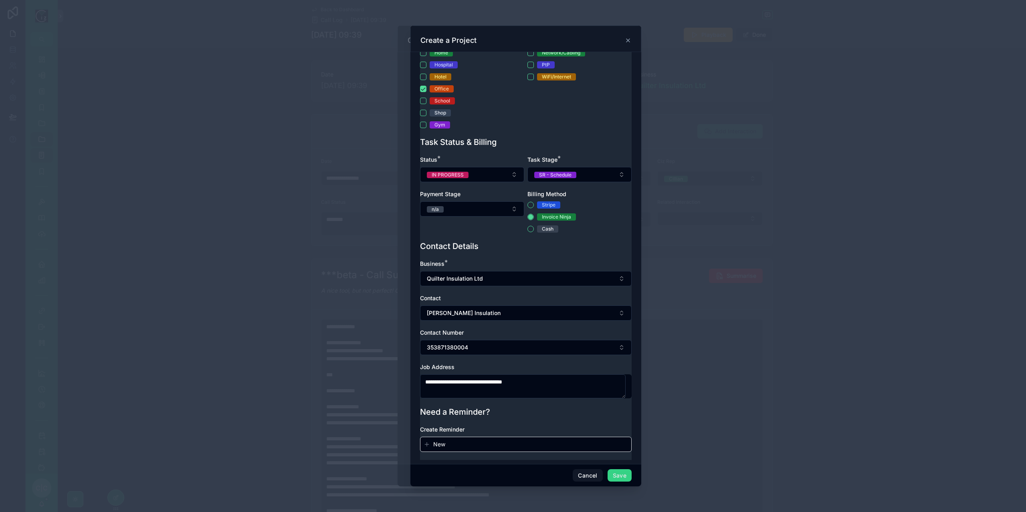
click at [618, 480] on button "Save" at bounding box center [619, 476] width 24 height 13
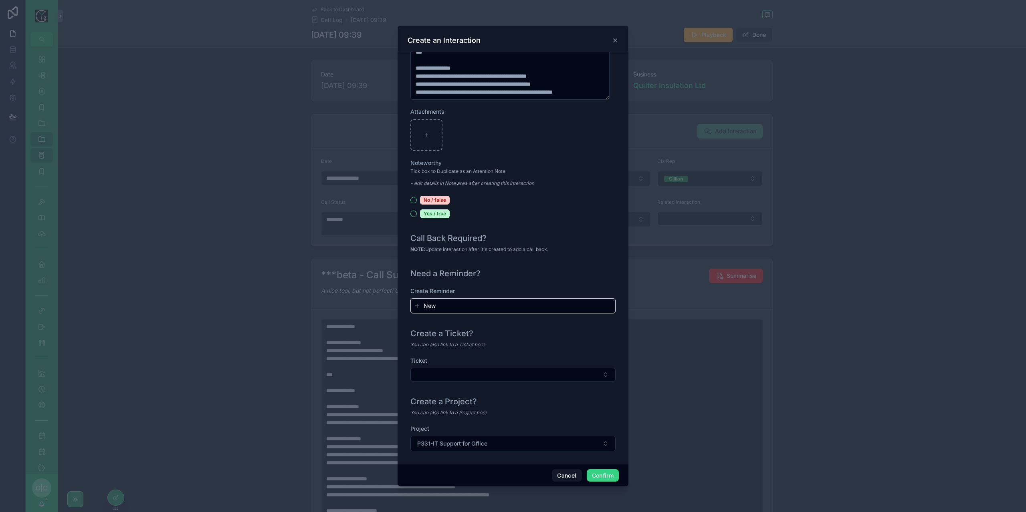
click at [609, 474] on button "Confirm" at bounding box center [602, 476] width 32 height 13
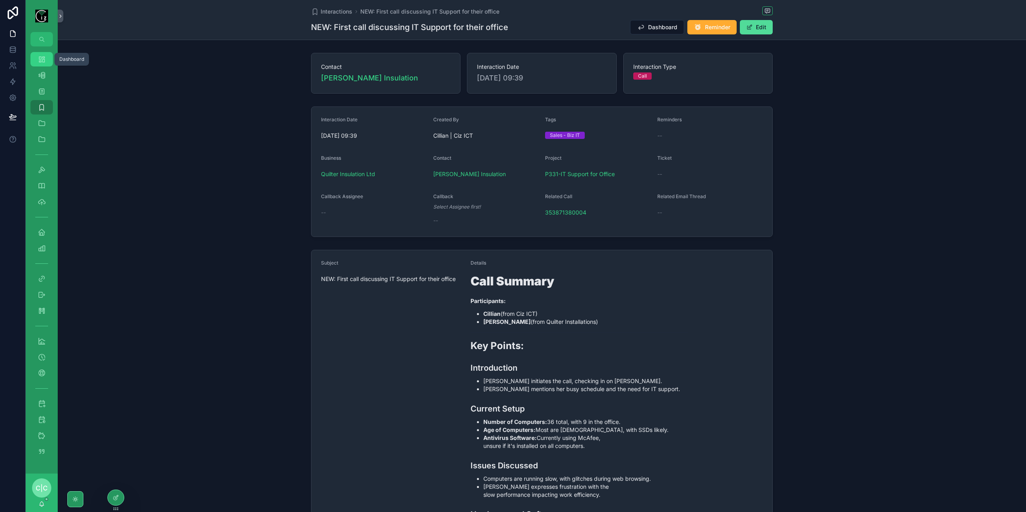
click at [39, 56] on icon "scrollable content" at bounding box center [42, 59] width 8 height 8
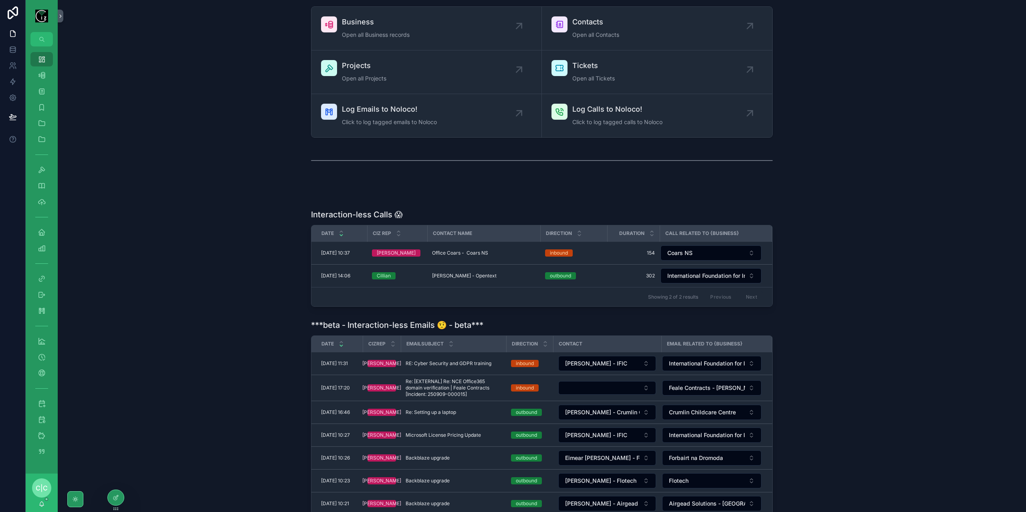
scroll to position [40, 0]
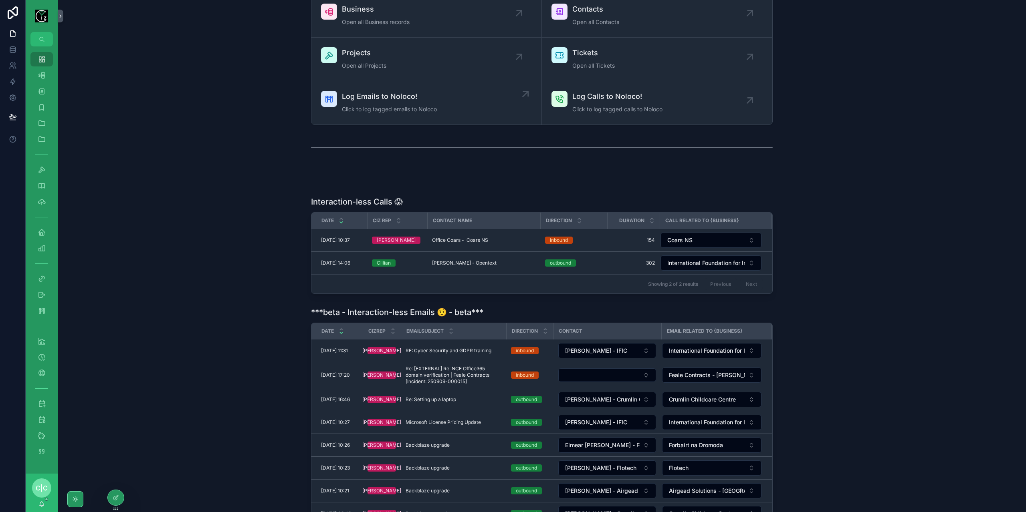
click at [436, 89] on link "Log Emails to Noloco! Click to log tagged emails to Noloco" at bounding box center [426, 102] width 230 height 43
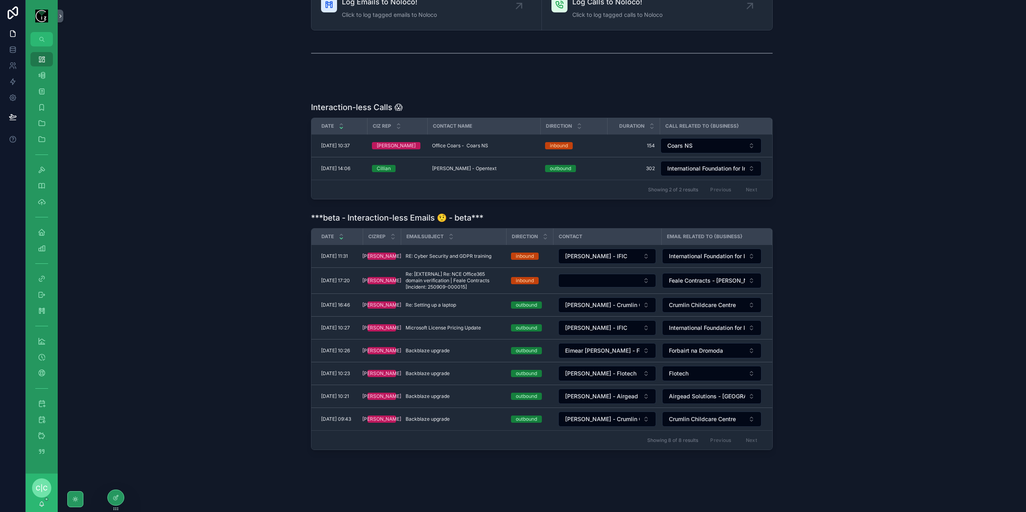
scroll to position [95, 0]
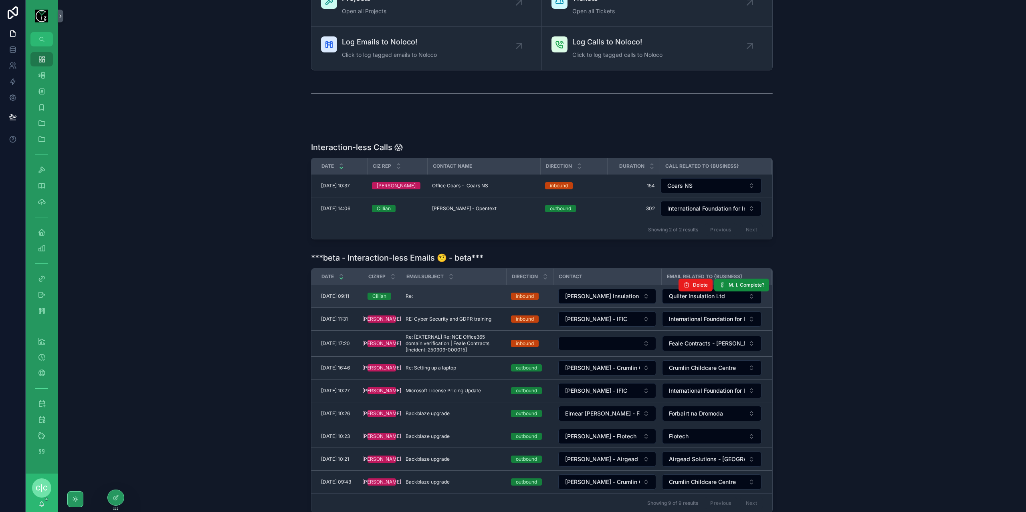
click at [466, 296] on div "Re: Re:" at bounding box center [453, 296] width 96 height 6
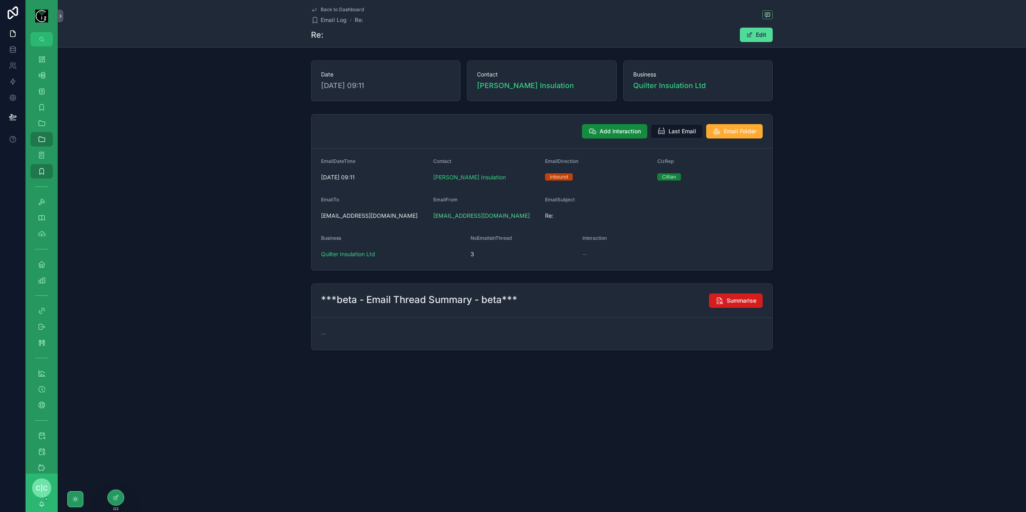
click at [750, 302] on span "Summarise" at bounding box center [741, 301] width 30 height 8
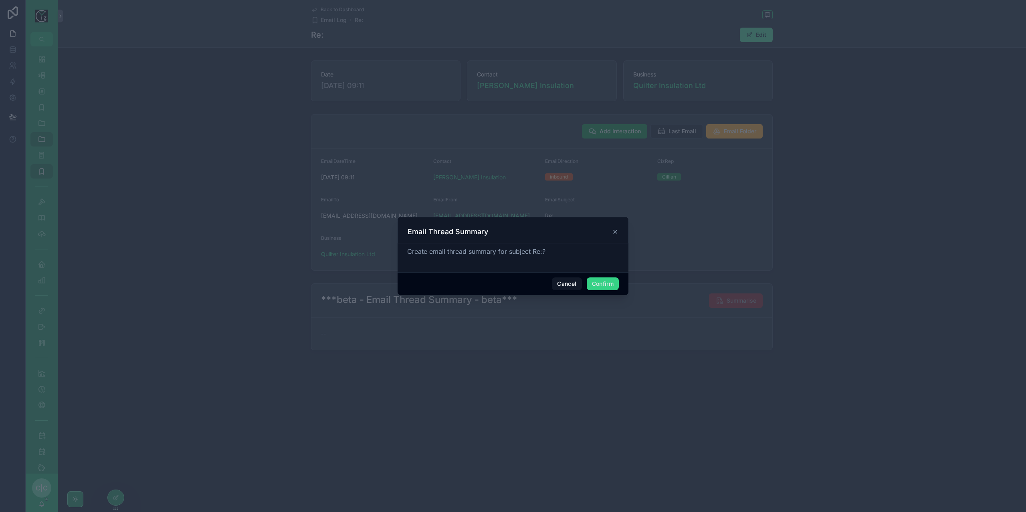
click at [599, 287] on button "Confirm" at bounding box center [602, 284] width 32 height 13
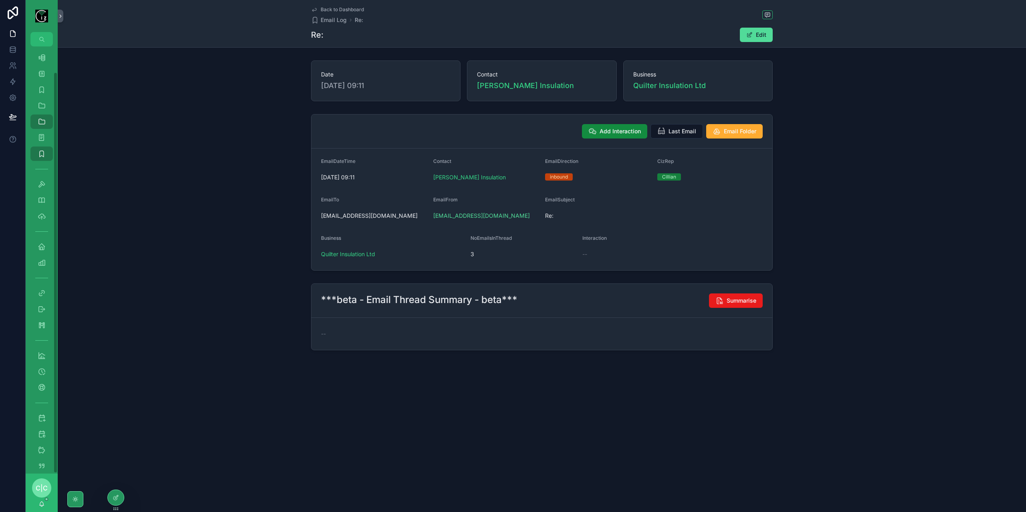
scroll to position [27, 0]
click at [45, 414] on div "Schedule Next" at bounding box center [41, 408] width 13 height 13
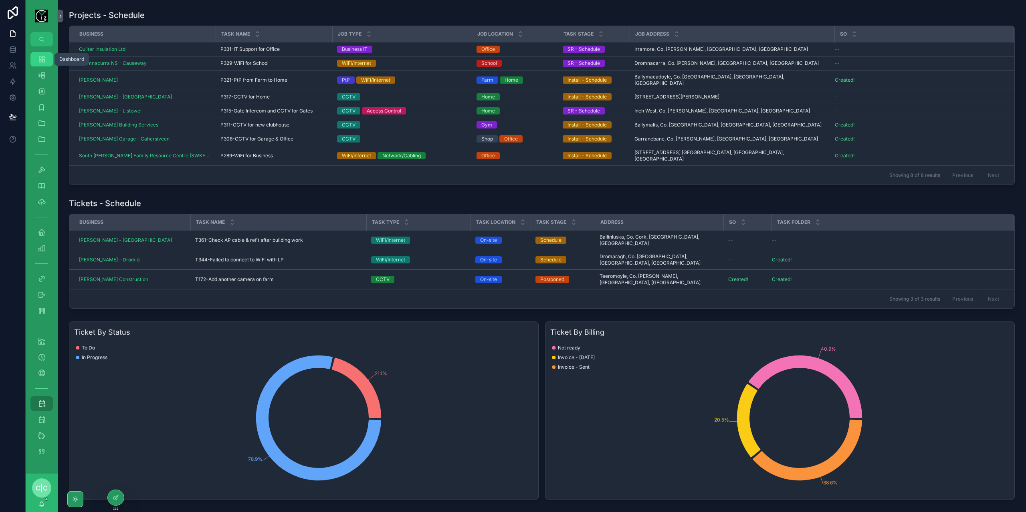
click at [46, 59] on div "Dashboard" at bounding box center [41, 59] width 13 height 13
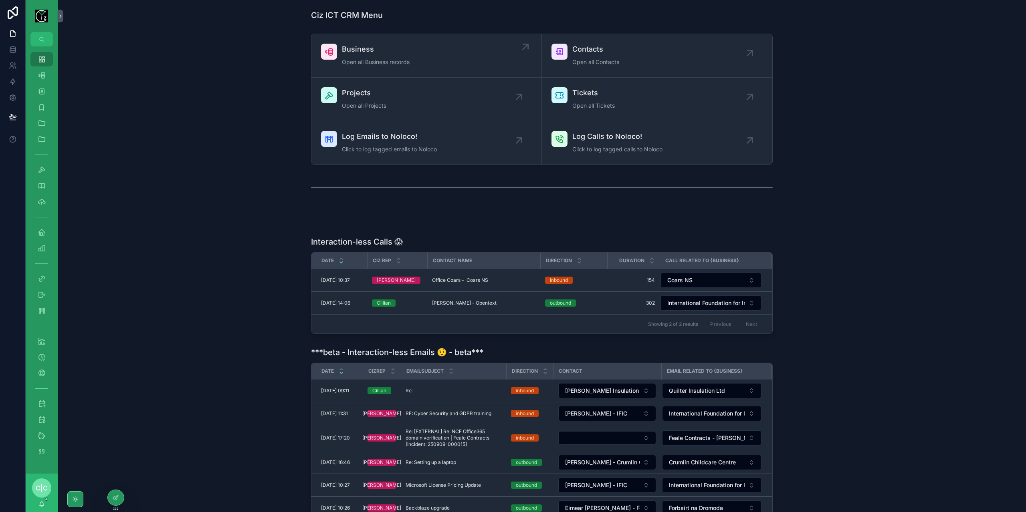
click at [399, 52] on span "Business" at bounding box center [376, 49] width 68 height 11
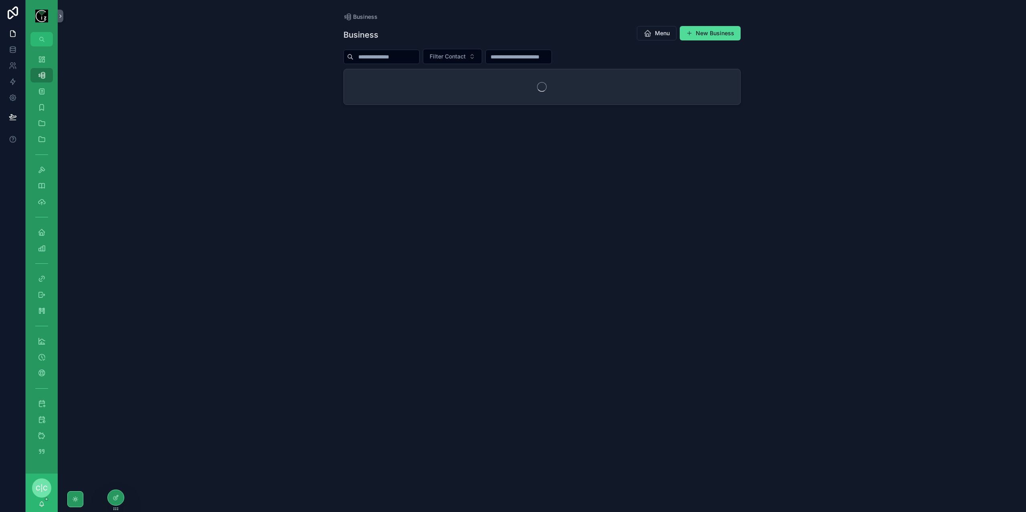
click at [399, 57] on input "scrollable content" at bounding box center [386, 56] width 66 height 11
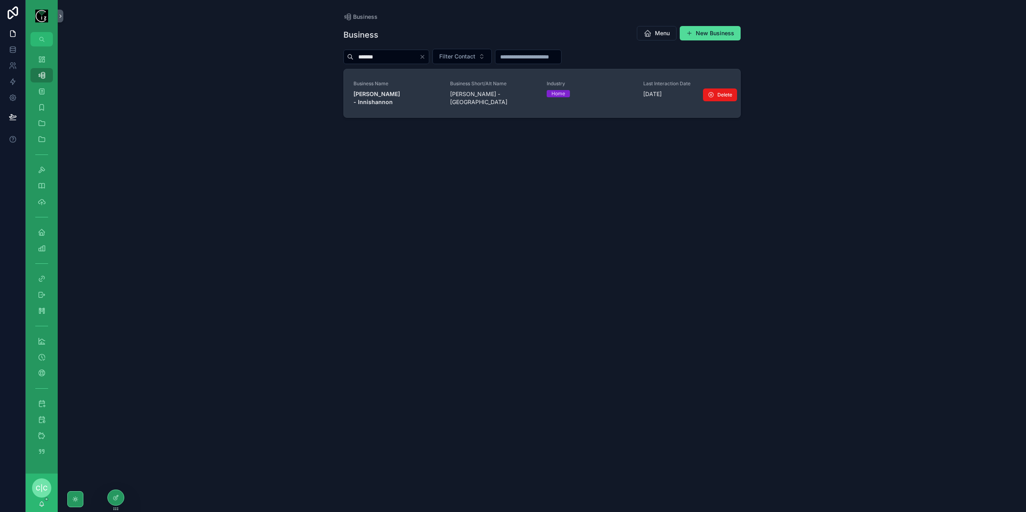
type input "*******"
click at [401, 93] on strong "Mark Harnett - Innishannon" at bounding box center [377, 98] width 48 height 15
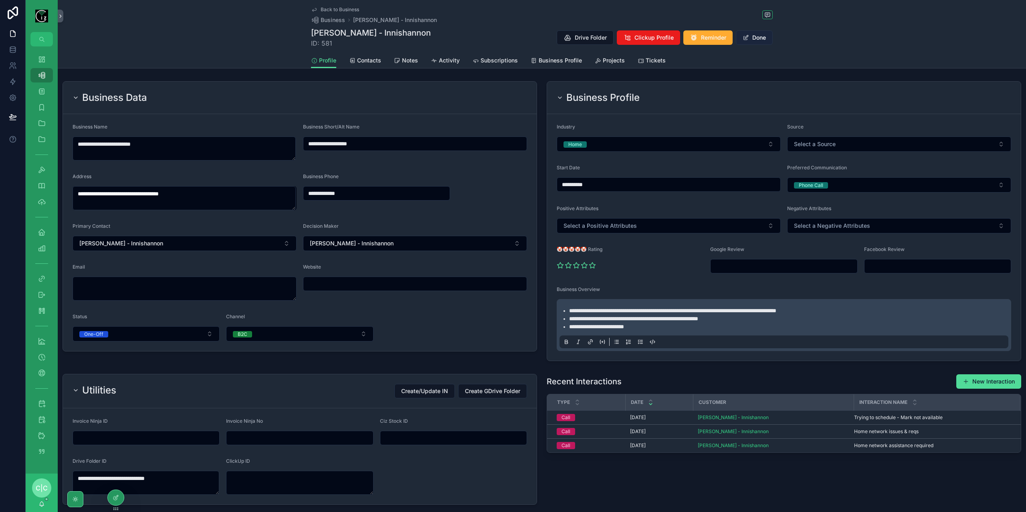
click at [747, 42] on button "Done" at bounding box center [754, 37] width 37 height 14
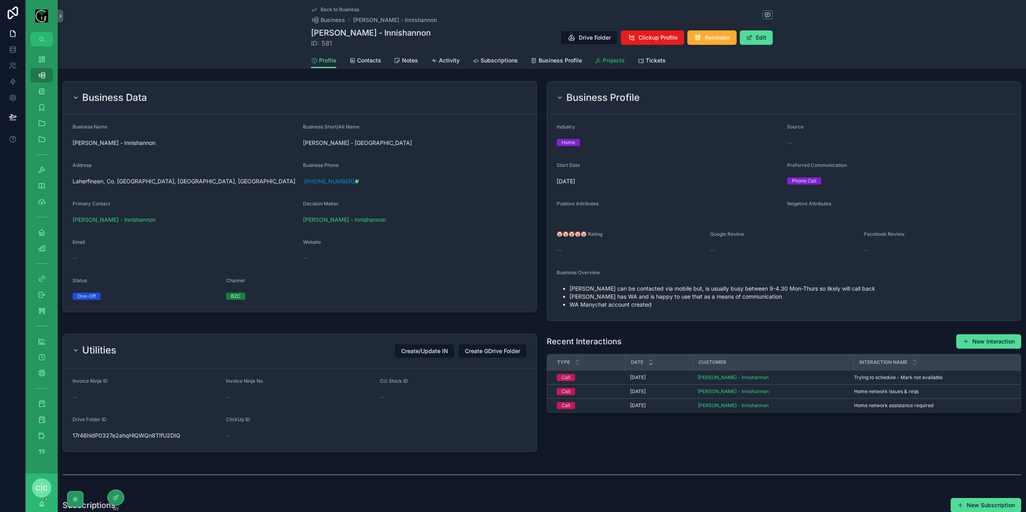
click at [598, 60] on div "Projects" at bounding box center [609, 60] width 30 height 8
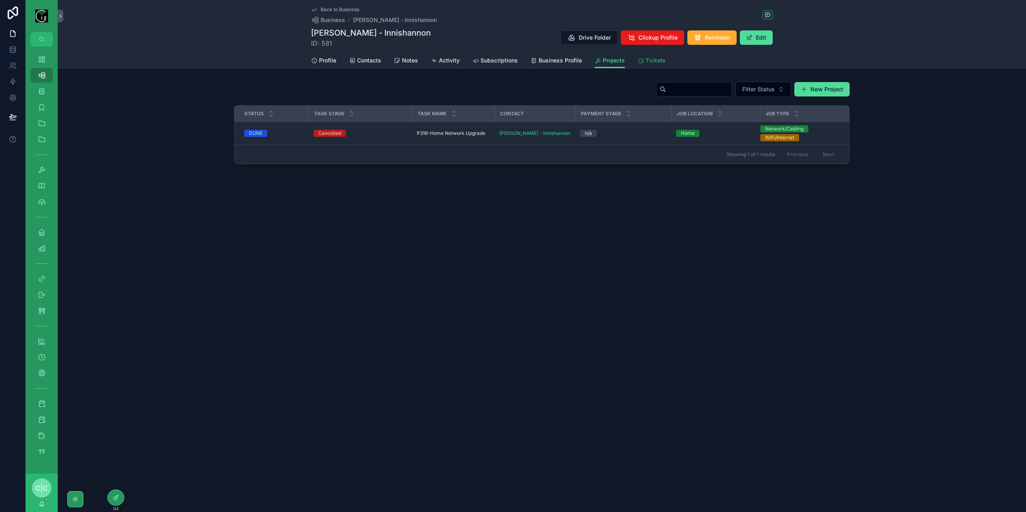
click at [654, 62] on span "Tickets" at bounding box center [655, 60] width 20 height 8
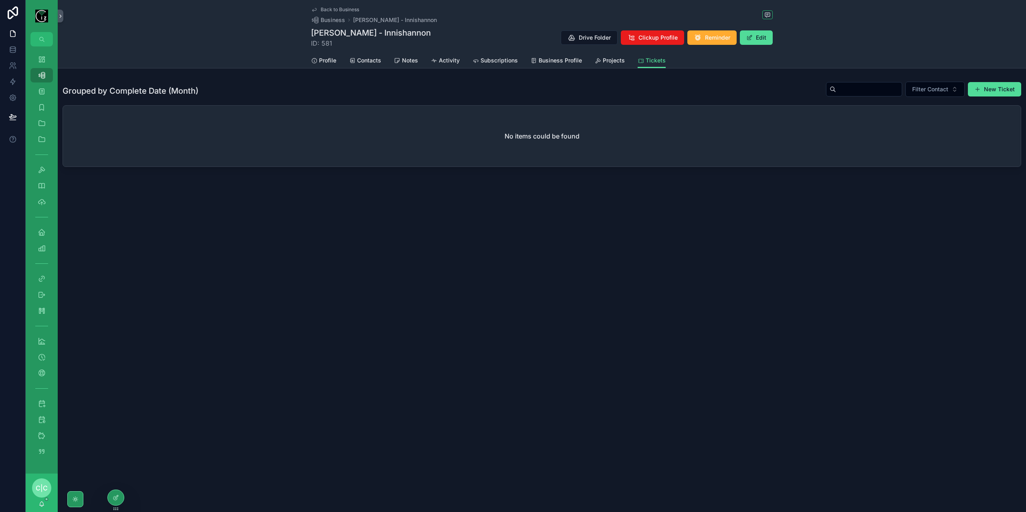
click at [616, 69] on div "Back to Business Business Mark Harnett - Innishannon Mark Harnett - Innishannon…" at bounding box center [542, 111] width 968 height 222
click at [615, 64] on link "Projects" at bounding box center [609, 61] width 30 height 16
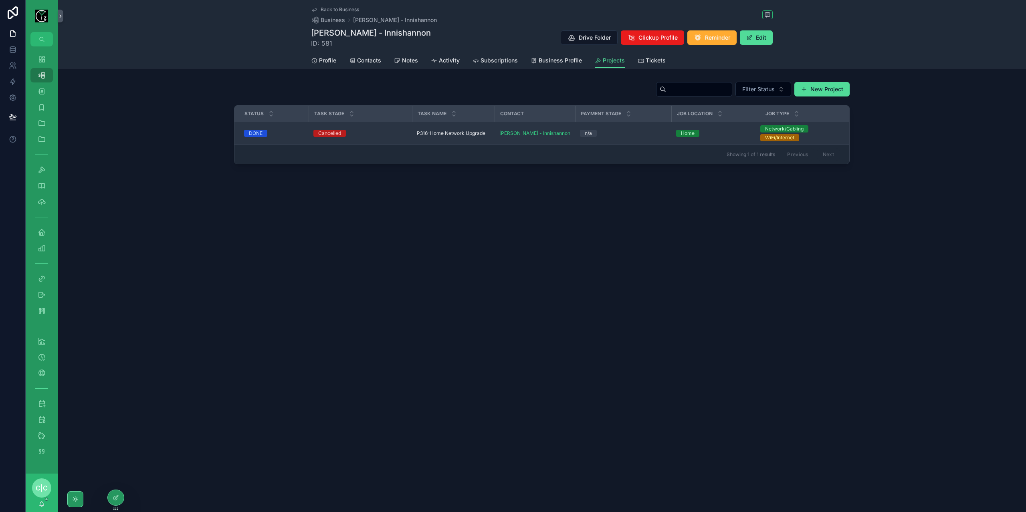
click at [455, 132] on span "P316-Home Network Upgrade" at bounding box center [451, 133] width 69 height 6
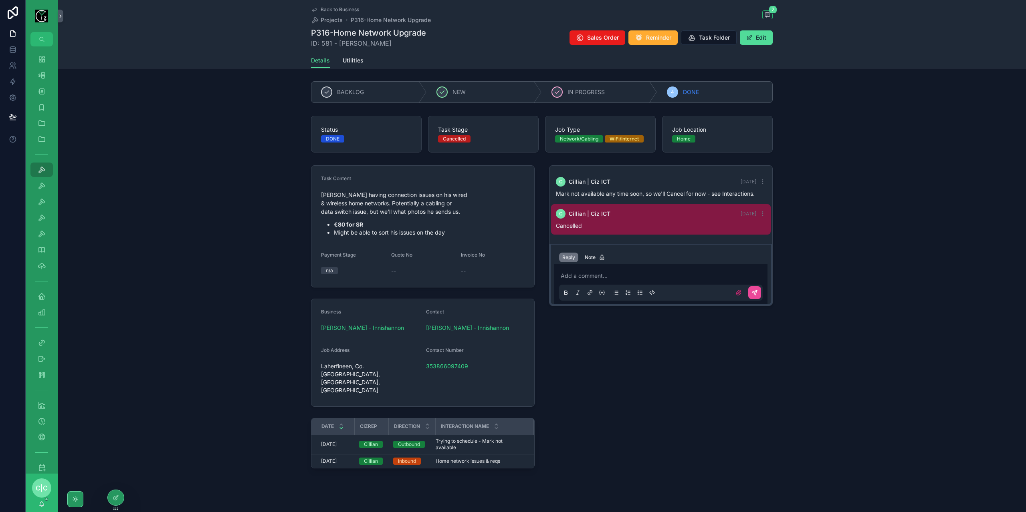
click at [666, 275] on p "scrollable content" at bounding box center [662, 276] width 204 height 8
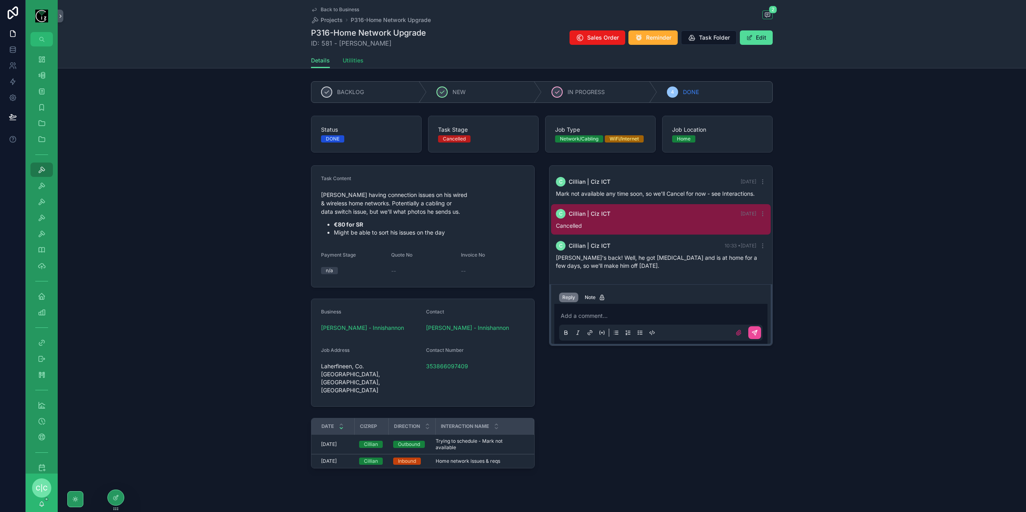
click at [349, 60] on span "Utilities" at bounding box center [353, 60] width 21 height 8
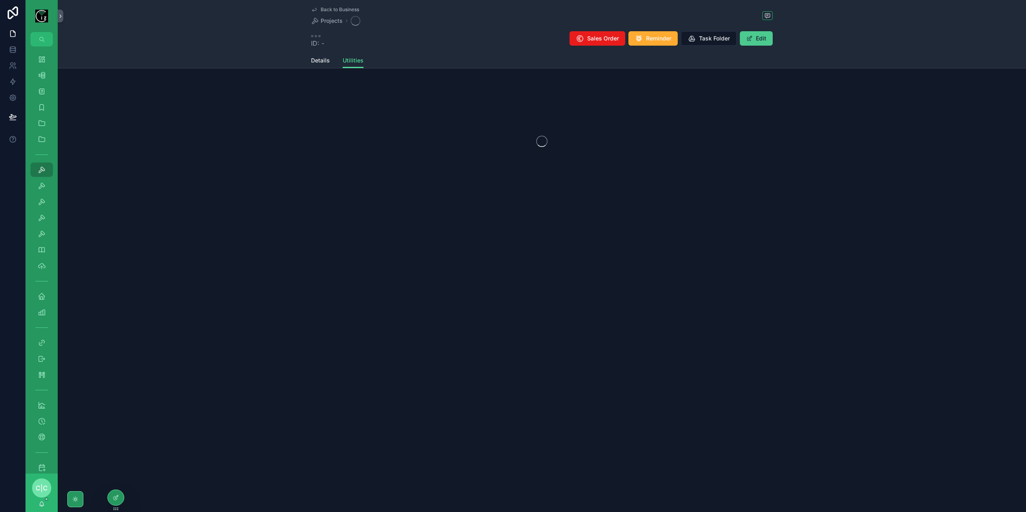
click at [766, 40] on button "Edit" at bounding box center [756, 38] width 33 height 14
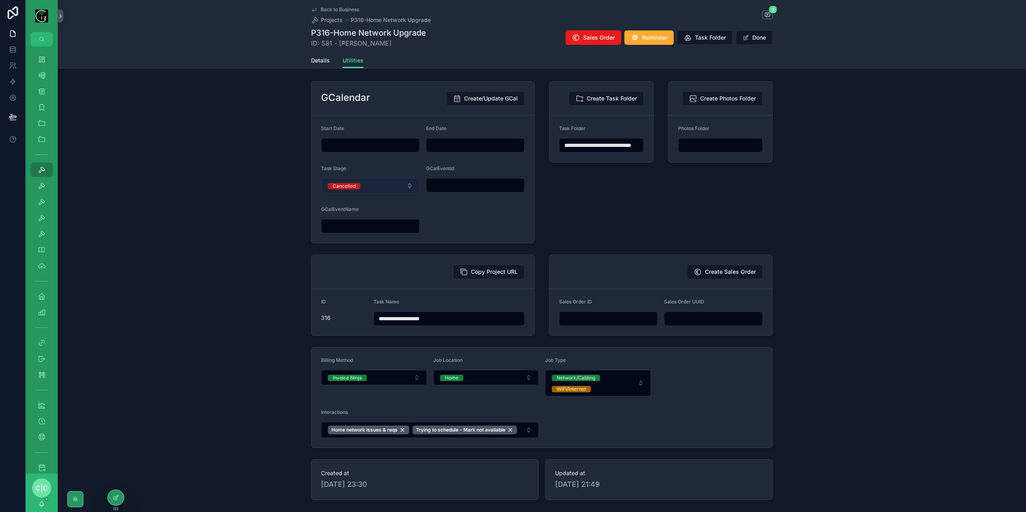
click at [365, 182] on button "Cancelled" at bounding box center [370, 185] width 99 height 15
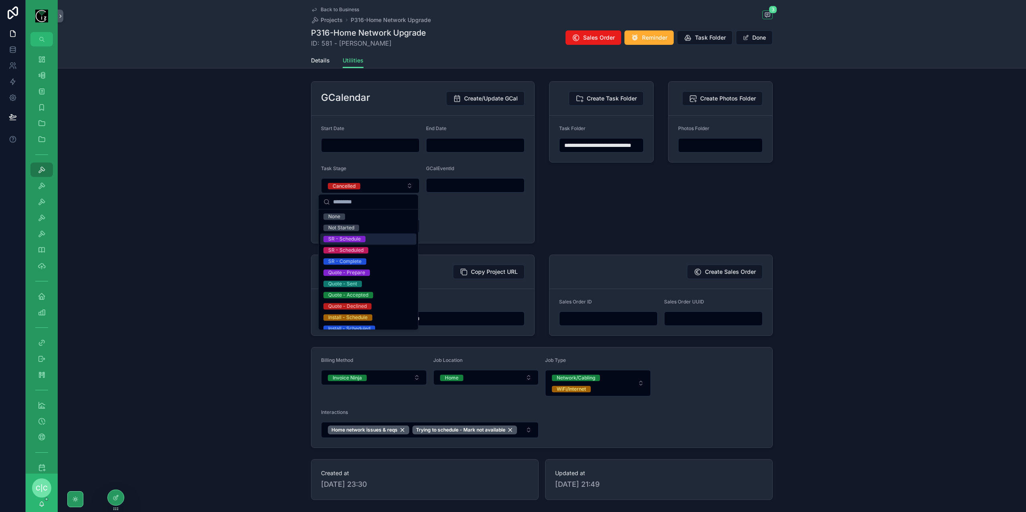
click at [369, 238] on div "SR - Schedule" at bounding box center [368, 239] width 96 height 11
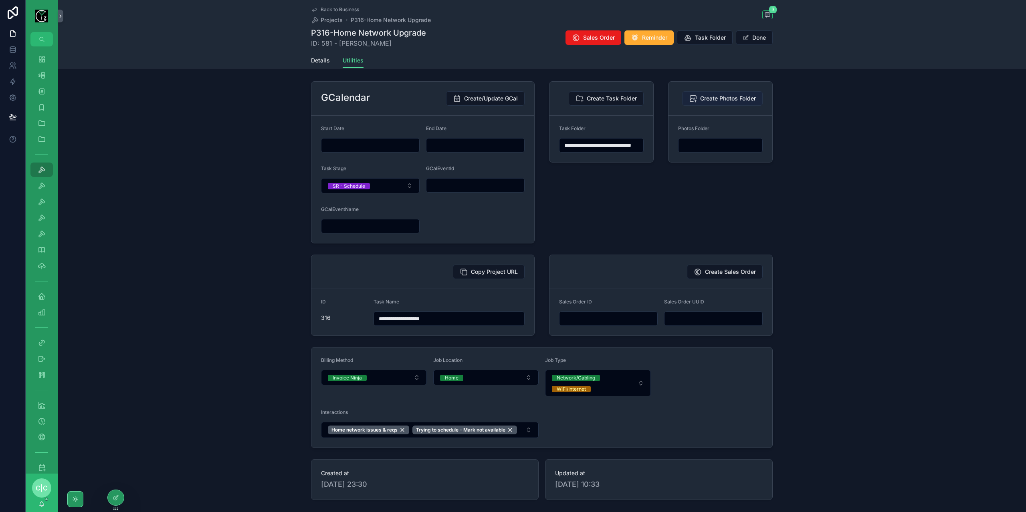
click at [745, 97] on span "Create Photos Folder" at bounding box center [728, 99] width 56 height 8
type input "**********"
click at [314, 60] on span "Details" at bounding box center [320, 60] width 19 height 8
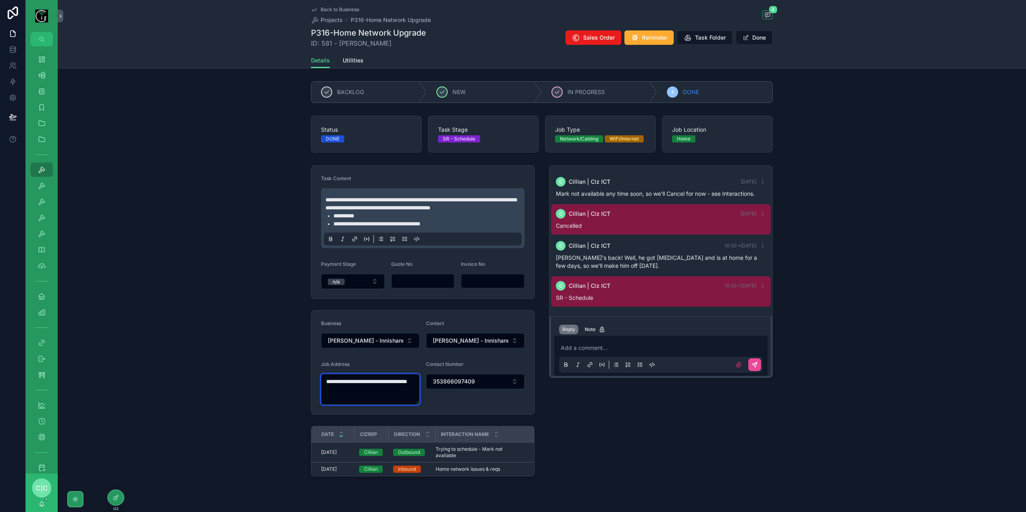
drag, startPoint x: 386, startPoint y: 389, endPoint x: 409, endPoint y: 387, distance: 23.3
click at [409, 387] on textarea "**********" at bounding box center [370, 389] width 99 height 31
click at [359, 60] on span "Utilities" at bounding box center [353, 60] width 21 height 8
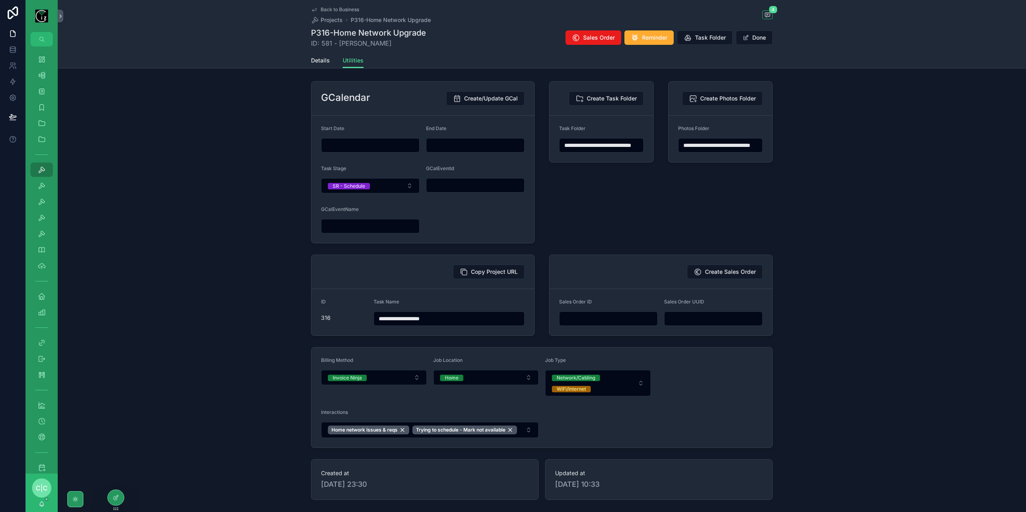
click at [385, 148] on input "scrollable content" at bounding box center [370, 145] width 98 height 11
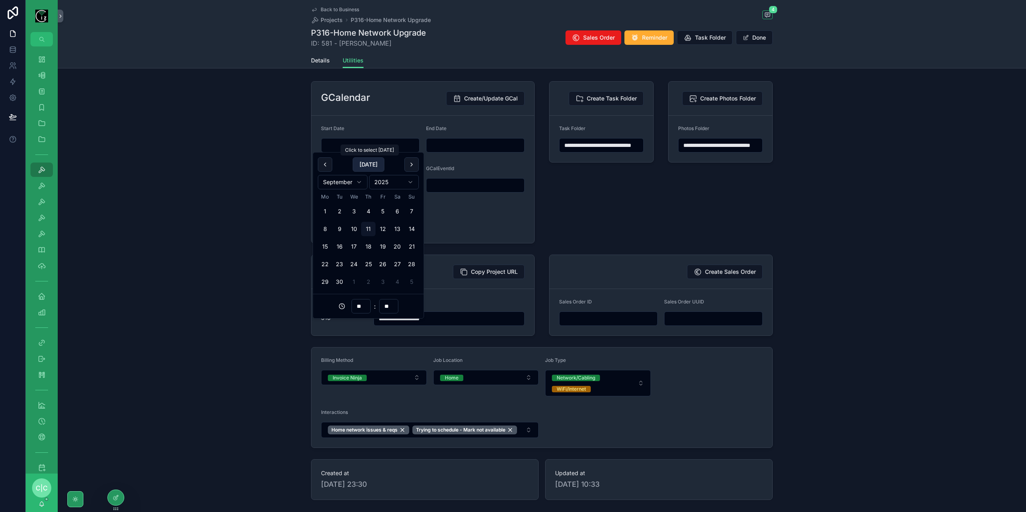
click at [367, 164] on button "Today" at bounding box center [369, 164] width 32 height 14
click at [384, 230] on button "12" at bounding box center [382, 229] width 14 height 14
click at [361, 303] on input "**" at bounding box center [361, 306] width 18 height 11
click at [355, 331] on div "10" at bounding box center [361, 330] width 36 height 13
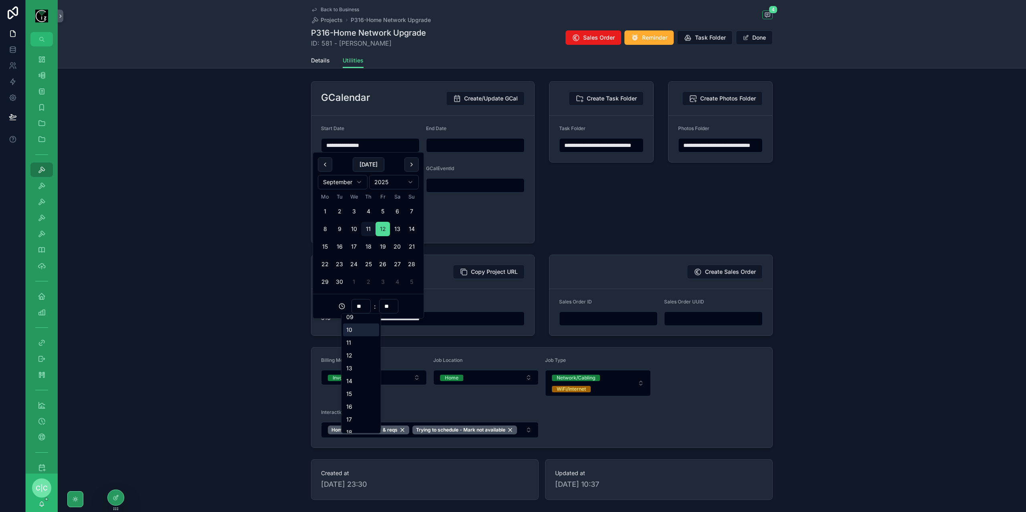
type input "**********"
type input "**"
drag, startPoint x: 378, startPoint y: 145, endPoint x: 303, endPoint y: 147, distance: 74.9
click at [303, 147] on div "**********" at bounding box center [542, 290] width 968 height 425
click at [443, 145] on input "scrollable content" at bounding box center [475, 145] width 98 height 11
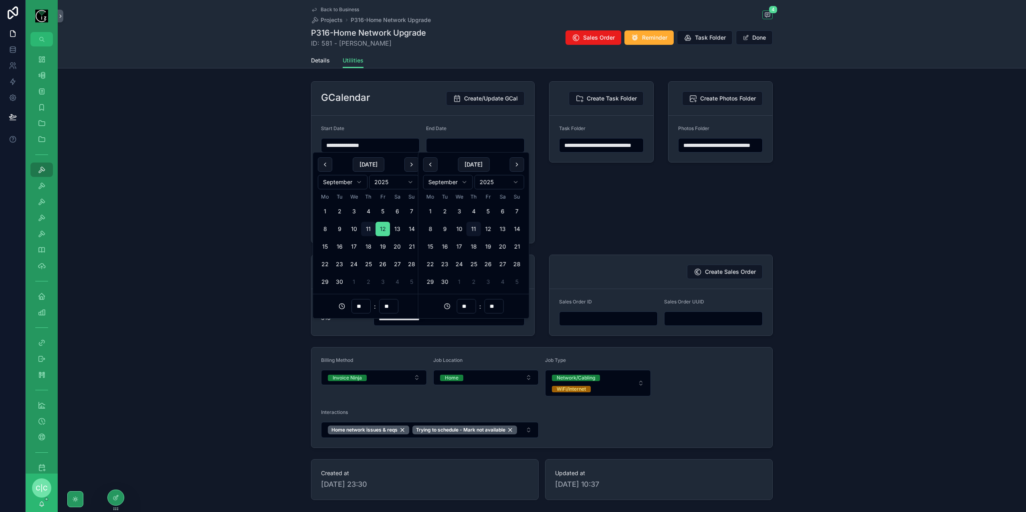
paste input "**********"
type input "**********"
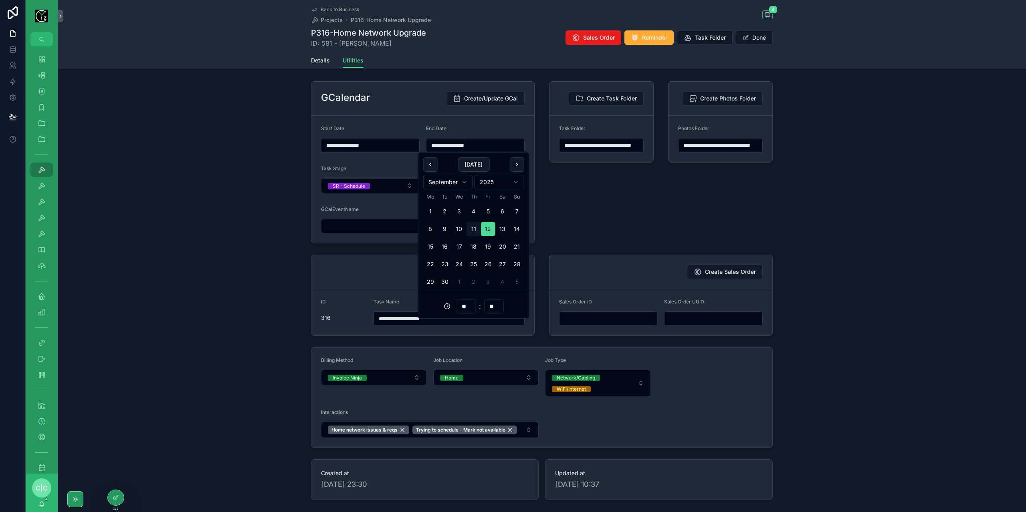
type input "**"
click at [466, 310] on input "**" at bounding box center [466, 306] width 18 height 11
click at [462, 396] on div "12" at bounding box center [466, 395] width 36 height 13
type input "**********"
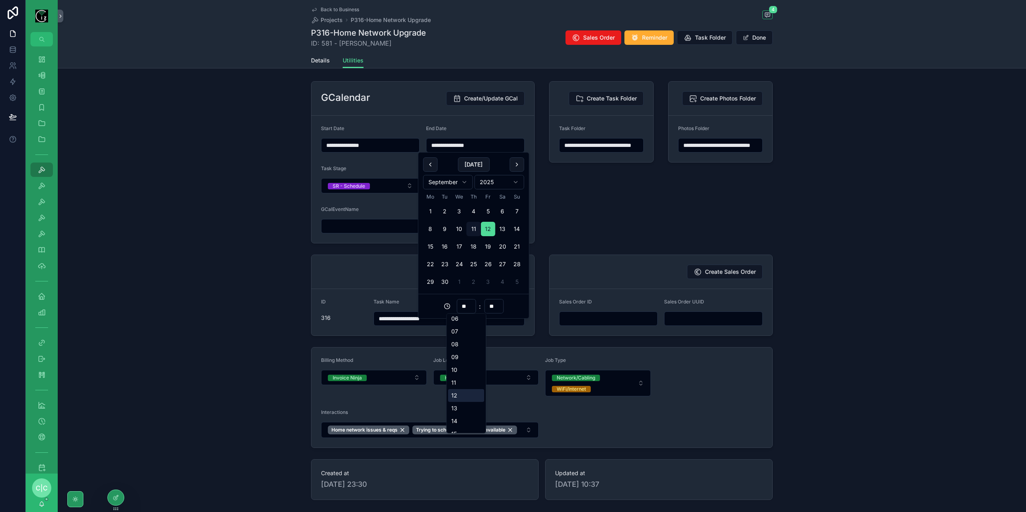
type input "**"
click at [571, 208] on div "**********" at bounding box center [601, 162] width 114 height 169
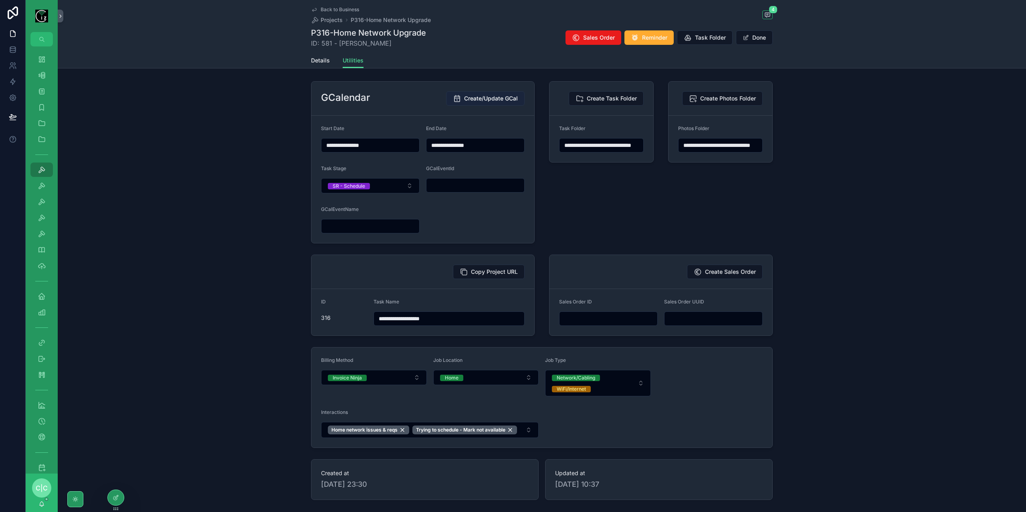
click at [494, 99] on span "Create/Update GCal" at bounding box center [491, 99] width 54 height 8
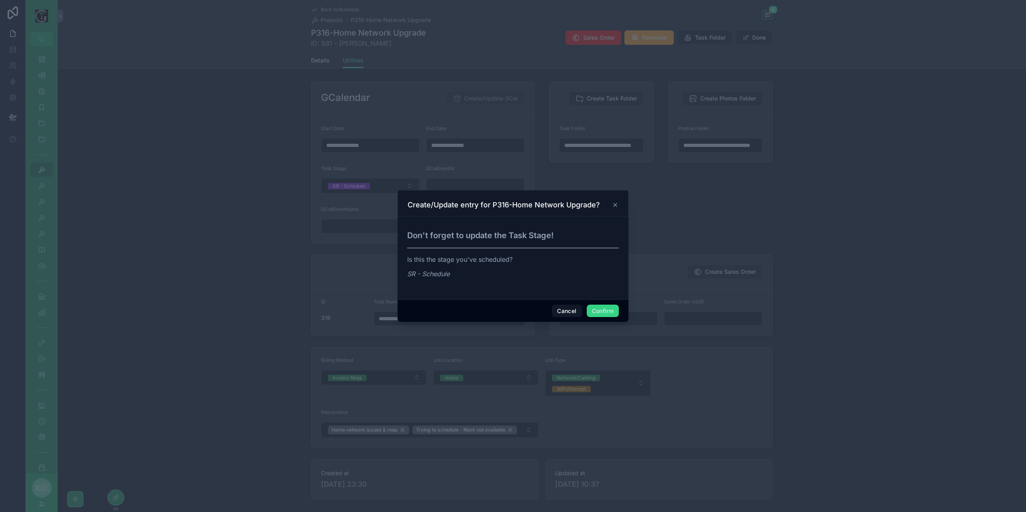
click at [609, 310] on button "Confirm" at bounding box center [602, 311] width 32 height 13
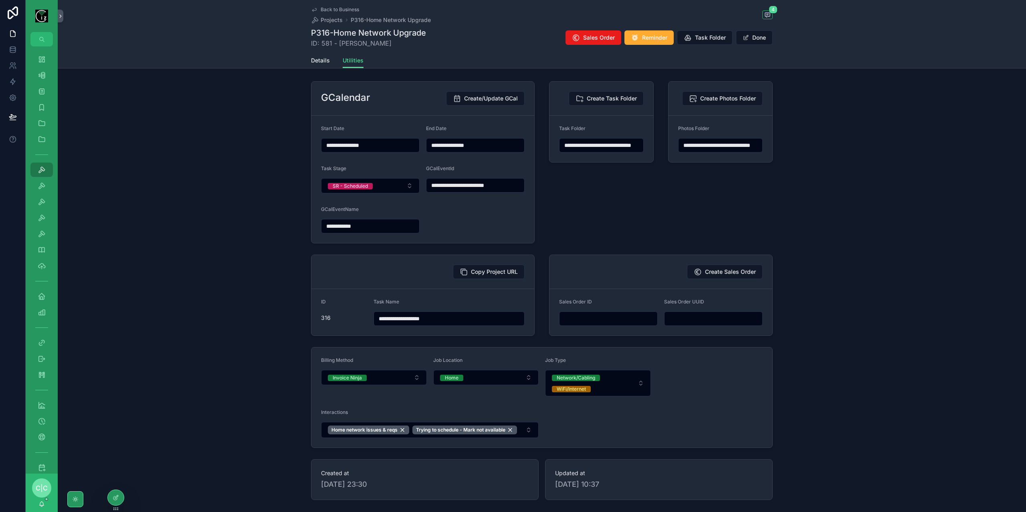
type input "**********"
click at [321, 61] on span "Details" at bounding box center [320, 60] width 19 height 8
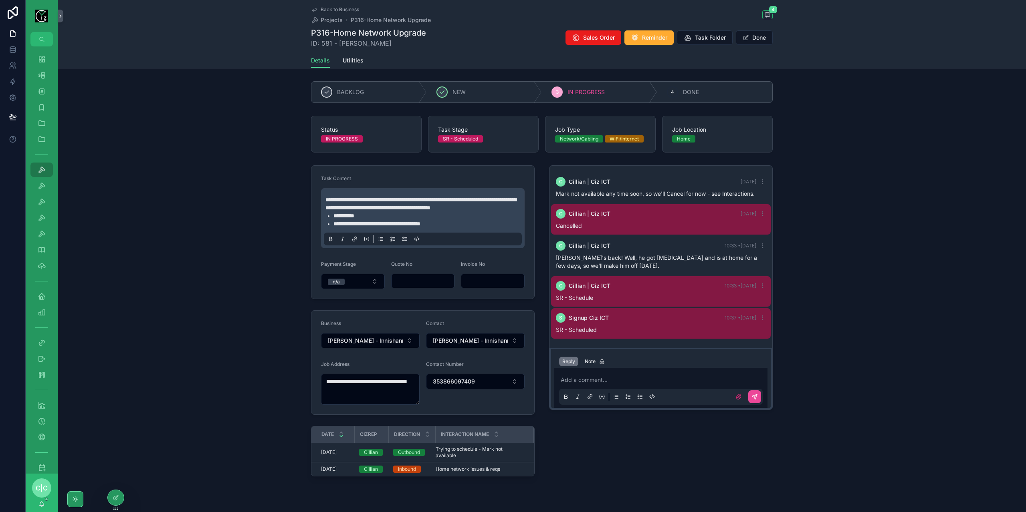
click at [316, 7] on link "Back to Business" at bounding box center [335, 9] width 48 height 6
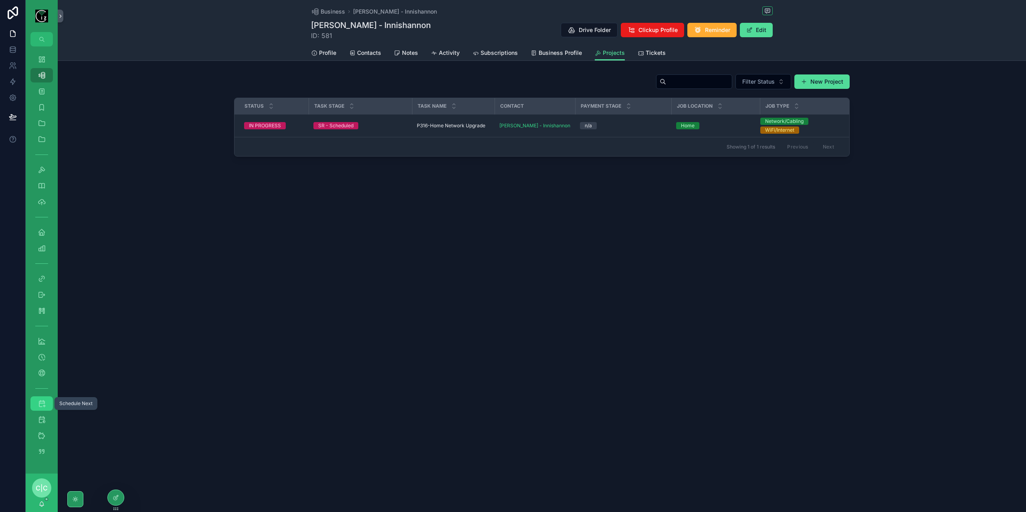
click at [44, 406] on icon "scrollable content" at bounding box center [42, 404] width 8 height 8
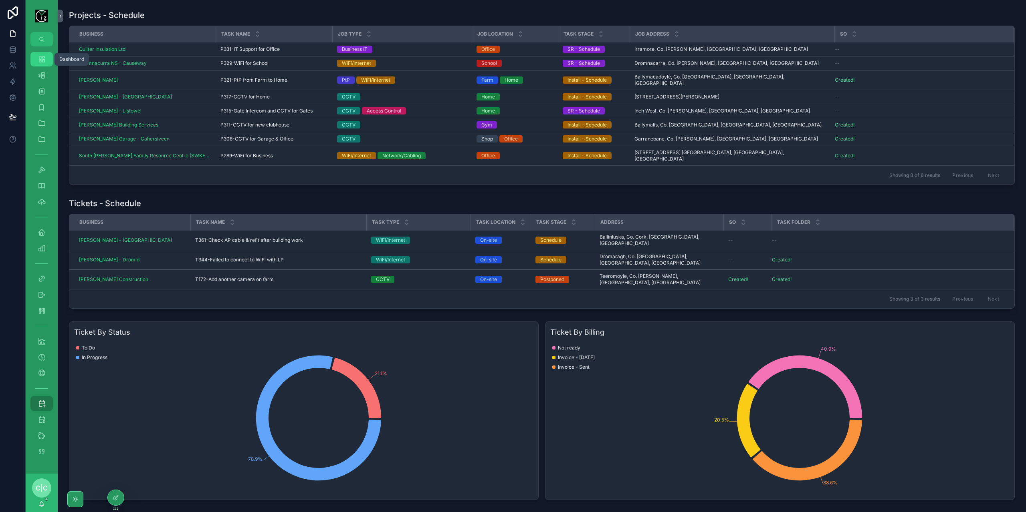
click at [42, 60] on icon "scrollable content" at bounding box center [42, 59] width 8 height 8
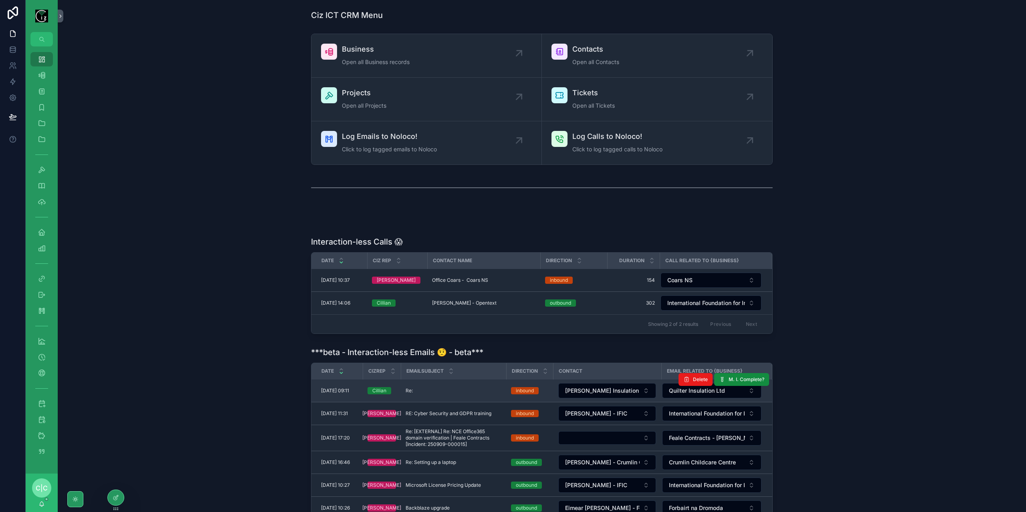
click at [490, 389] on div "Re: Re:" at bounding box center [453, 391] width 96 height 6
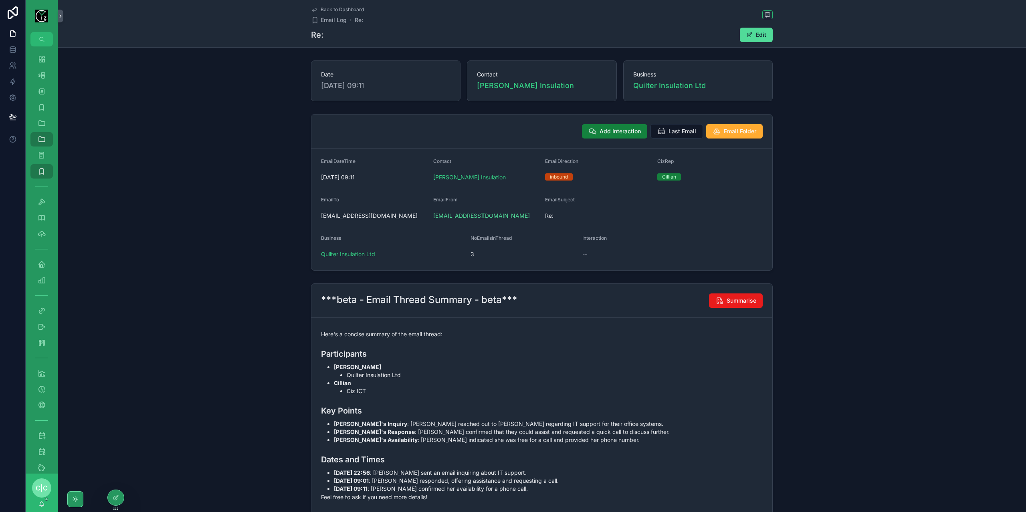
click at [607, 134] on span "Add Interaction" at bounding box center [619, 131] width 41 height 8
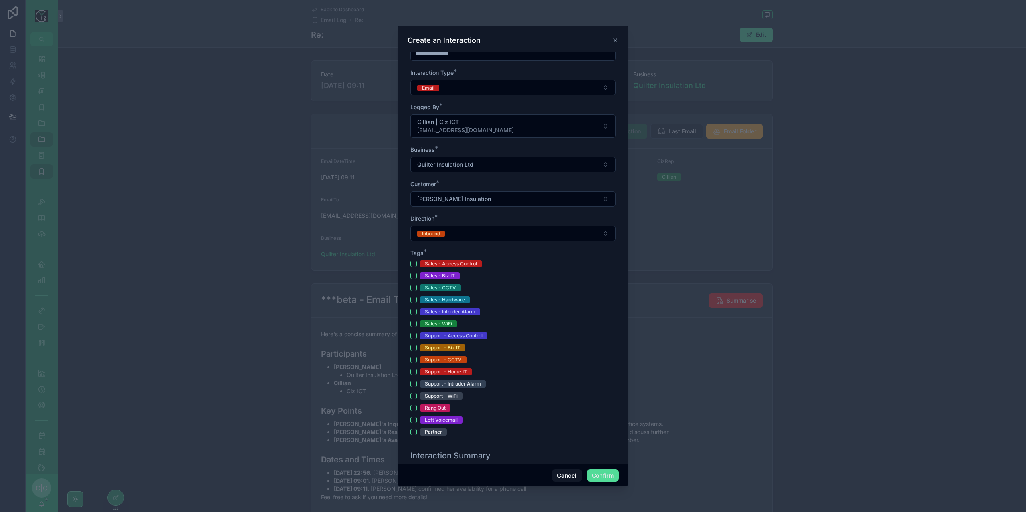
scroll to position [120, 0]
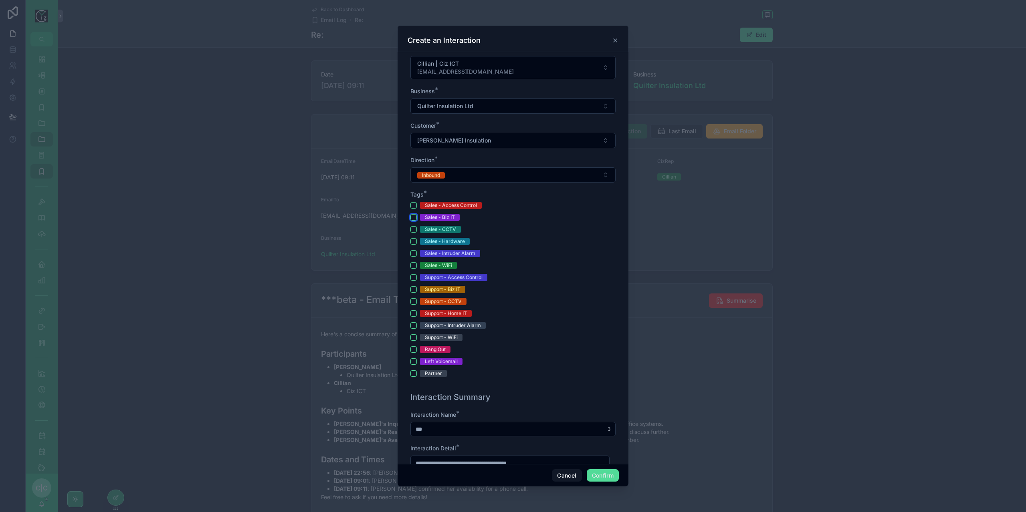
click at [413, 216] on button "Sales - Biz IT" at bounding box center [413, 217] width 6 height 6
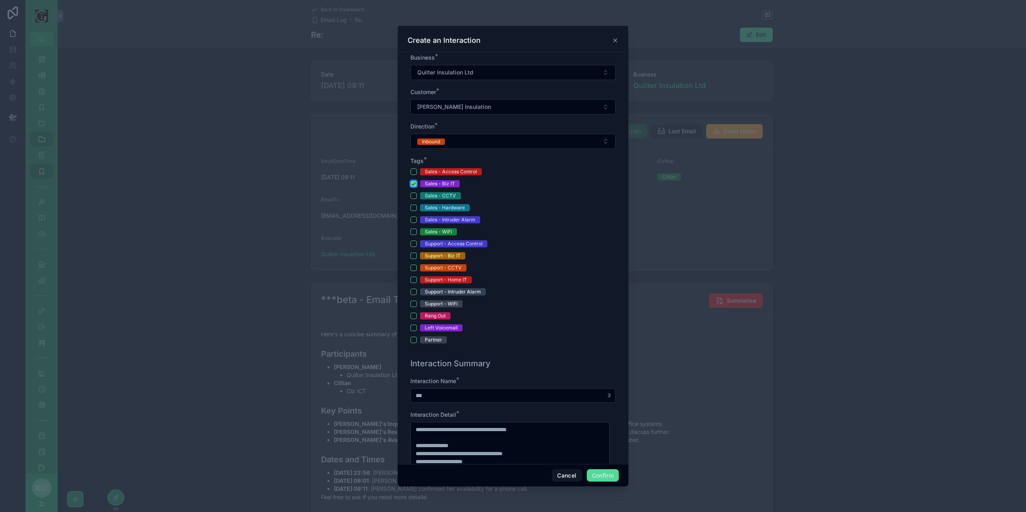
scroll to position [240, 0]
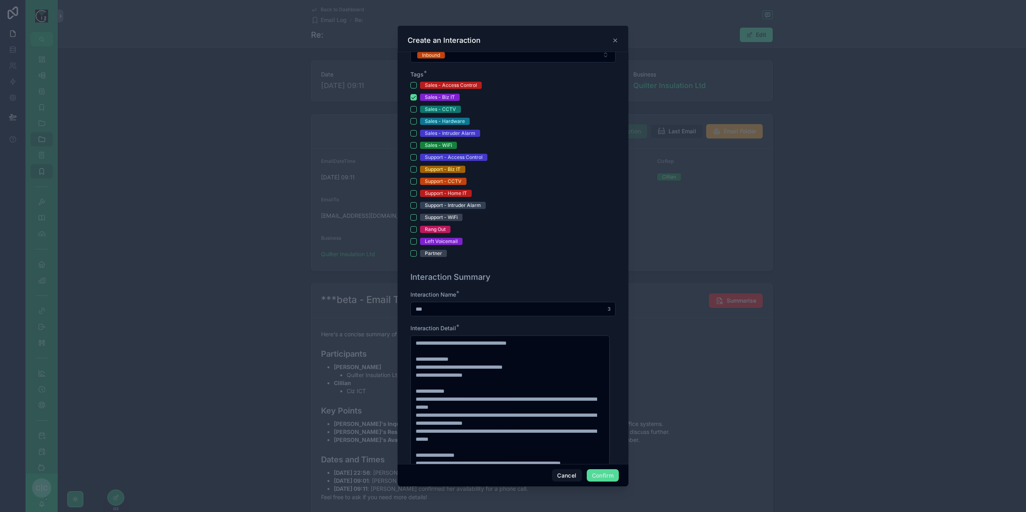
drag, startPoint x: 438, startPoint y: 308, endPoint x: 403, endPoint y: 304, distance: 35.5
click at [403, 304] on div "**********" at bounding box center [512, 258] width 231 height 412
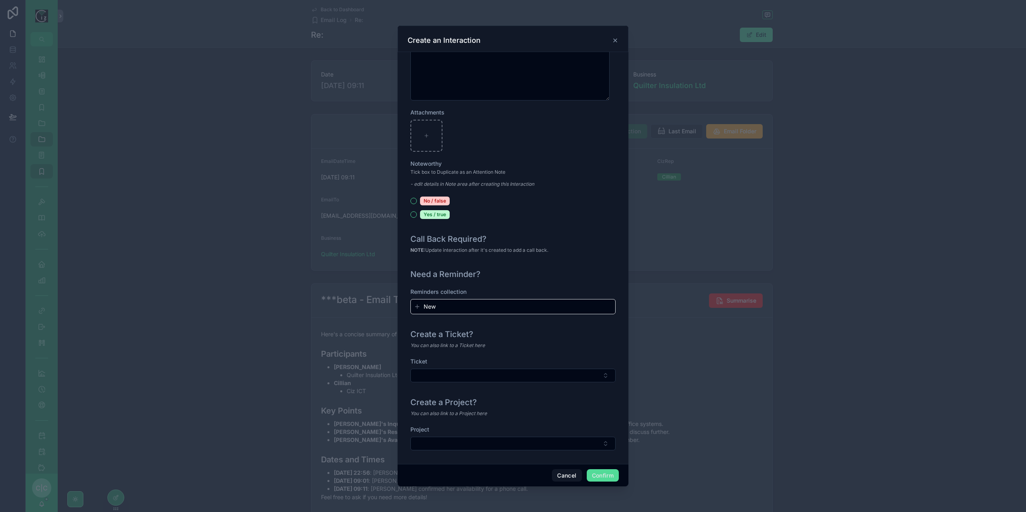
scroll to position [723, 0]
type input "**********"
click at [569, 443] on button "Select Button" at bounding box center [512, 443] width 205 height 14
click at [476, 473] on span "P331-IT Support for Office" at bounding box center [450, 472] width 70 height 8
click at [607, 475] on button "Confirm" at bounding box center [602, 476] width 32 height 13
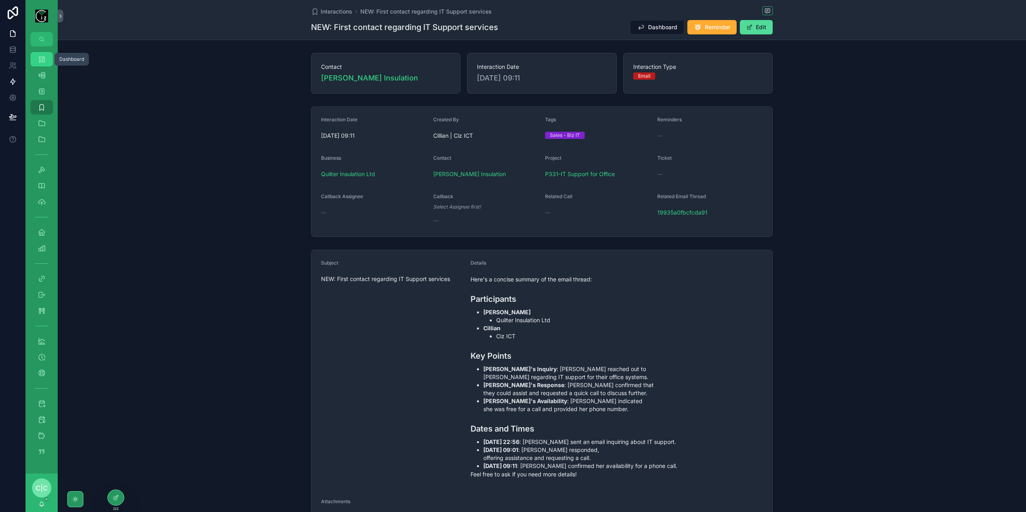
drag, startPoint x: 38, startPoint y: 60, endPoint x: 12, endPoint y: 81, distance: 33.0
click at [38, 60] on icon "scrollable content" at bounding box center [42, 59] width 8 height 8
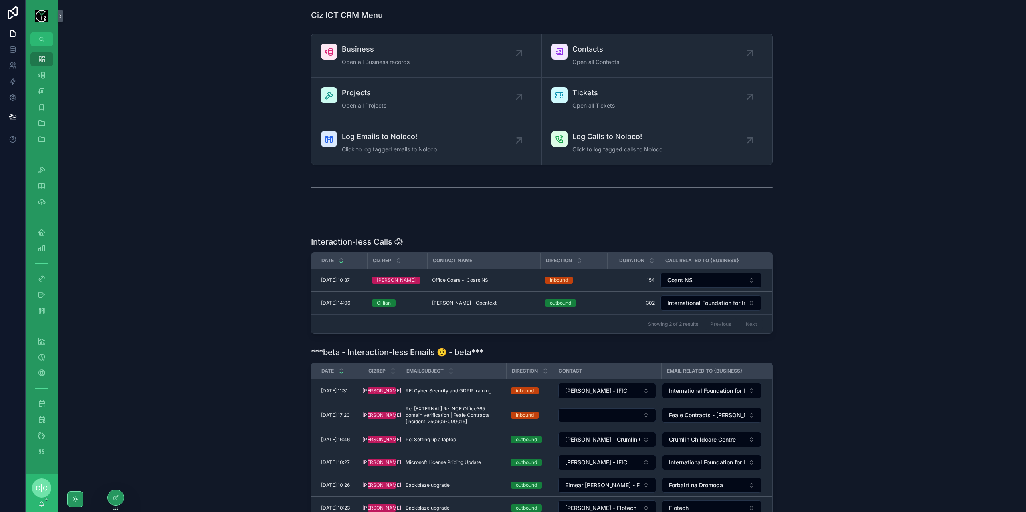
click at [121, 233] on div "Interaction-less Calls 😱 Date Ciz Rep Contact Name Direction Duration Call Rela…" at bounding box center [541, 285] width 955 height 104
click at [46, 73] on div "Business 526" at bounding box center [41, 75] width 13 height 13
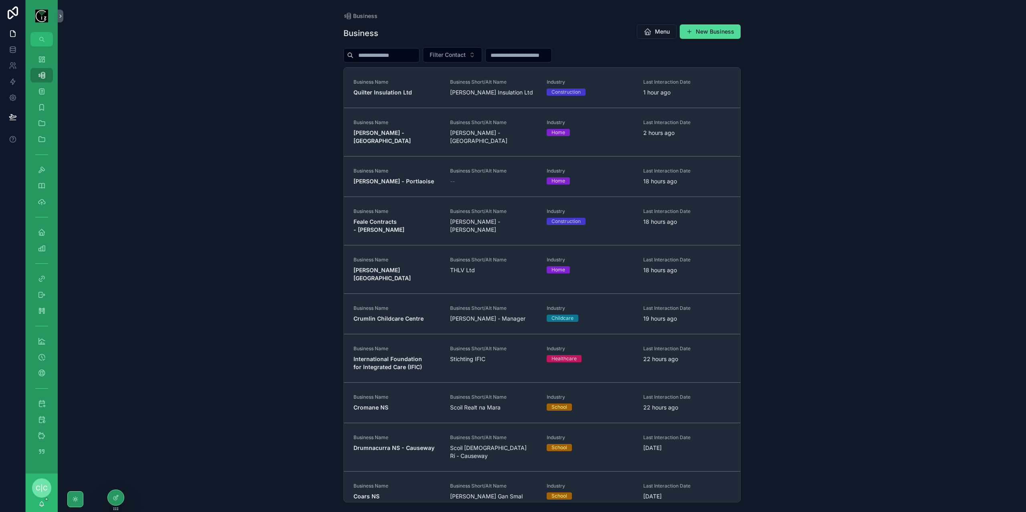
click at [414, 56] on input "scrollable content" at bounding box center [386, 55] width 66 height 11
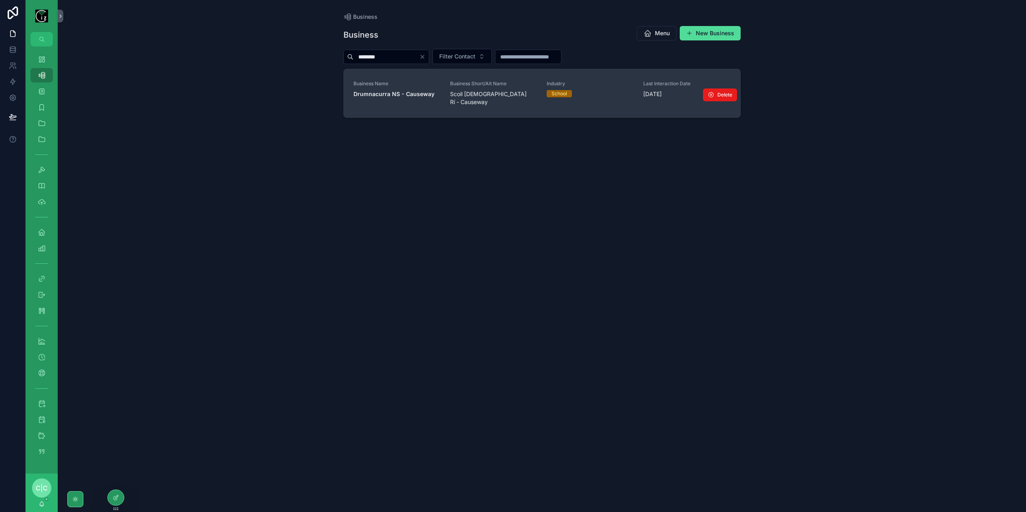
type input "********"
click at [392, 100] on link "Business Name Drumnacurra NS - Causeway Business Short/Alt Name Scoil Chríost R…" at bounding box center [542, 93] width 396 height 48
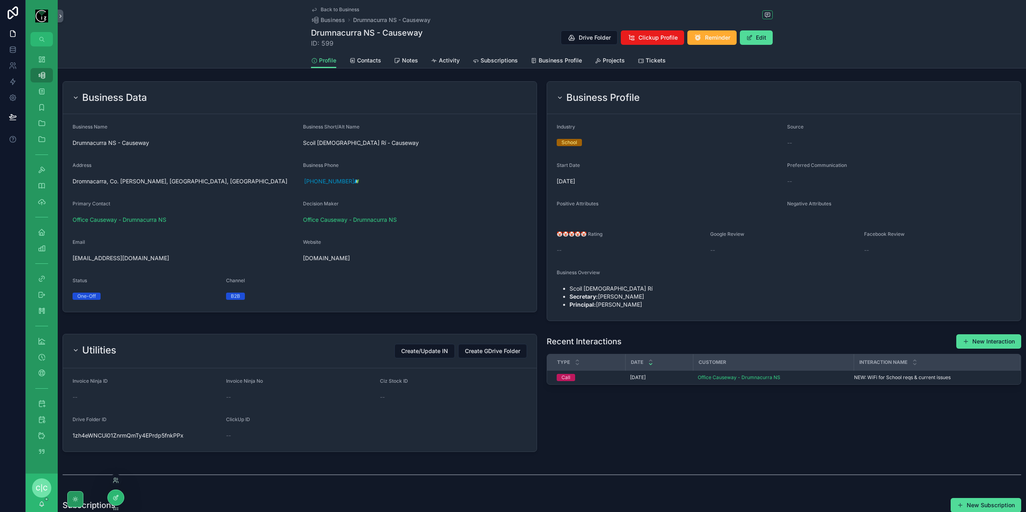
click at [118, 499] on icon at bounding box center [116, 498] width 6 height 6
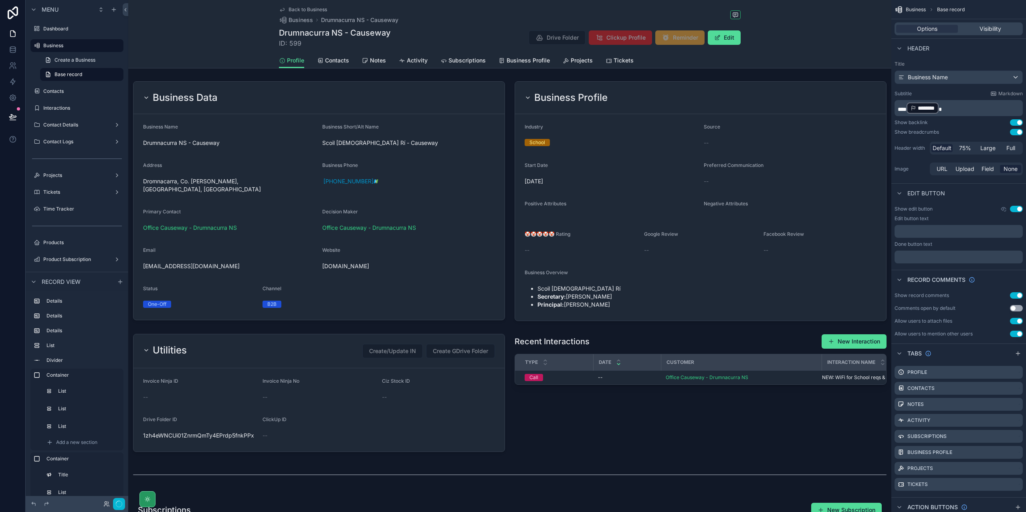
click at [768, 141] on div "scrollable content" at bounding box center [700, 201] width 381 height 246
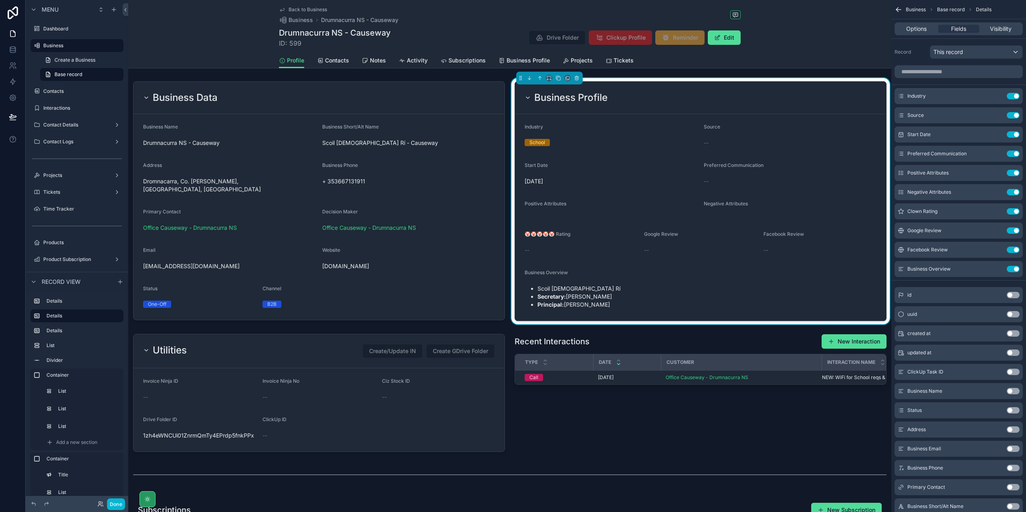
click at [782, 141] on div "--" at bounding box center [789, 143] width 173 height 8
click at [998, 113] on icon "scrollable content" at bounding box center [997, 115] width 6 height 6
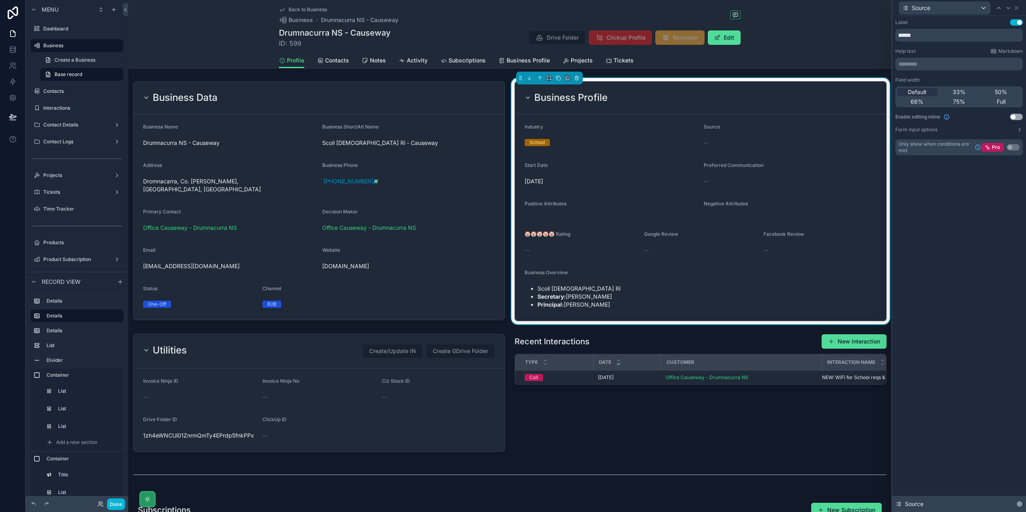
click at [1018, 503] on icon at bounding box center [1019, 504] width 6 height 6
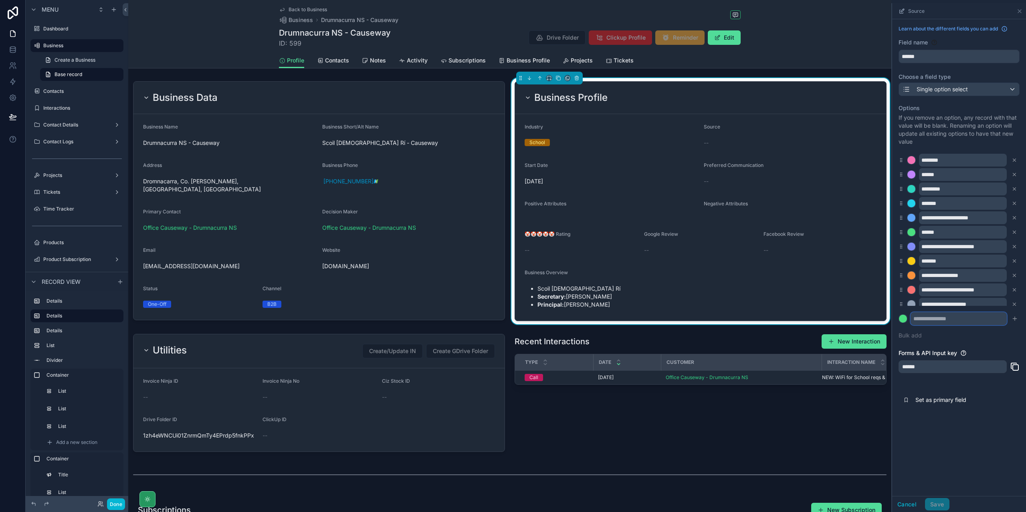
click at [951, 321] on input "scrollable content" at bounding box center [958, 318] width 96 height 13
type input "**********"
click at [902, 319] on div "scrollable content" at bounding box center [903, 319] width 8 height 8
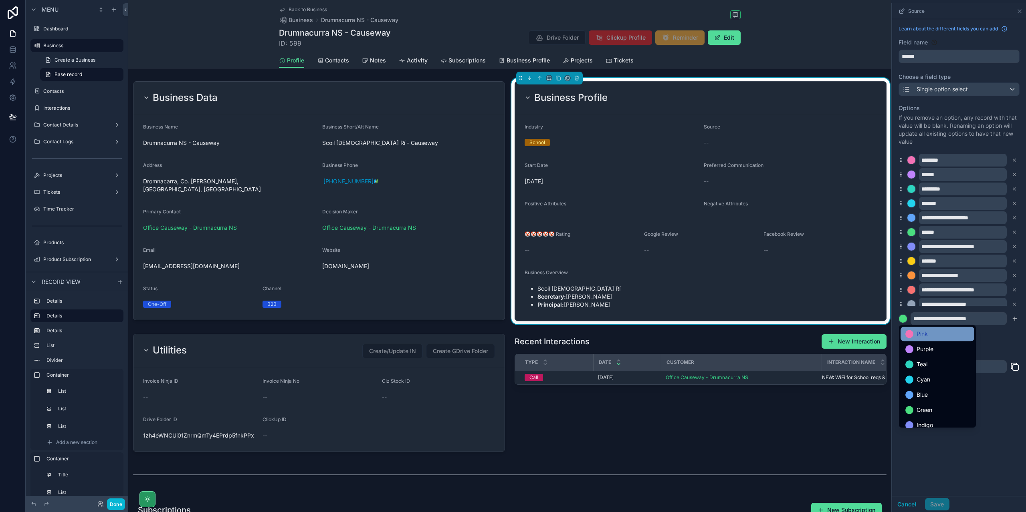
click at [917, 333] on span "Pink" at bounding box center [921, 334] width 11 height 10
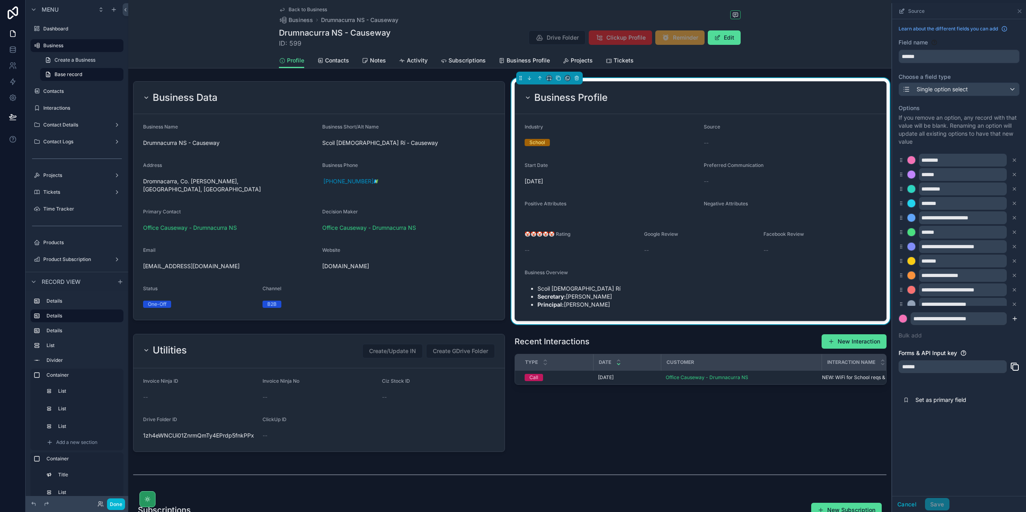
click at [1014, 317] on icon "scrollable content" at bounding box center [1014, 319] width 0 height 4
click at [901, 159] on icon "scrollable content" at bounding box center [901, 159] width 0 height 0
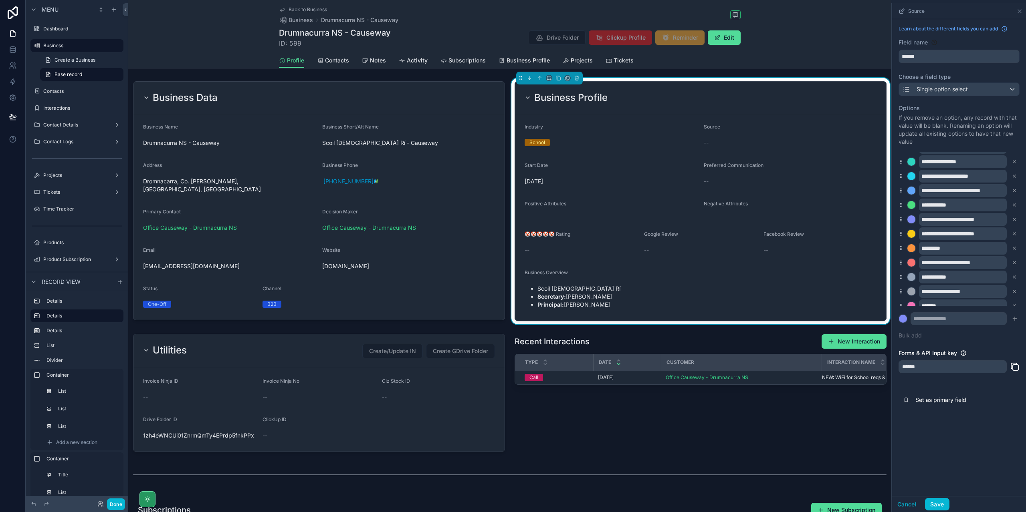
scroll to position [266, 0]
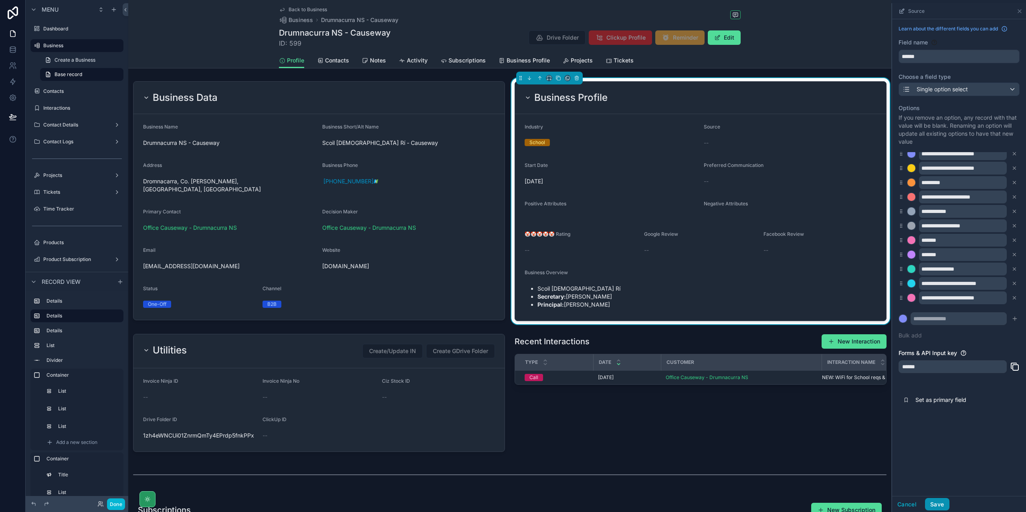
click at [941, 507] on button "Save" at bounding box center [937, 504] width 24 height 13
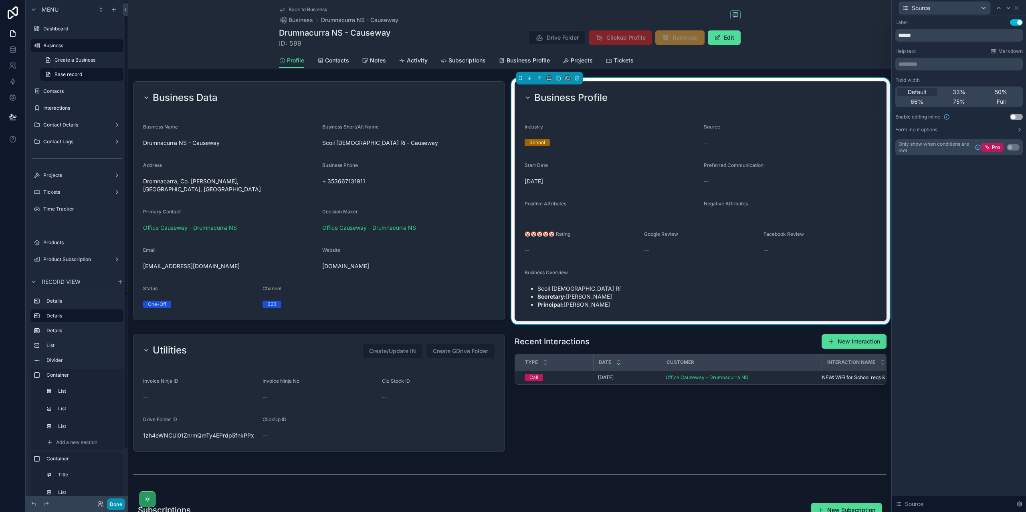
click at [112, 503] on button "Done" at bounding box center [116, 505] width 18 height 12
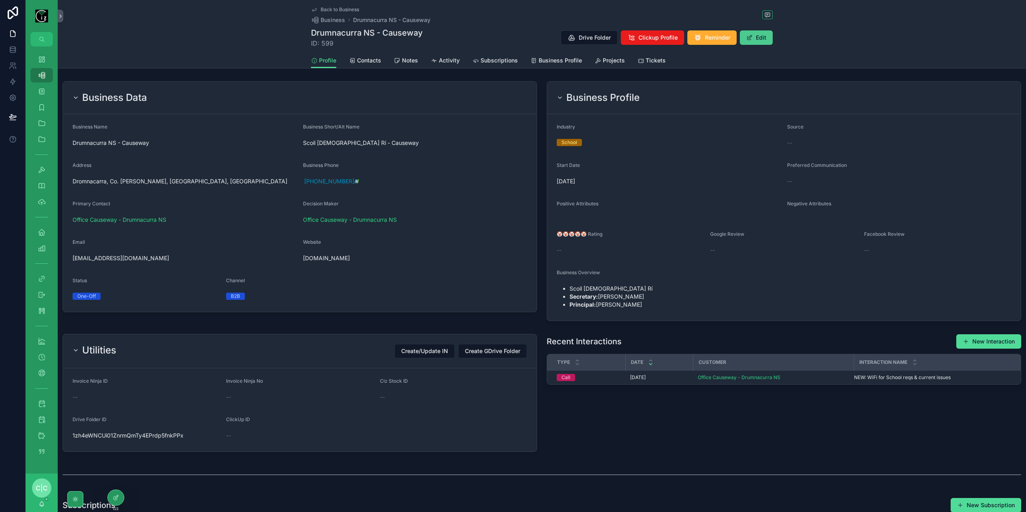
click at [746, 38] on span "scrollable content" at bounding box center [749, 37] width 6 height 6
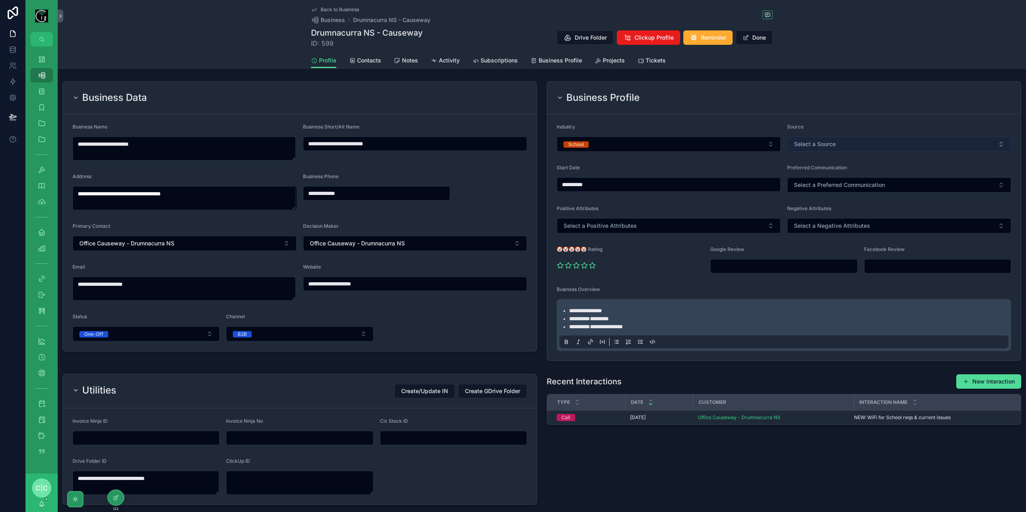
click at [889, 145] on button "Select a Source" at bounding box center [899, 144] width 224 height 15
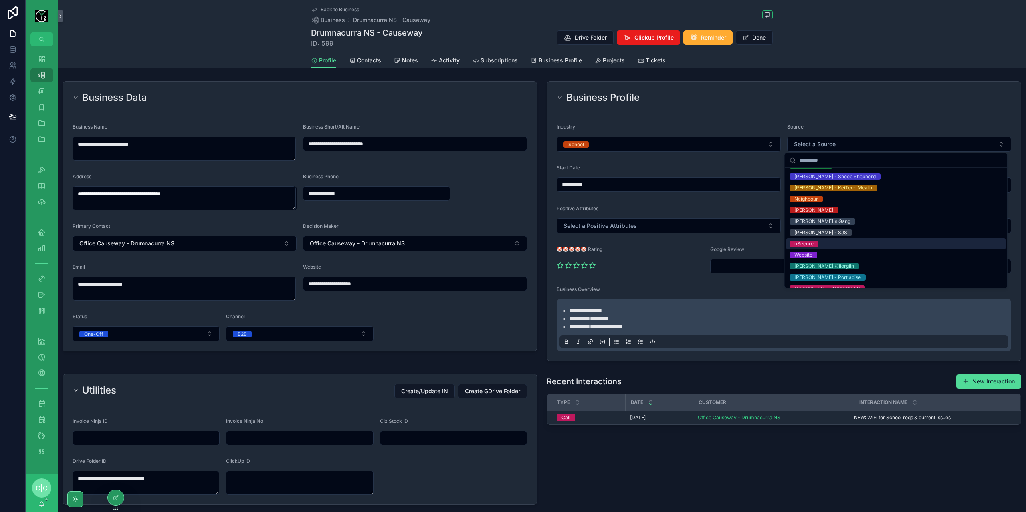
scroll to position [208, 0]
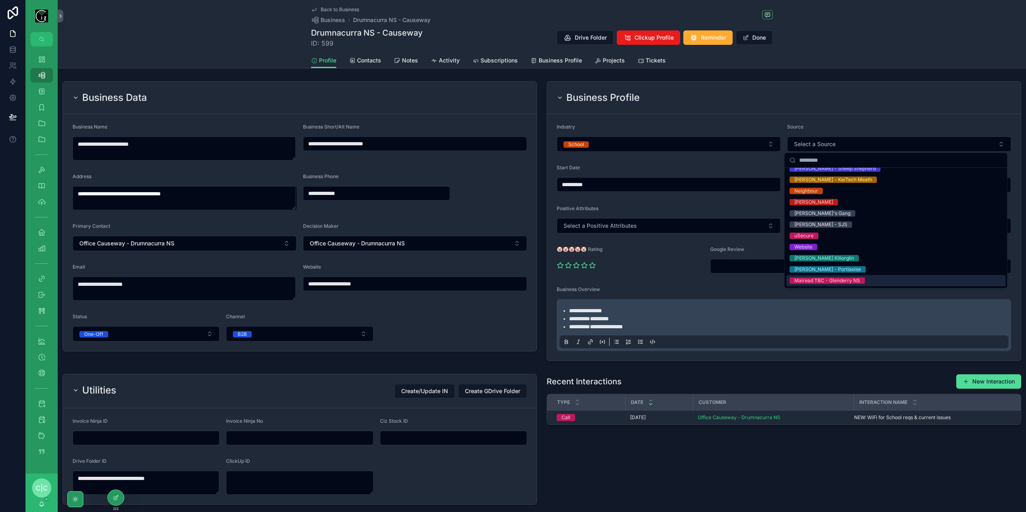
click at [858, 282] on div "Mairead TBC - Glenderry NS" at bounding box center [827, 281] width 66 height 6
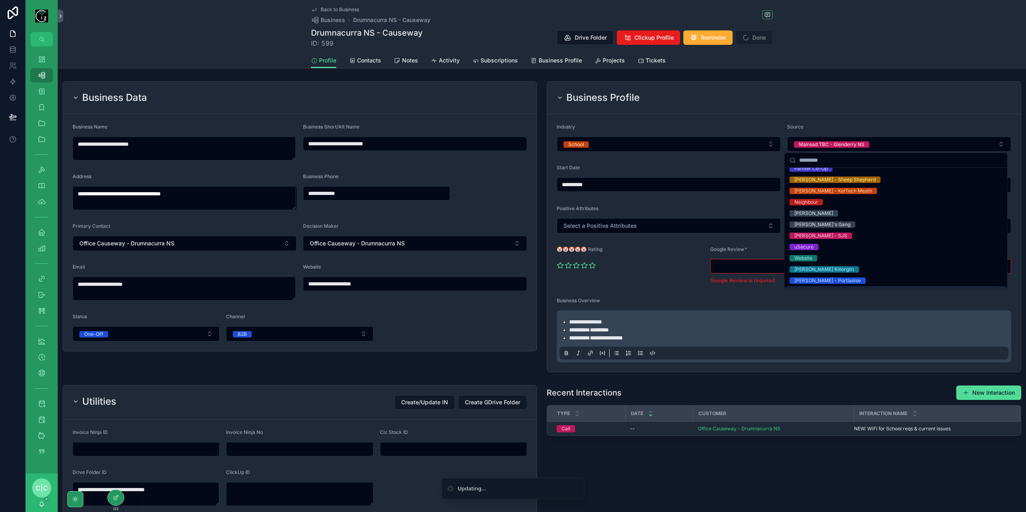
scroll to position [0, 0]
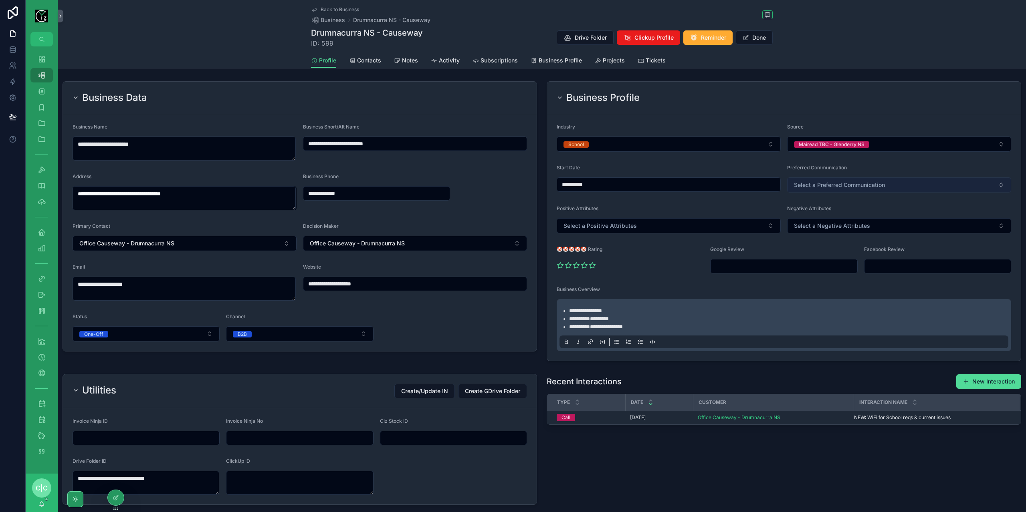
click at [931, 185] on button "Select a Preferred Communication" at bounding box center [899, 184] width 224 height 15
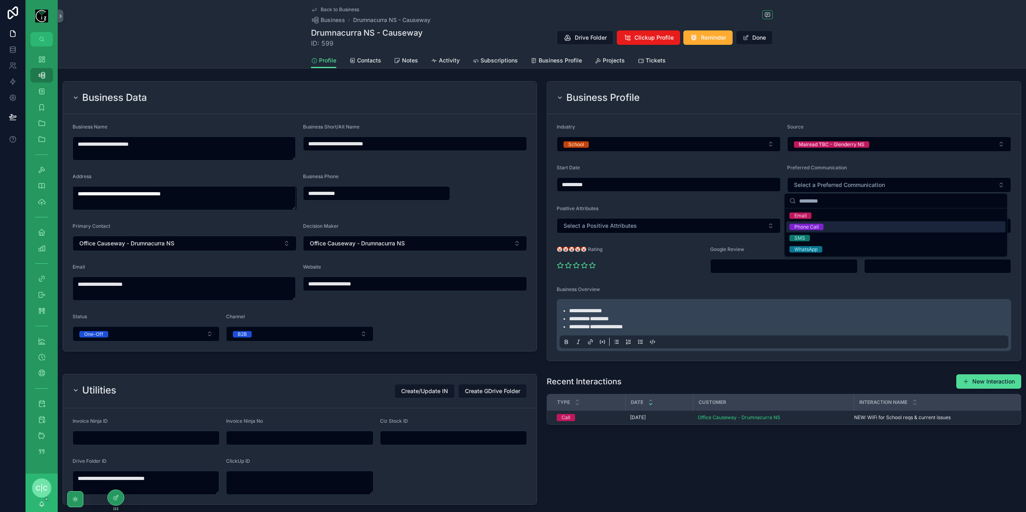
click at [837, 229] on div "Phone Call" at bounding box center [895, 227] width 219 height 11
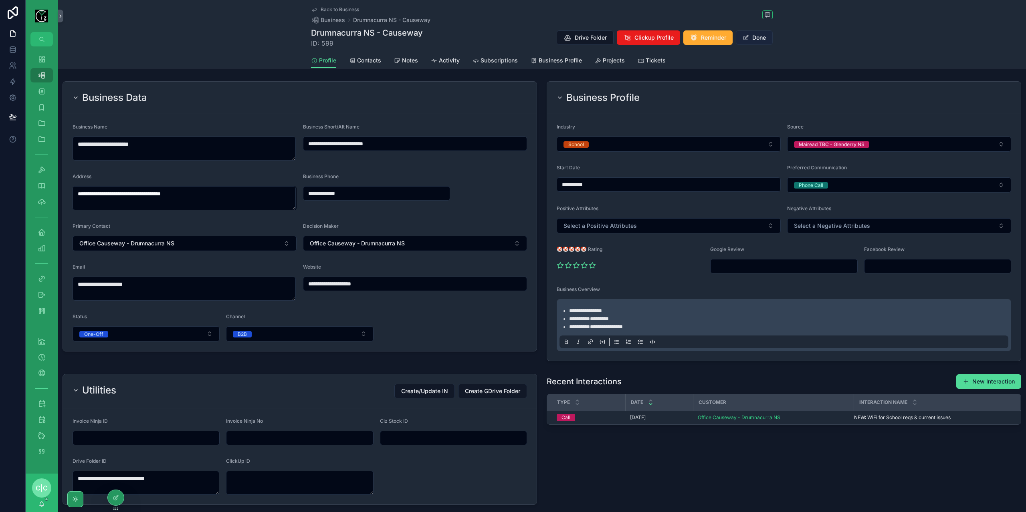
click at [762, 36] on button "Done" at bounding box center [754, 37] width 37 height 14
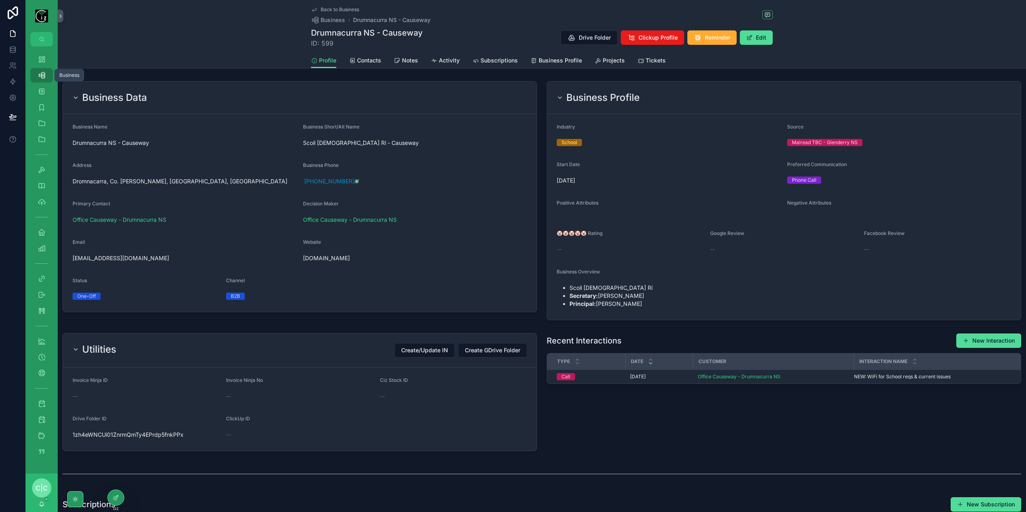
click at [41, 77] on icon "scrollable content" at bounding box center [42, 75] width 8 height 8
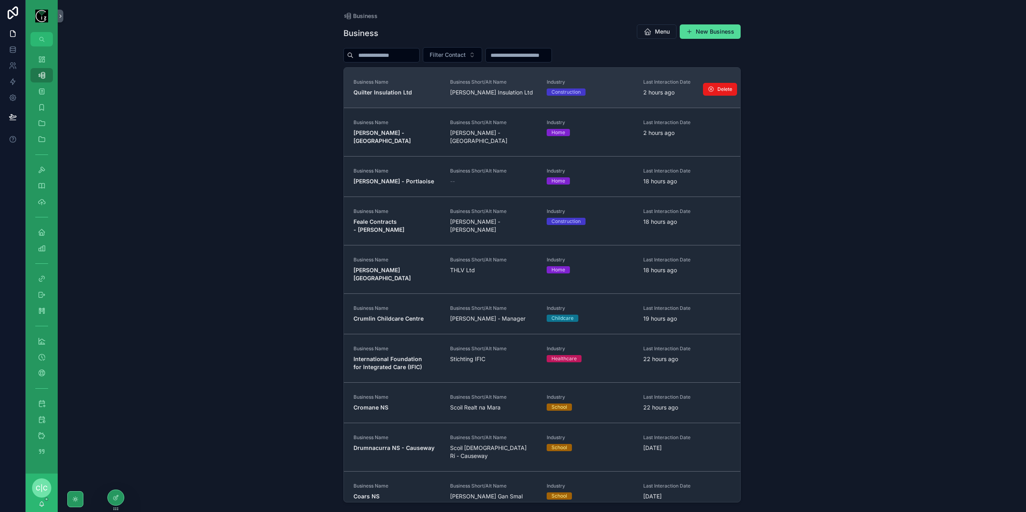
click at [397, 95] on strong "Quilter Insulation Ltd" at bounding box center [382, 92] width 58 height 7
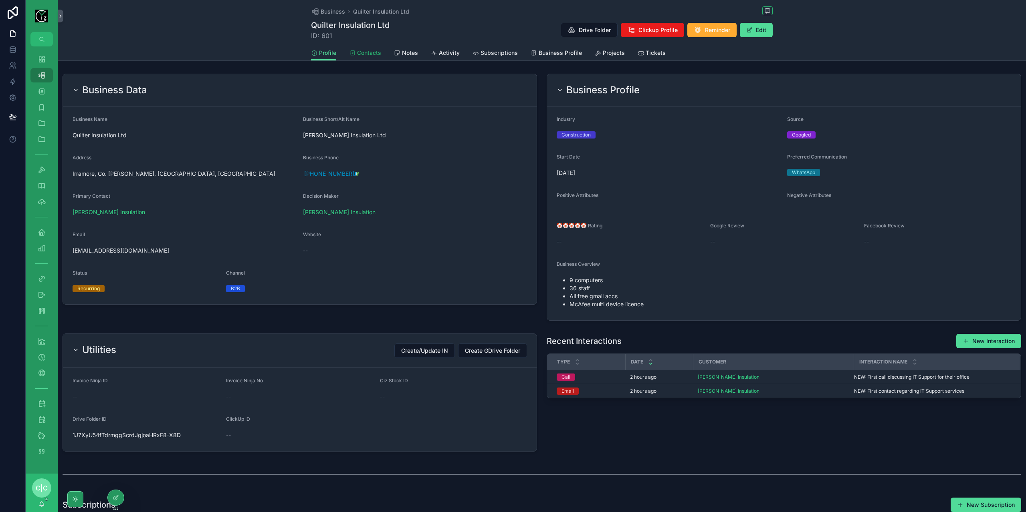
click at [371, 57] on link "Contacts" at bounding box center [365, 54] width 32 height 16
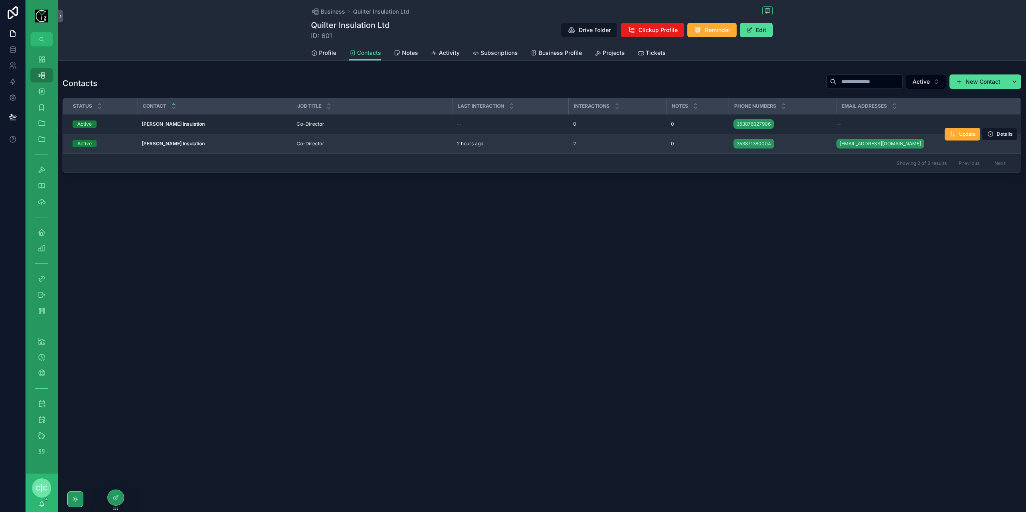
click at [258, 145] on div "Nora Quilter - Quilter Insulation Nora Quilter - Quilter Insulation" at bounding box center [214, 144] width 145 height 6
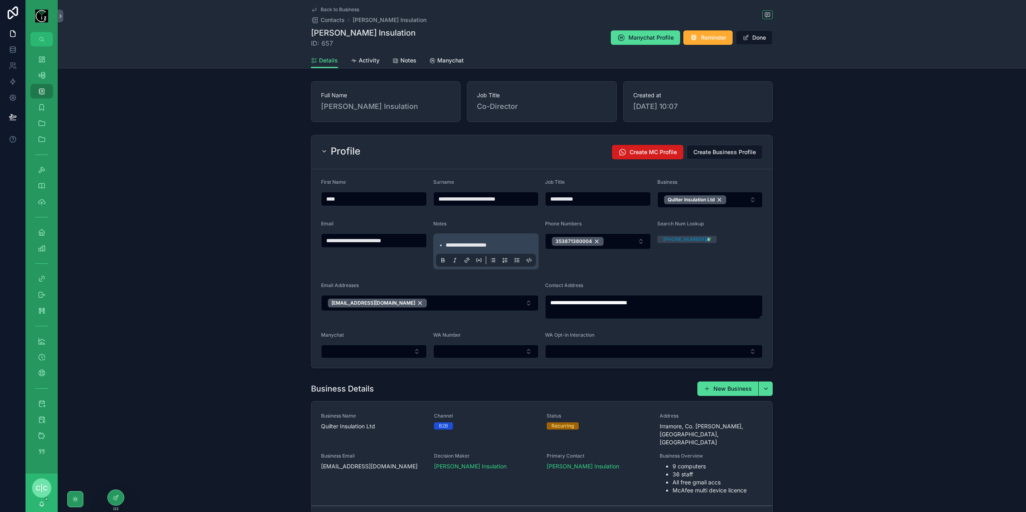
click at [650, 147] on button "Create MC Profile" at bounding box center [647, 152] width 71 height 14
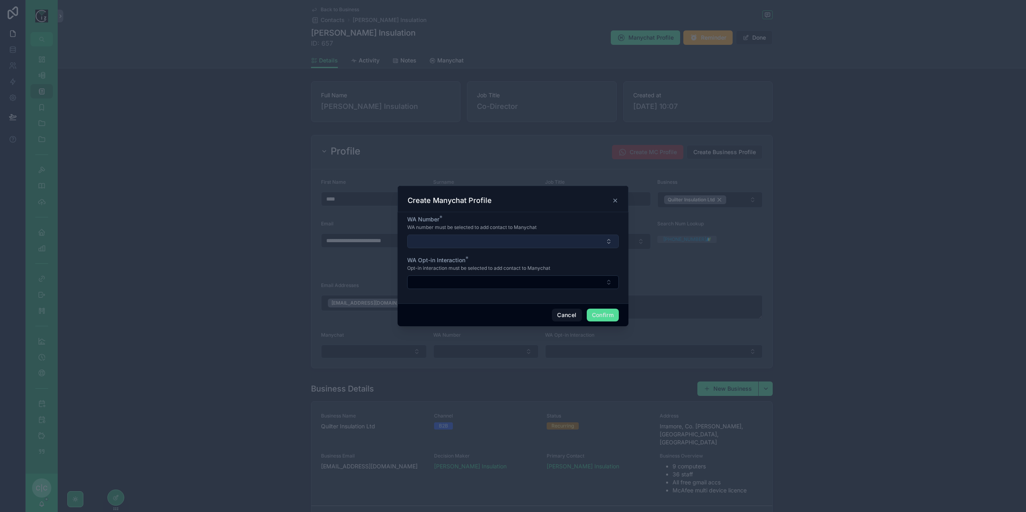
click at [526, 244] on button "Select Button" at bounding box center [513, 242] width 212 height 14
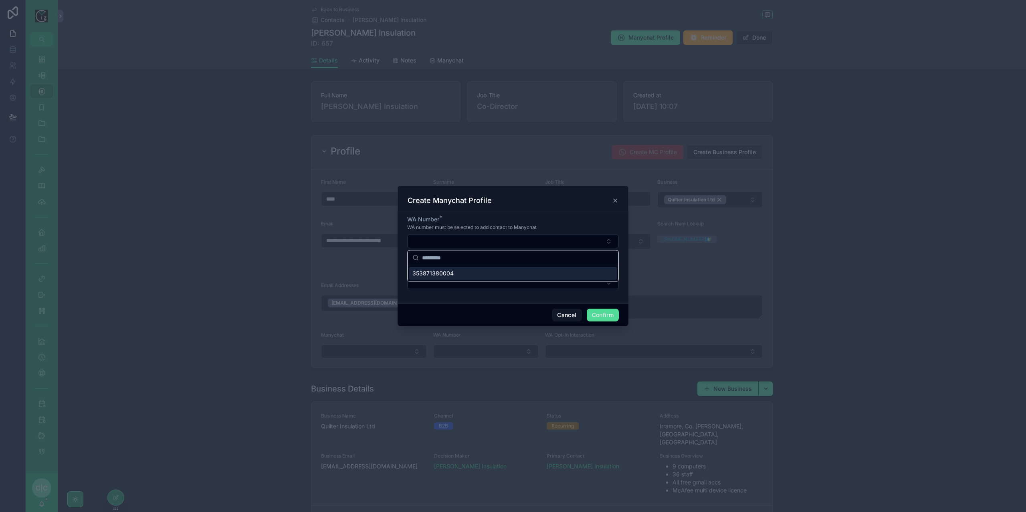
click at [466, 272] on div "353871380004" at bounding box center [513, 273] width 208 height 13
click at [464, 281] on button "Select Button" at bounding box center [513, 283] width 212 height 14
click at [897, 236] on div at bounding box center [513, 256] width 1026 height 512
click at [557, 313] on button "Cancel" at bounding box center [567, 316] width 30 height 13
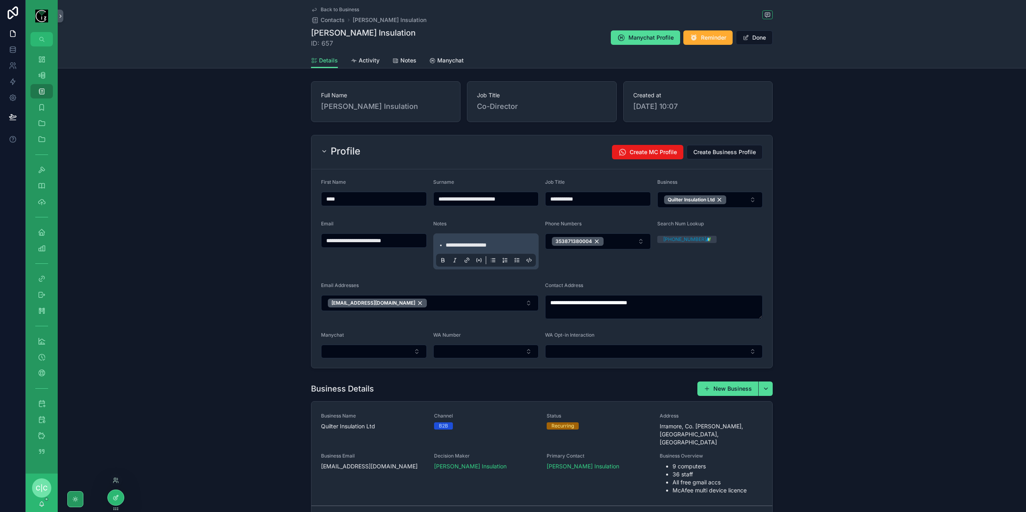
click at [114, 498] on icon at bounding box center [116, 498] width 6 height 6
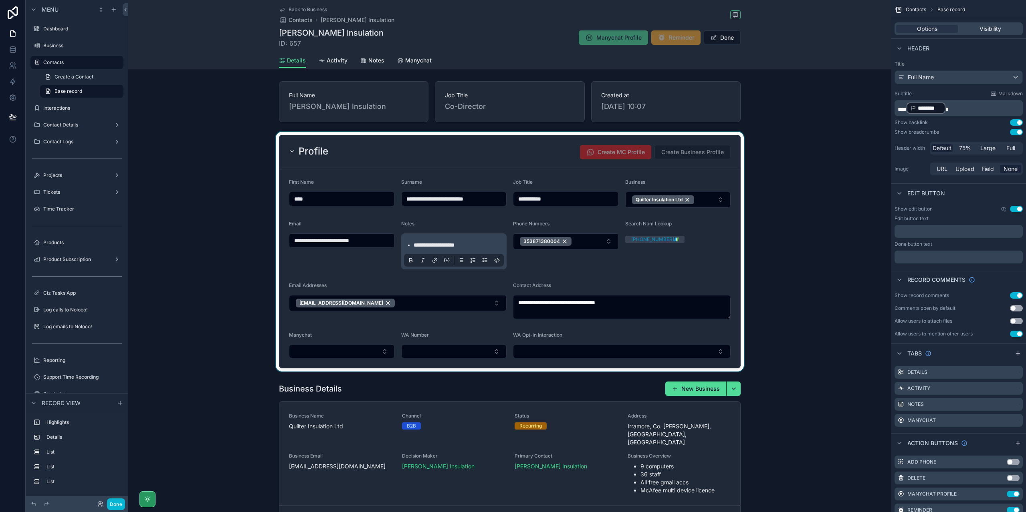
click at [563, 328] on div "scrollable content" at bounding box center [509, 252] width 763 height 240
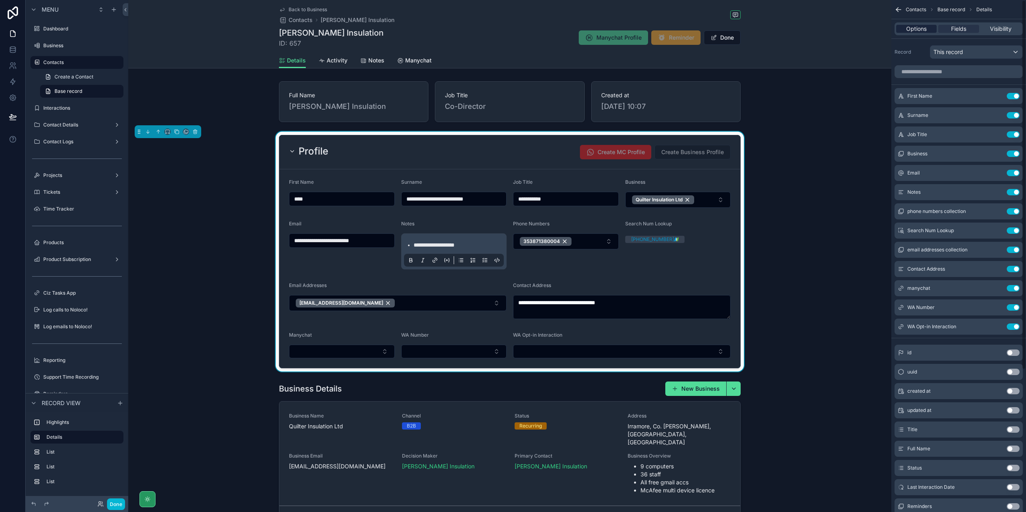
click at [924, 32] on span "Options" at bounding box center [916, 29] width 20 height 8
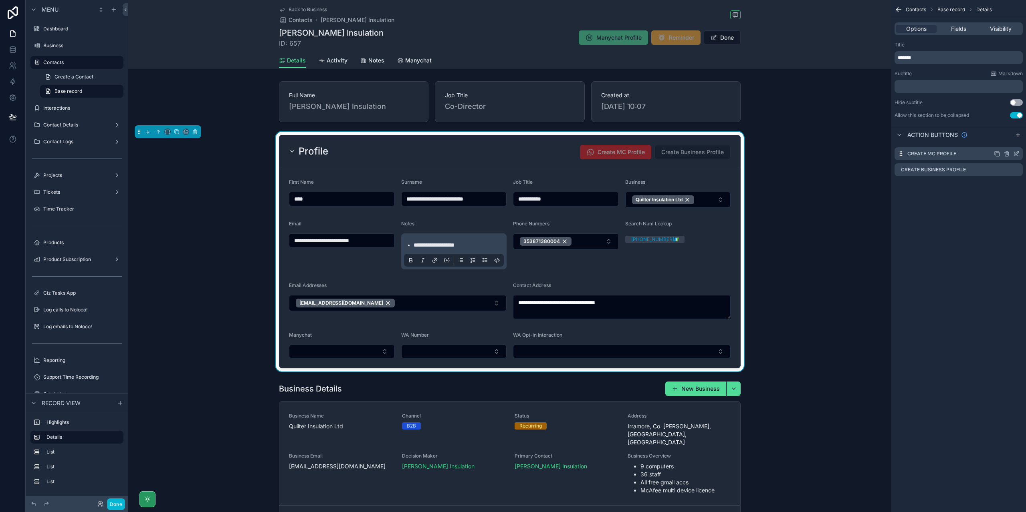
click at [1018, 153] on icon "scrollable content" at bounding box center [1016, 154] width 6 height 6
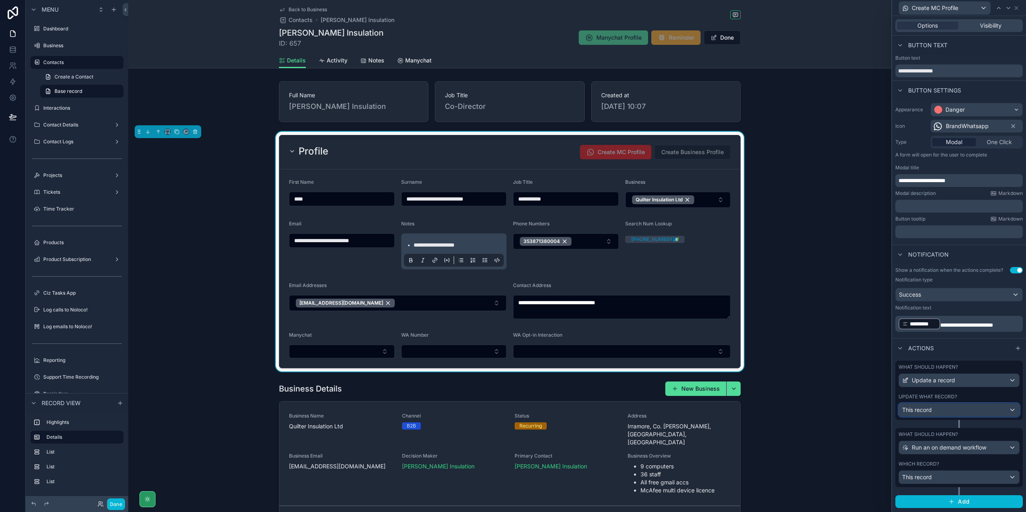
click at [1010, 406] on div "This record" at bounding box center [959, 410] width 120 height 13
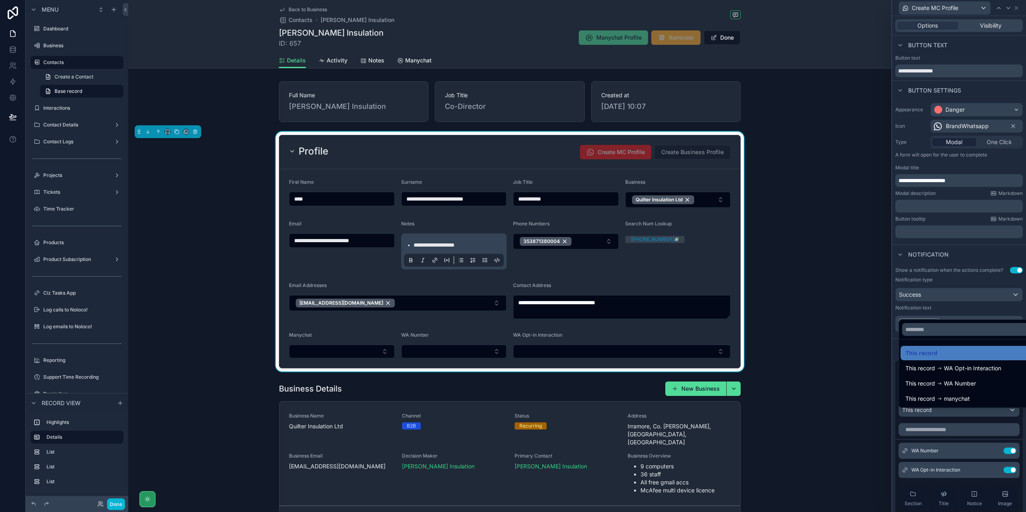
click at [1016, 314] on div at bounding box center [959, 256] width 134 height 512
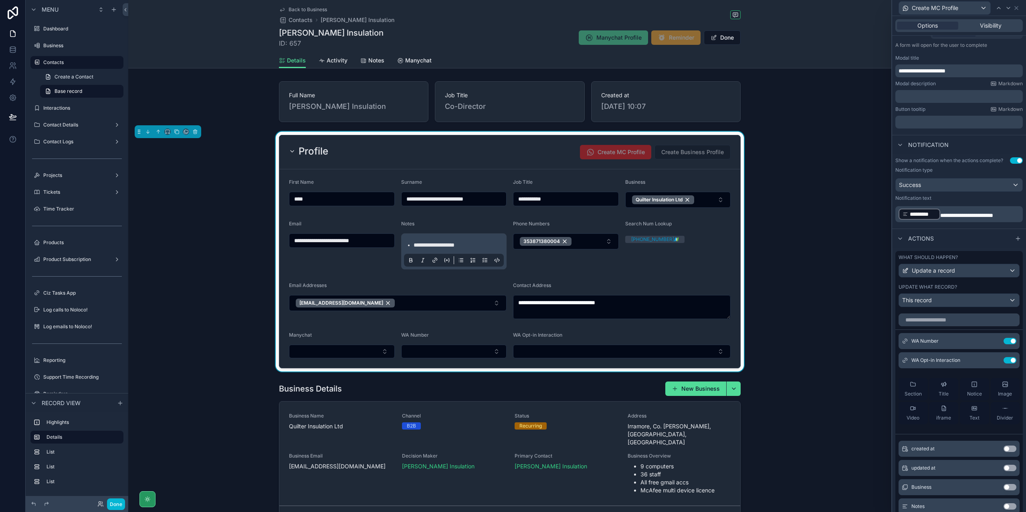
scroll to position [160, 0]
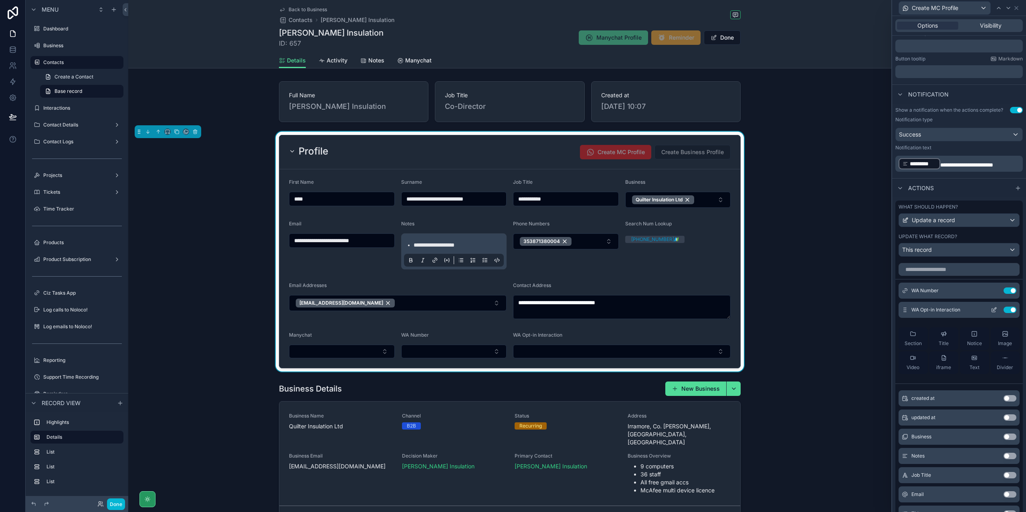
click at [990, 313] on icon at bounding box center [993, 310] width 6 height 6
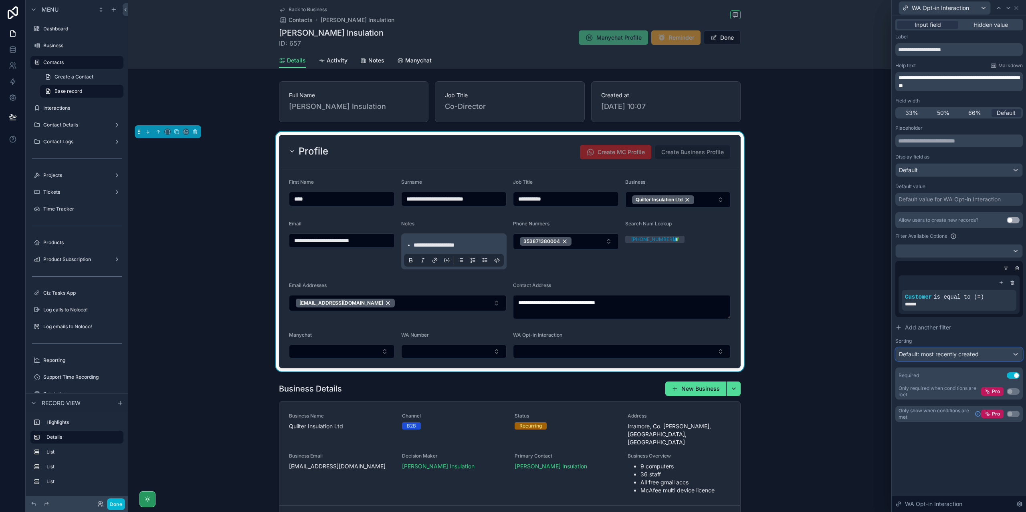
click at [997, 357] on div "Default: most recently created" at bounding box center [958, 354] width 127 height 13
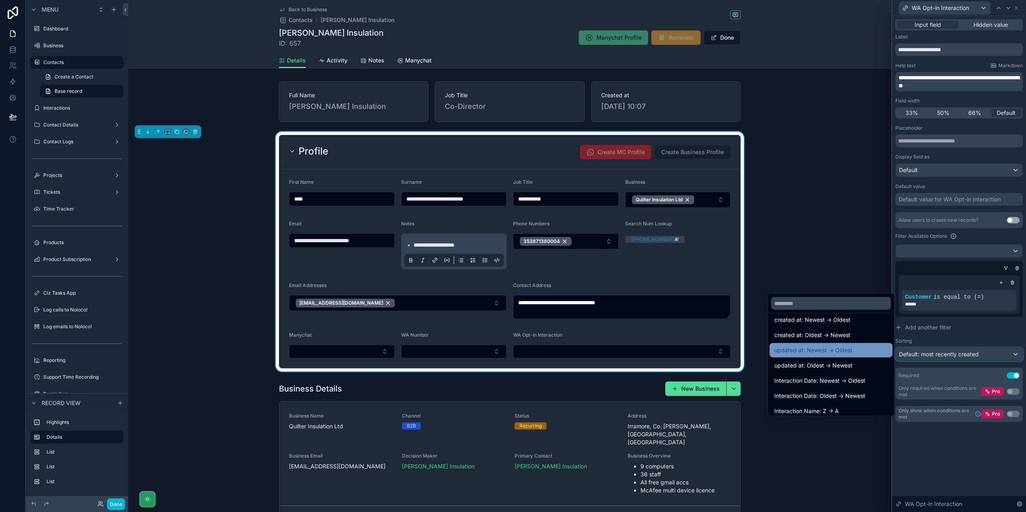
scroll to position [40, 0]
click at [852, 361] on span "Interaction Date: Newest -> Oldest" at bounding box center [819, 364] width 91 height 10
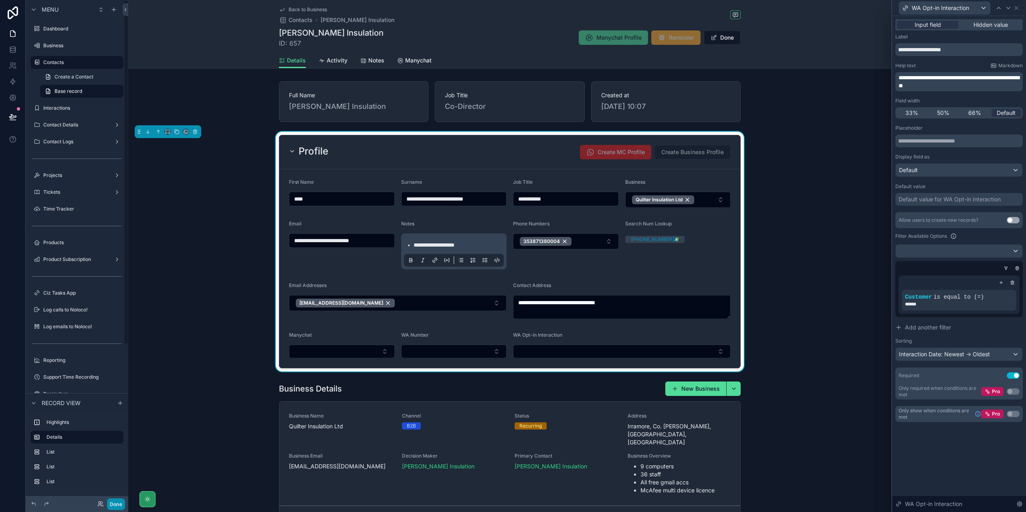
click at [115, 503] on button "Done" at bounding box center [116, 505] width 18 height 12
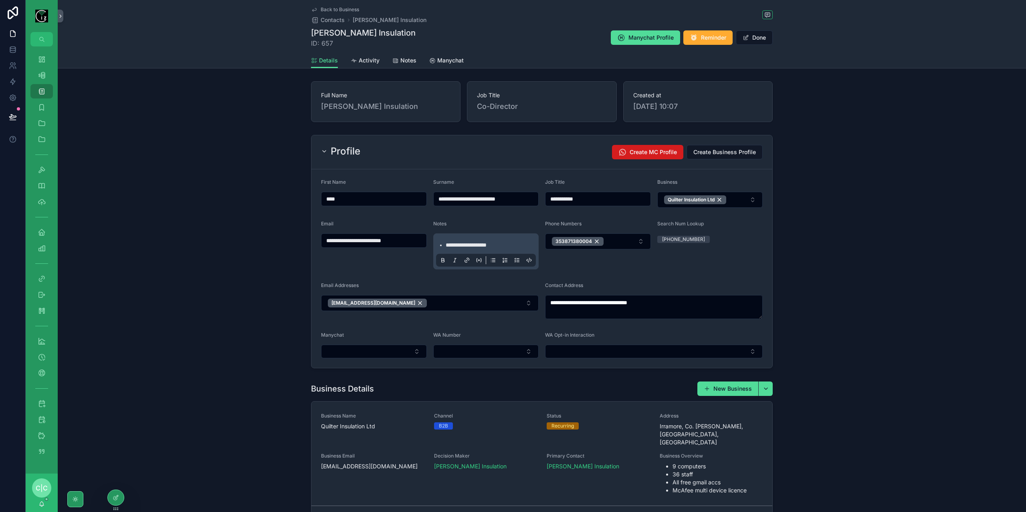
click at [655, 153] on span "Create MC Profile" at bounding box center [652, 152] width 47 height 8
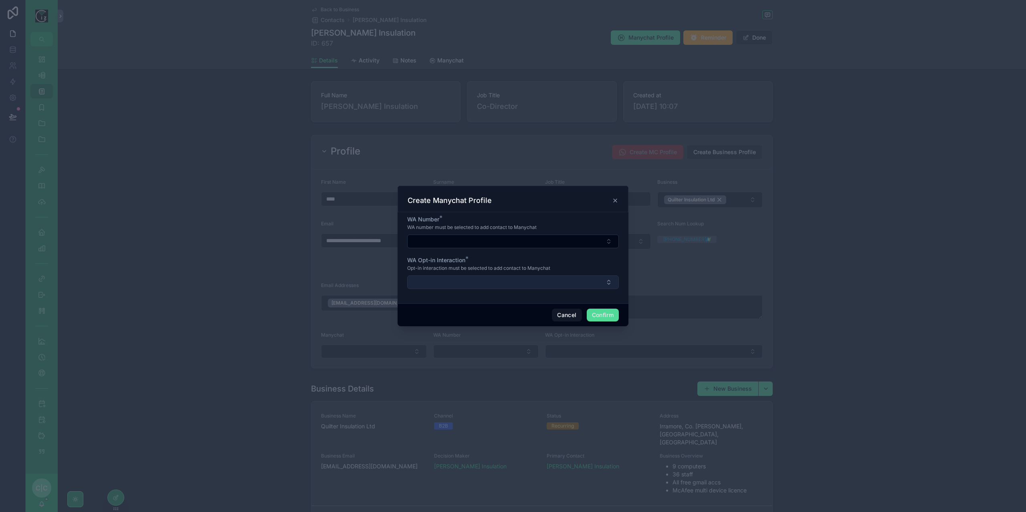
click at [569, 284] on button "Select Button" at bounding box center [513, 283] width 212 height 14
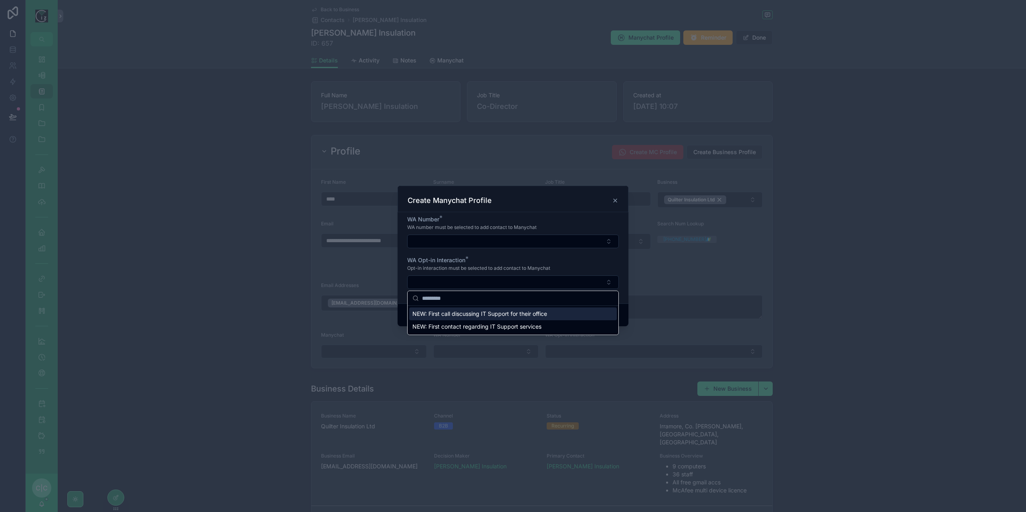
click at [531, 313] on span "NEW: First call discussing IT Support for their office" at bounding box center [479, 314] width 135 height 8
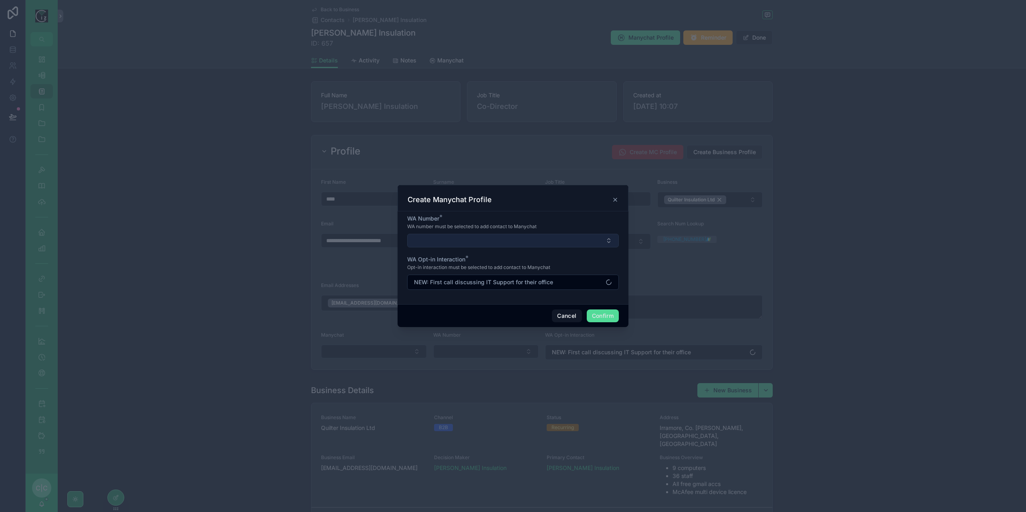
click at [570, 238] on button "Select Button" at bounding box center [513, 241] width 212 height 14
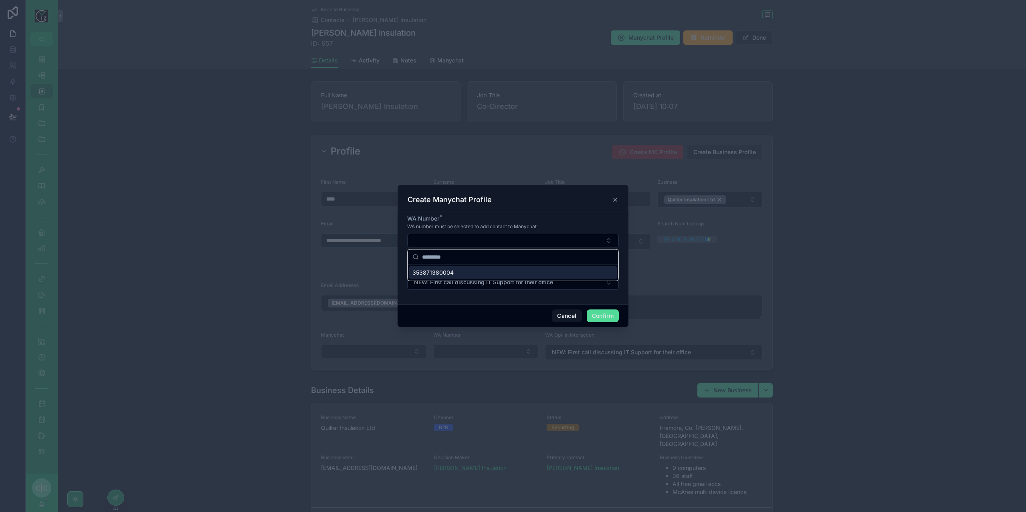
click at [459, 270] on div "353871380004" at bounding box center [513, 272] width 208 height 13
click at [600, 318] on button "Confirm" at bounding box center [602, 316] width 32 height 13
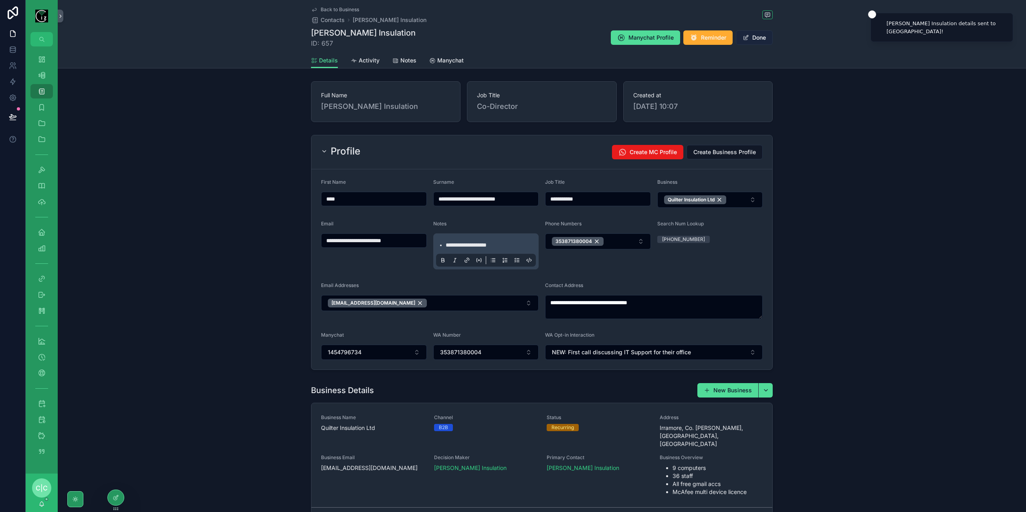
click at [760, 37] on button "Done" at bounding box center [754, 37] width 37 height 14
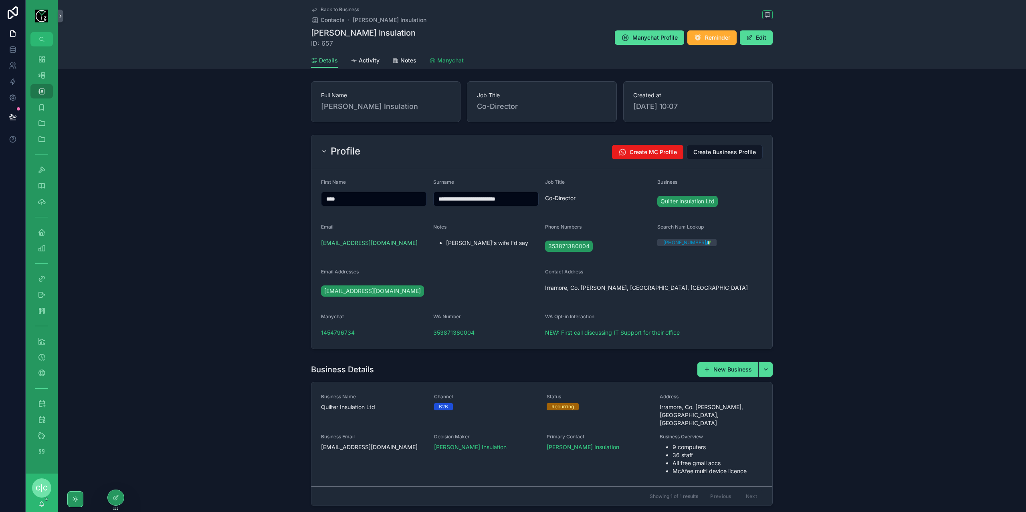
click at [445, 63] on span "Manychat" at bounding box center [450, 60] width 26 height 8
